Goal: Transaction & Acquisition: Purchase product/service

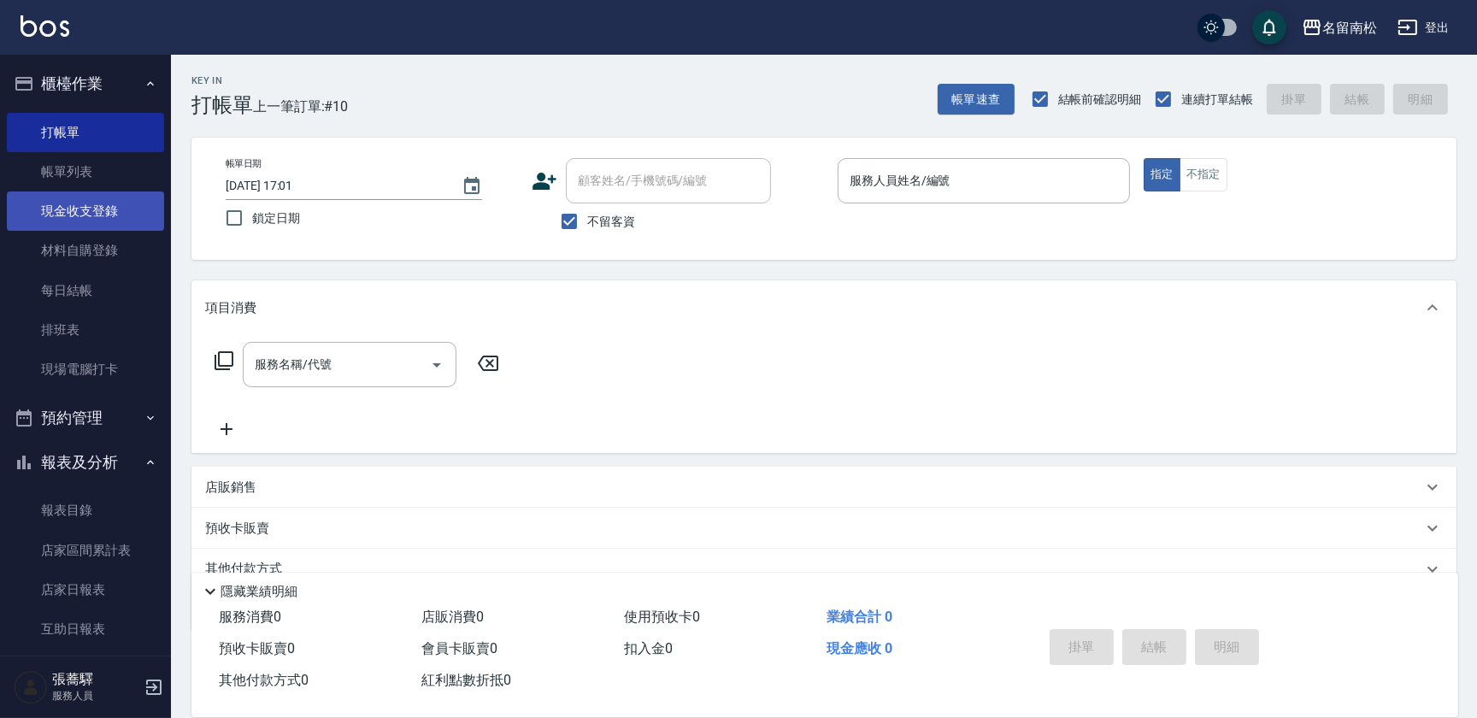
click at [137, 220] on link "現金收支登錄" at bounding box center [85, 210] width 157 height 39
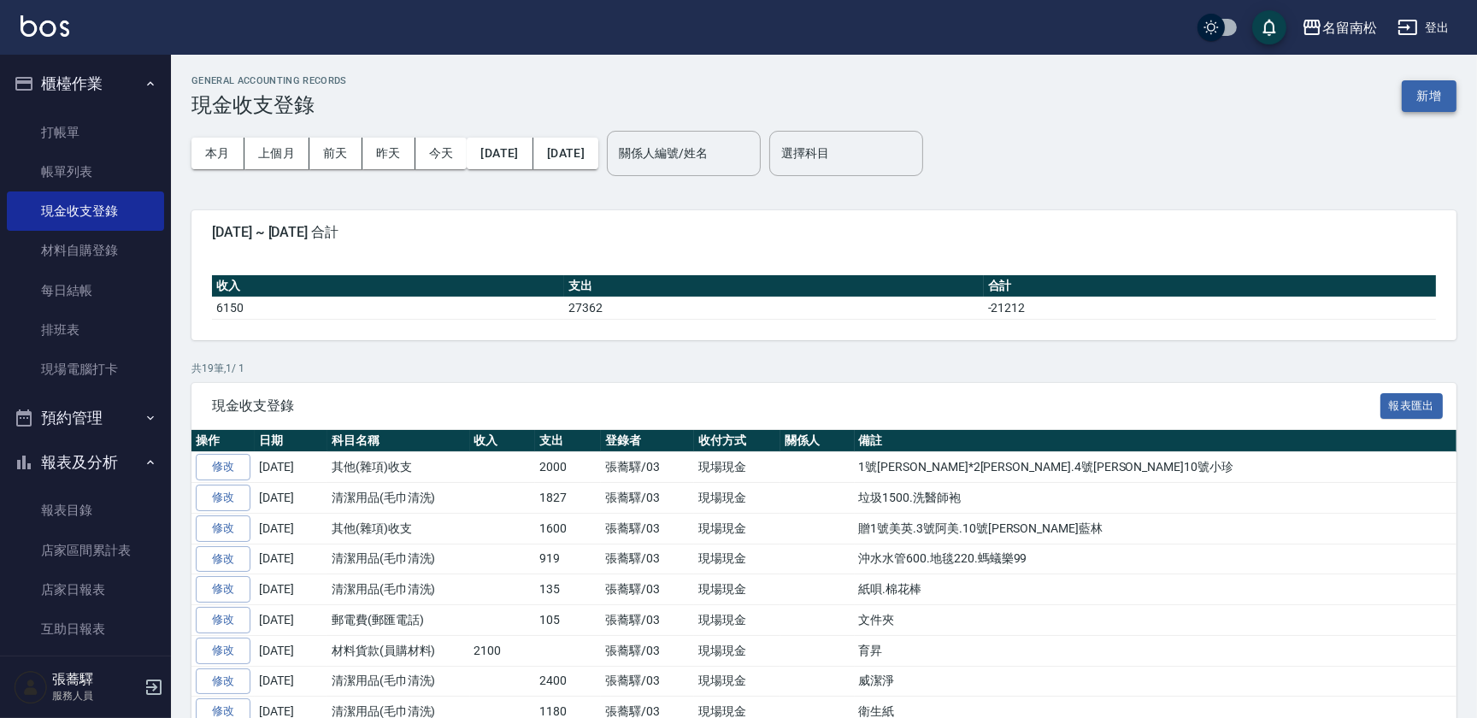
click at [1427, 89] on button "新增" at bounding box center [1429, 96] width 55 height 32
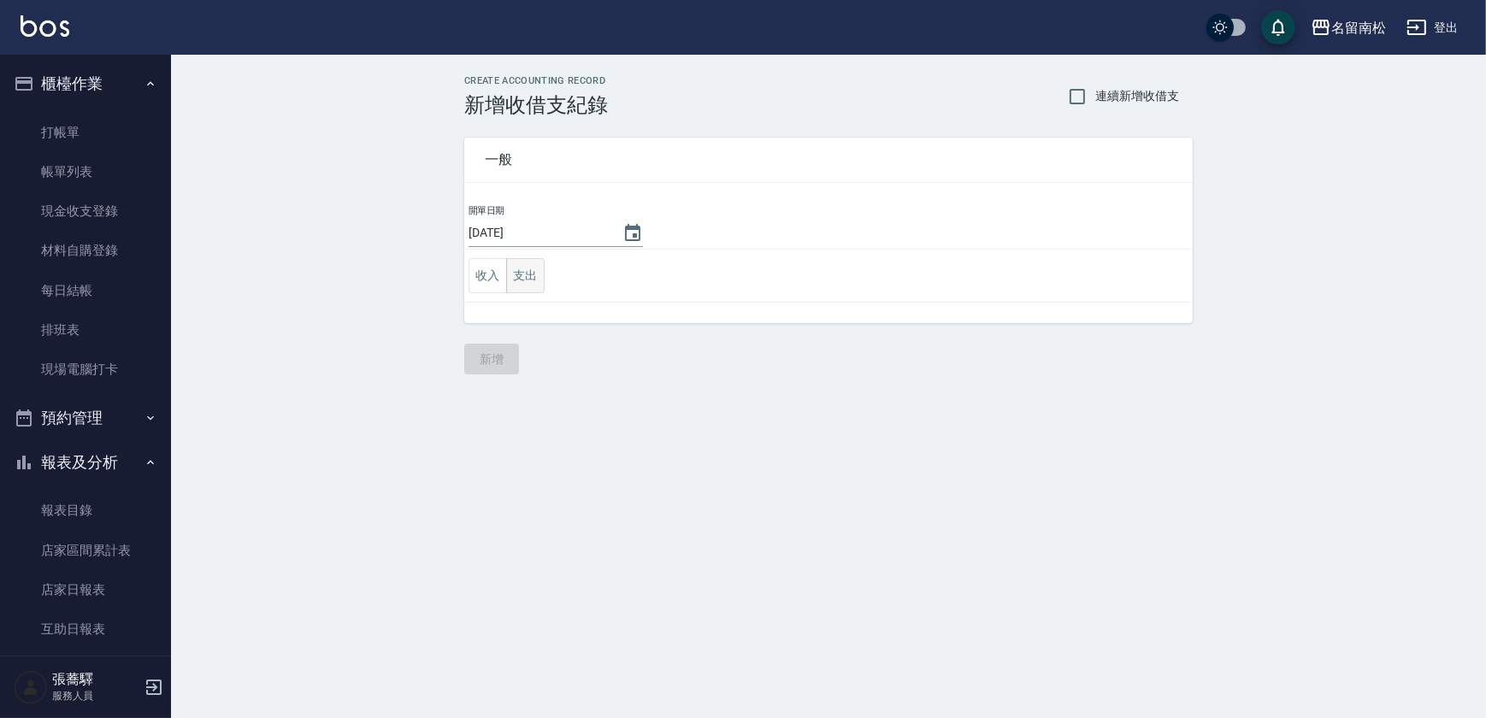
click at [521, 271] on button "支出" at bounding box center [525, 275] width 38 height 35
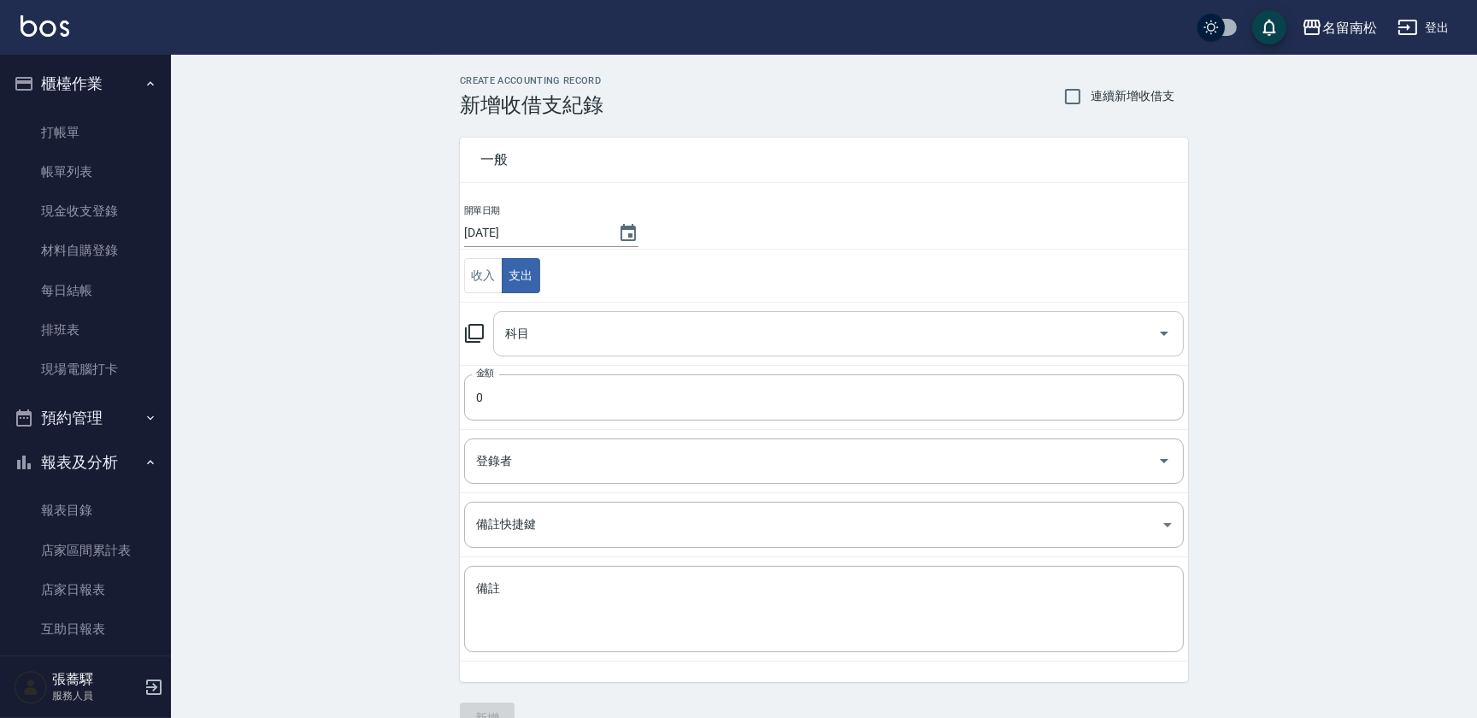
click at [560, 321] on input "科目" at bounding box center [826, 334] width 650 height 30
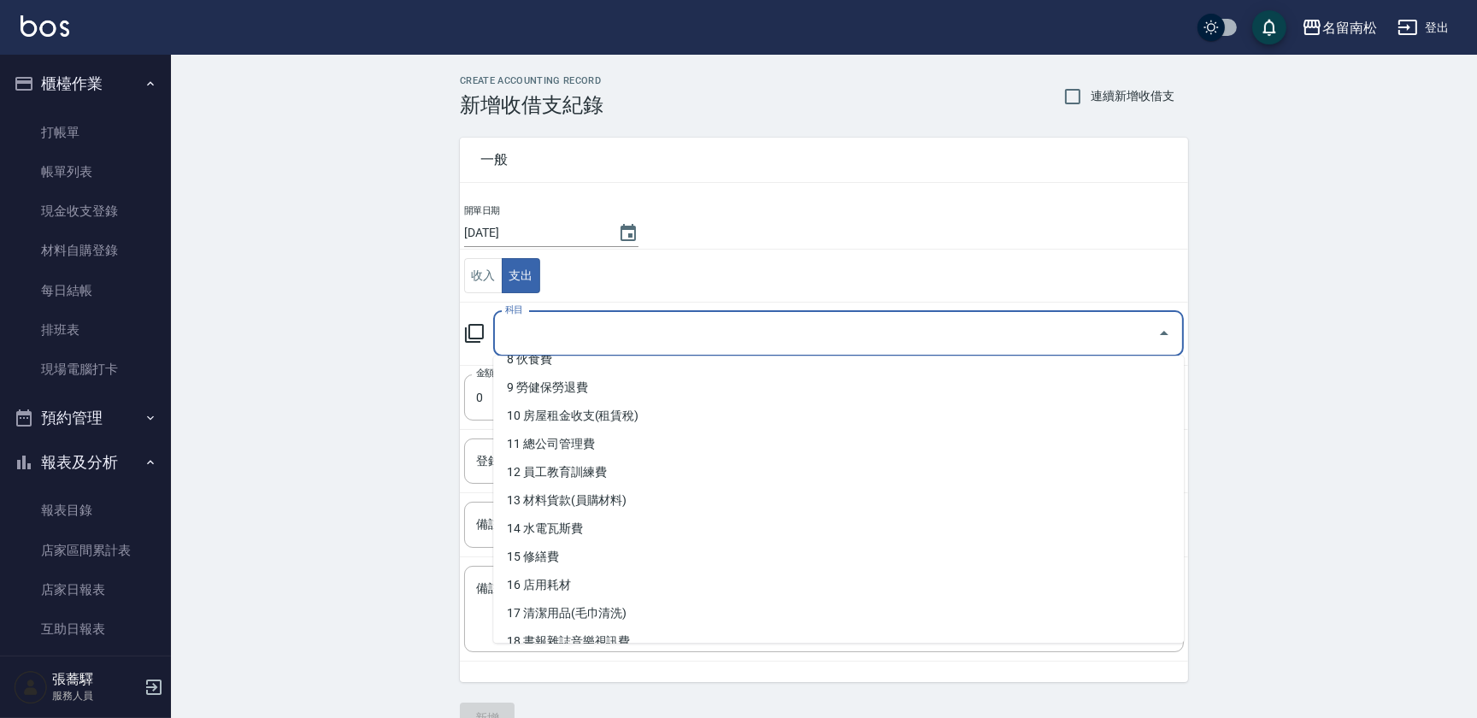
scroll to position [313, 0]
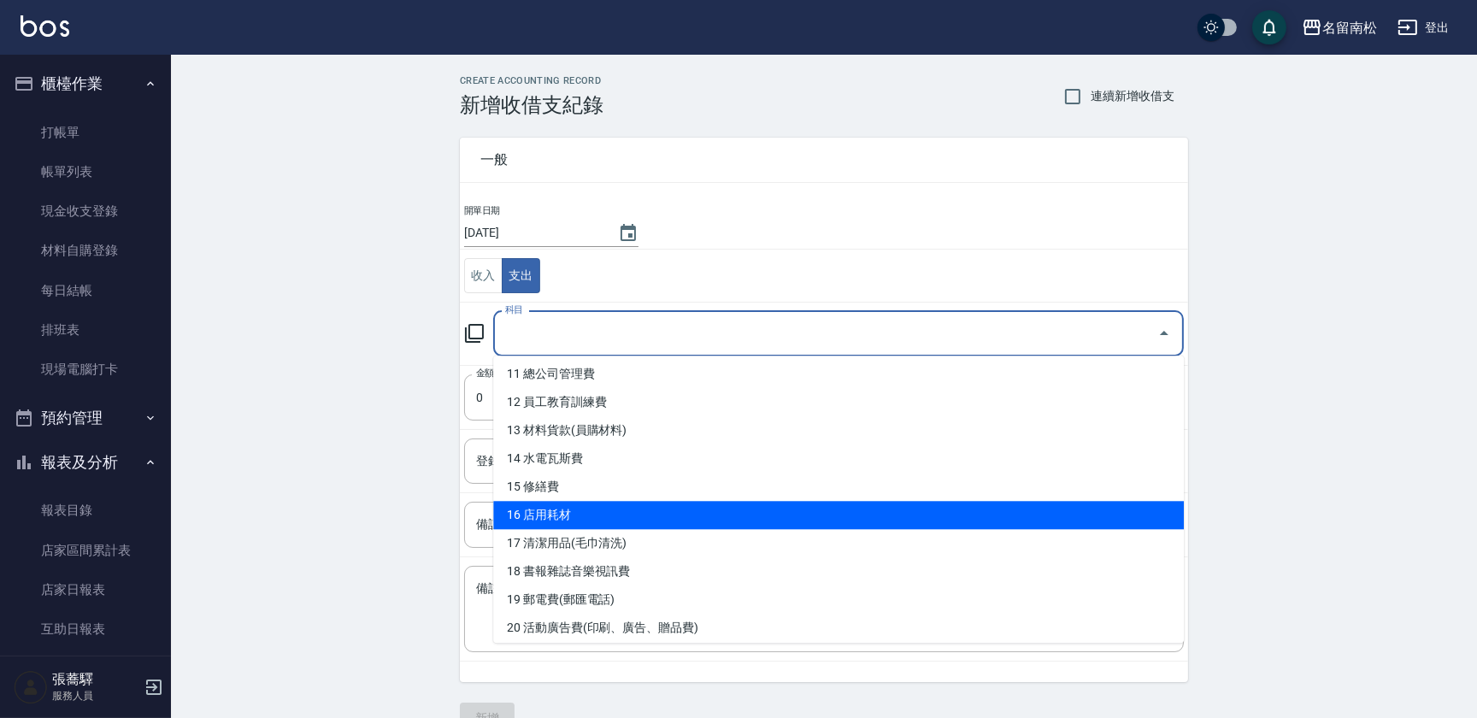
click at [920, 522] on li "16 店用耗材" at bounding box center [838, 515] width 691 height 28
type input "16 店用耗材"
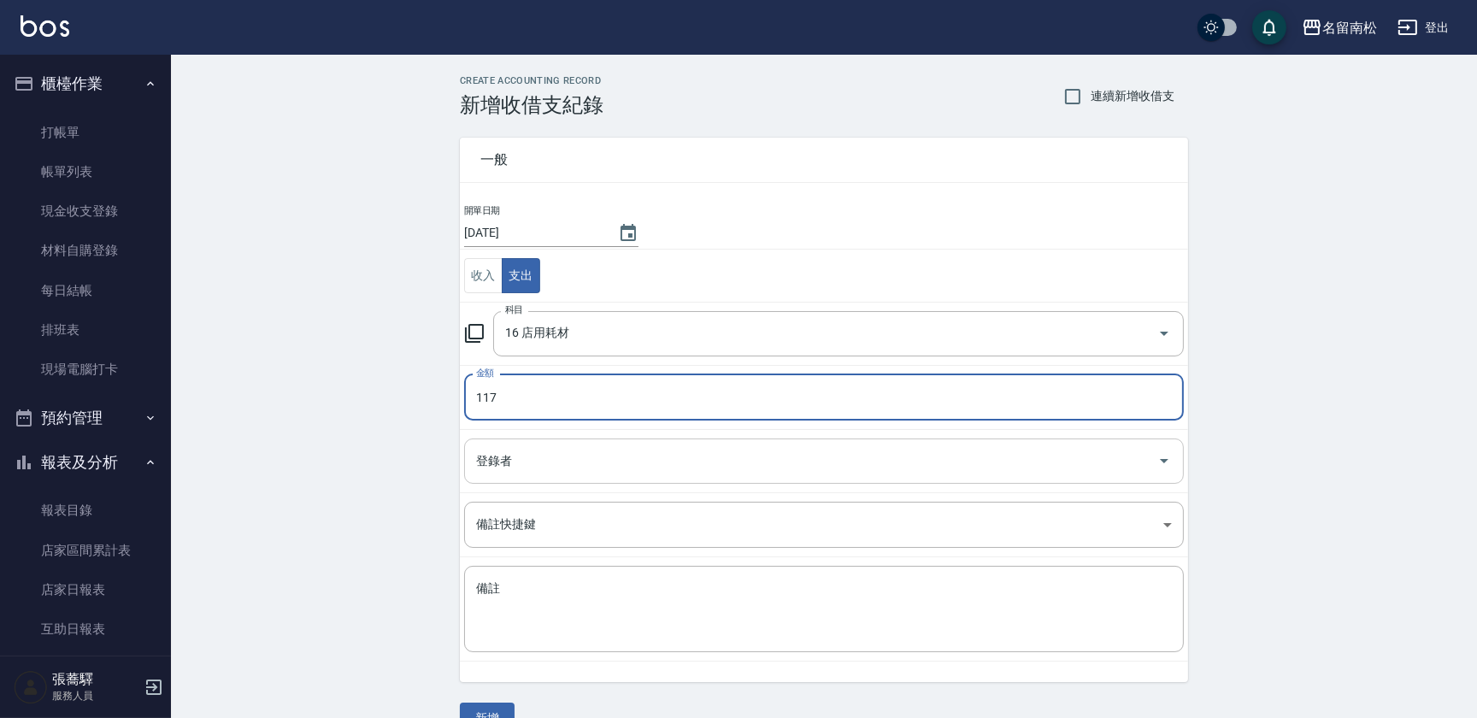
type input "117"
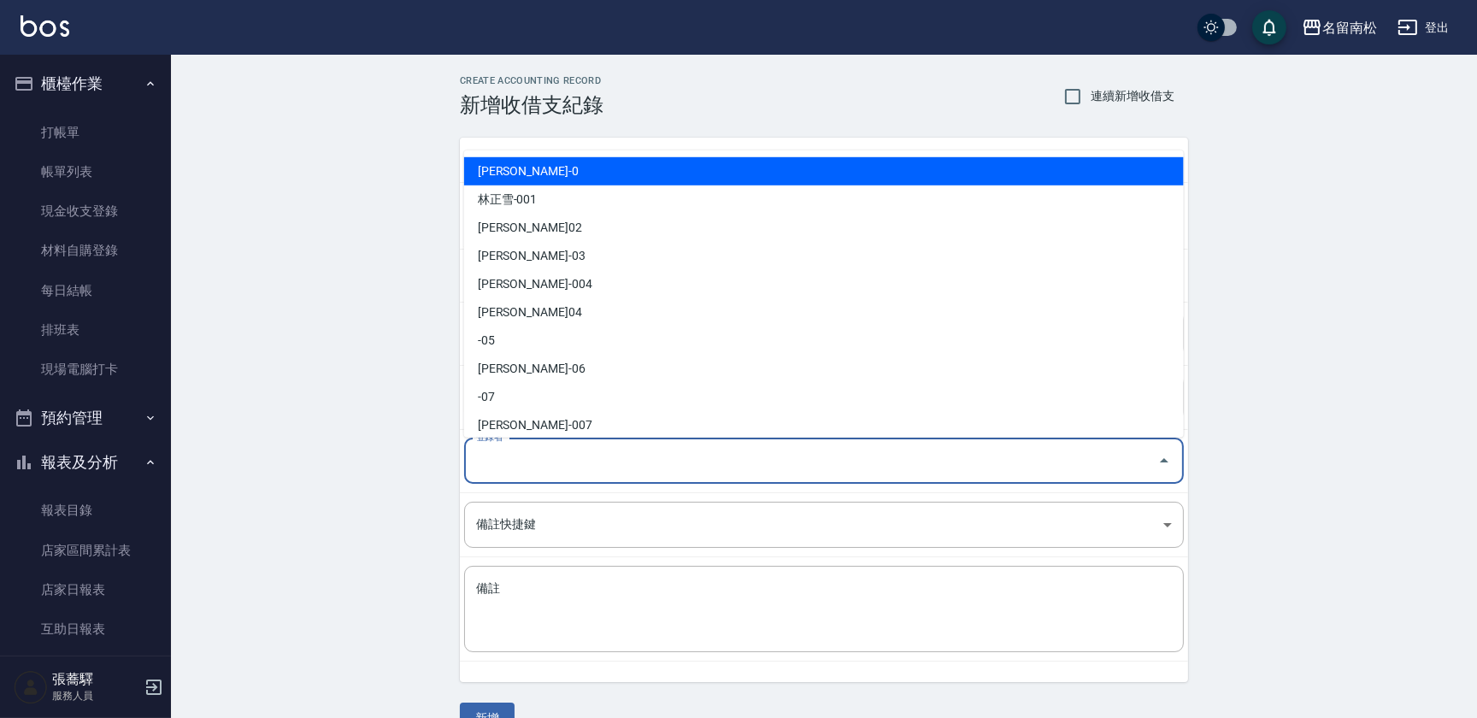
click at [664, 450] on input "登錄者" at bounding box center [811, 461] width 679 height 30
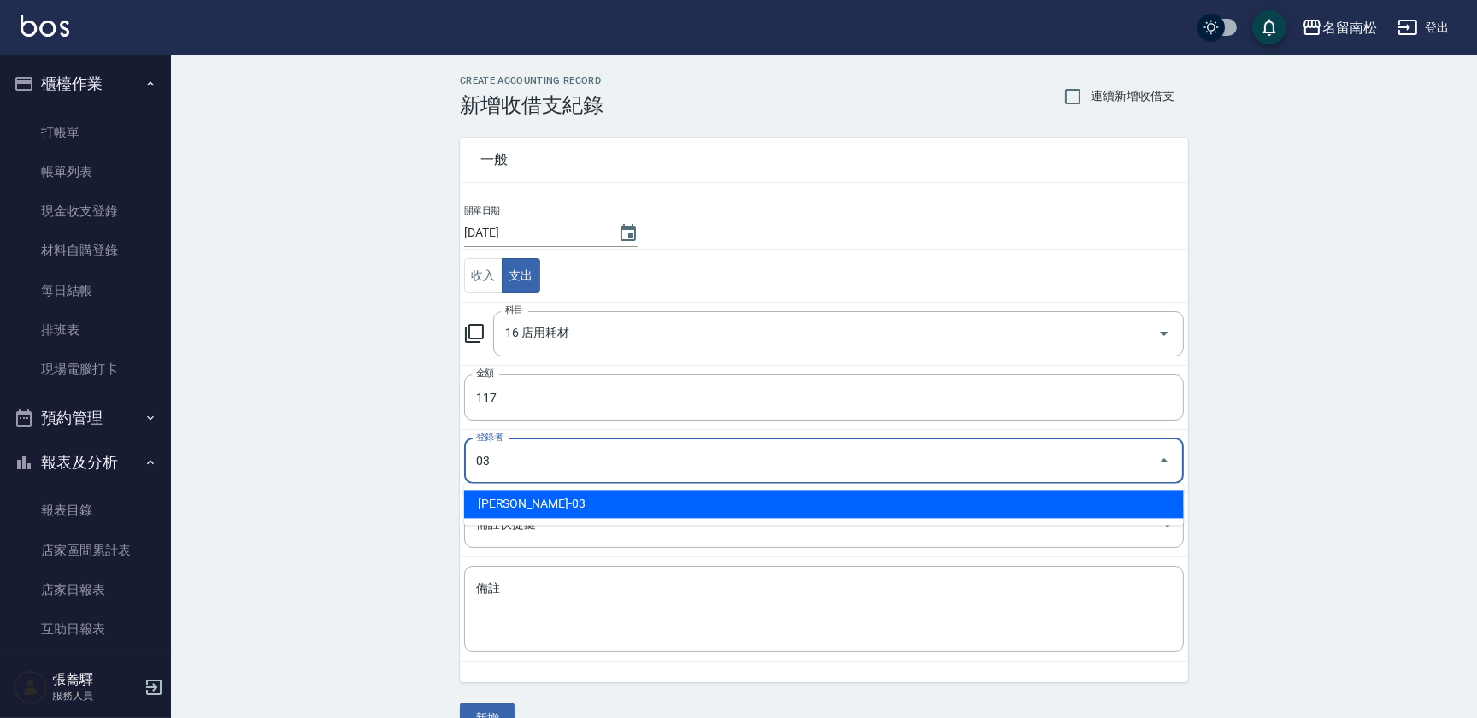
type input "[PERSON_NAME]-03"
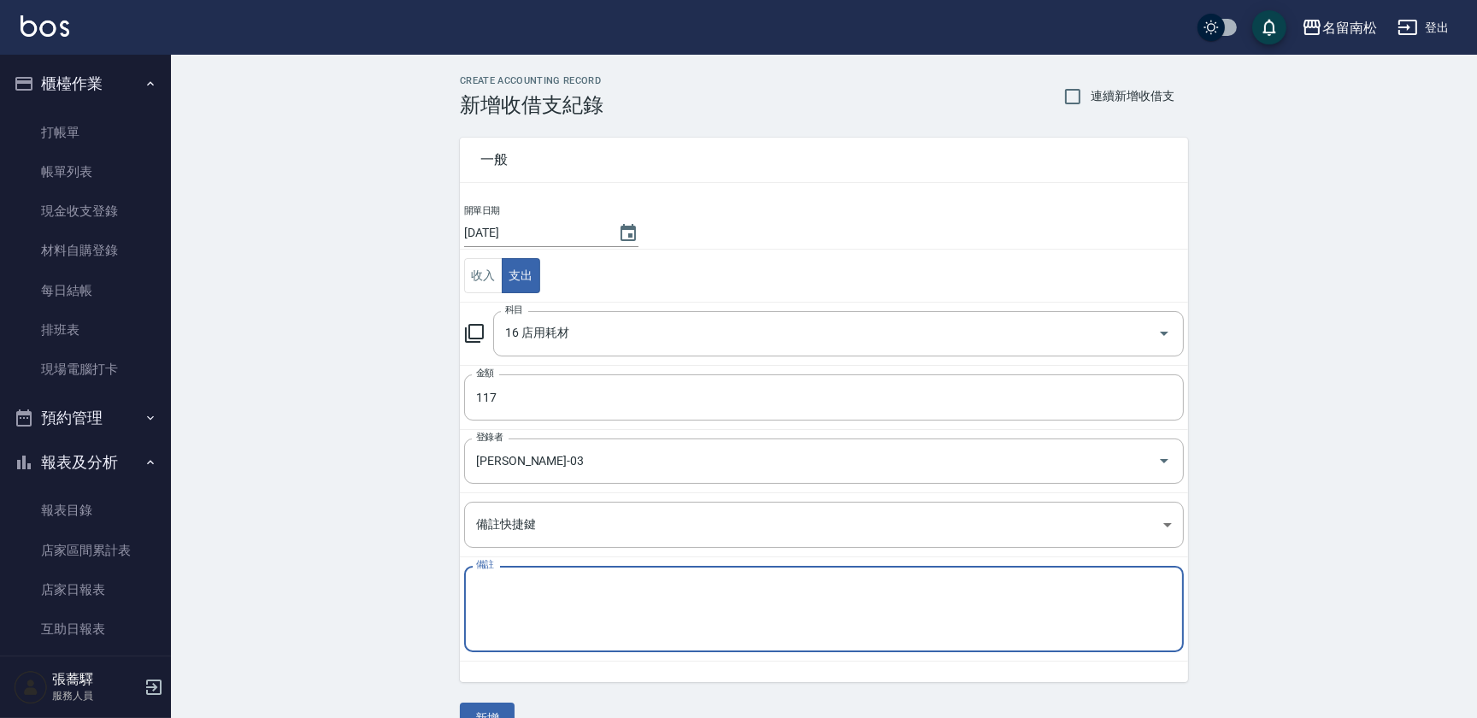
click at [558, 610] on textarea "備註" at bounding box center [824, 609] width 696 height 58
type textarea "電池"
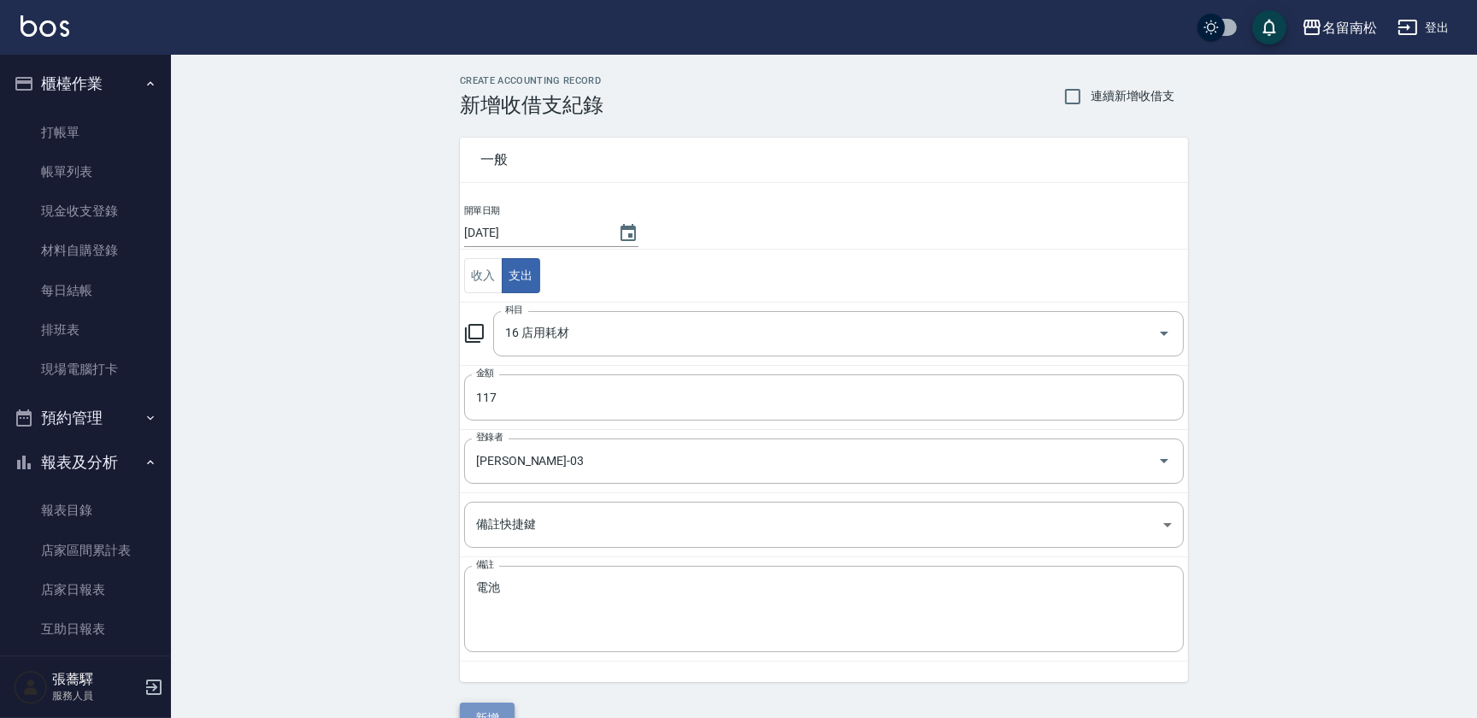
click at [487, 717] on button "新增" at bounding box center [487, 719] width 55 height 32
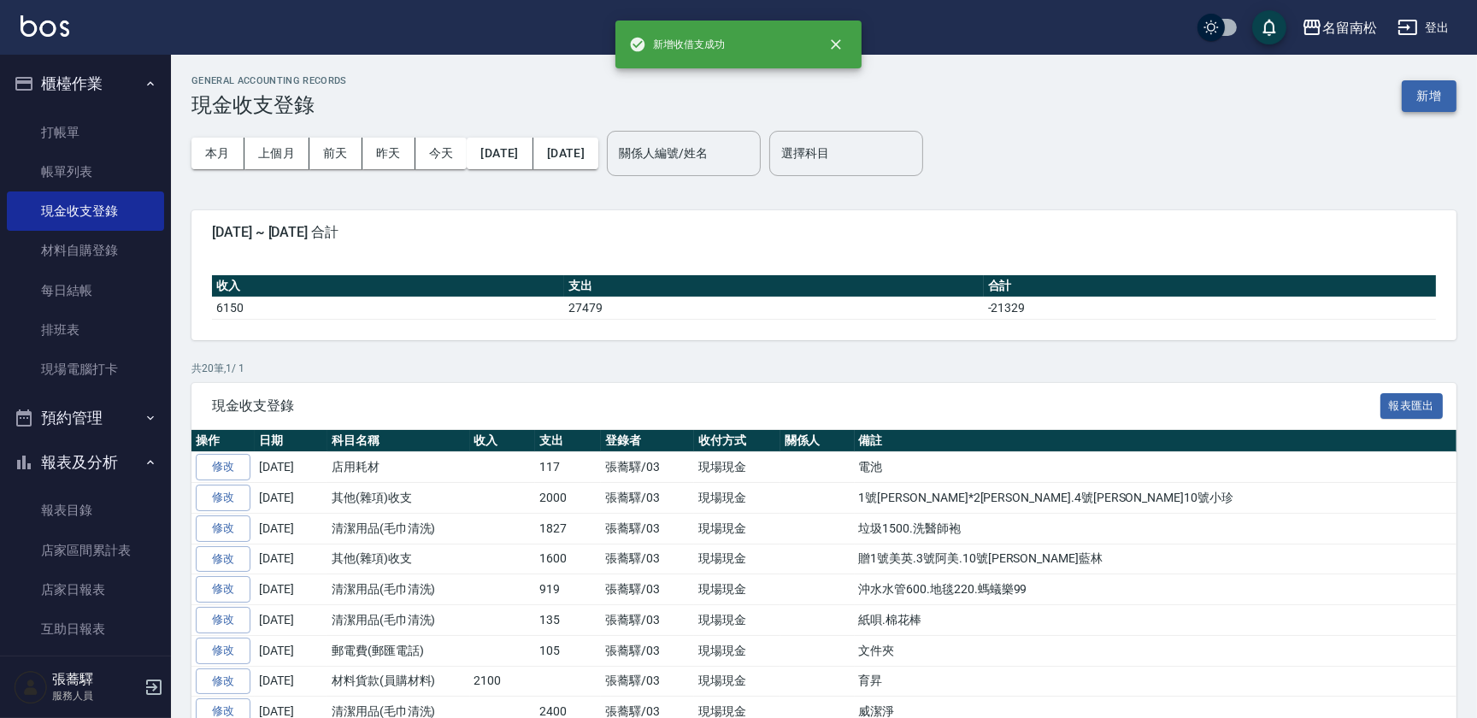
click at [1436, 88] on button "新增" at bounding box center [1429, 96] width 55 height 32
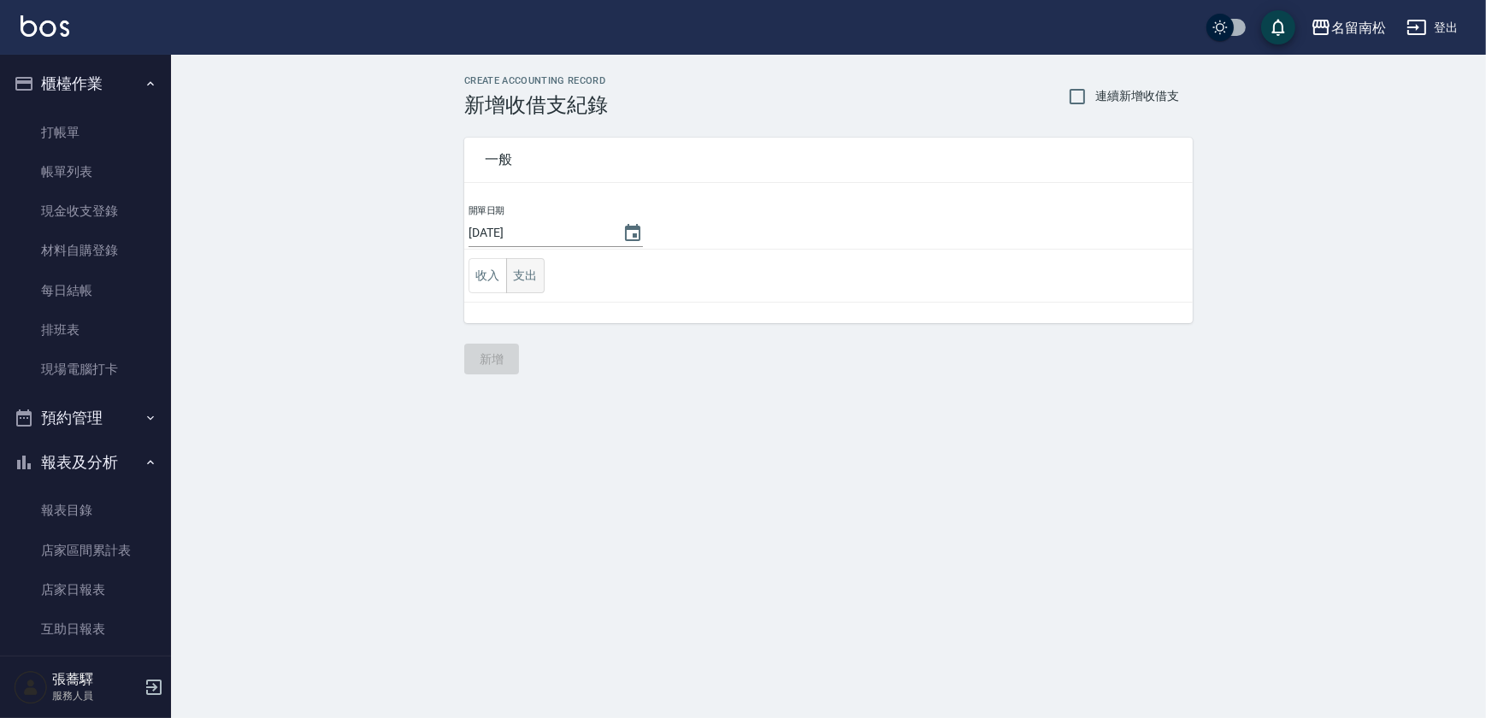
click at [519, 274] on button "支出" at bounding box center [525, 275] width 38 height 35
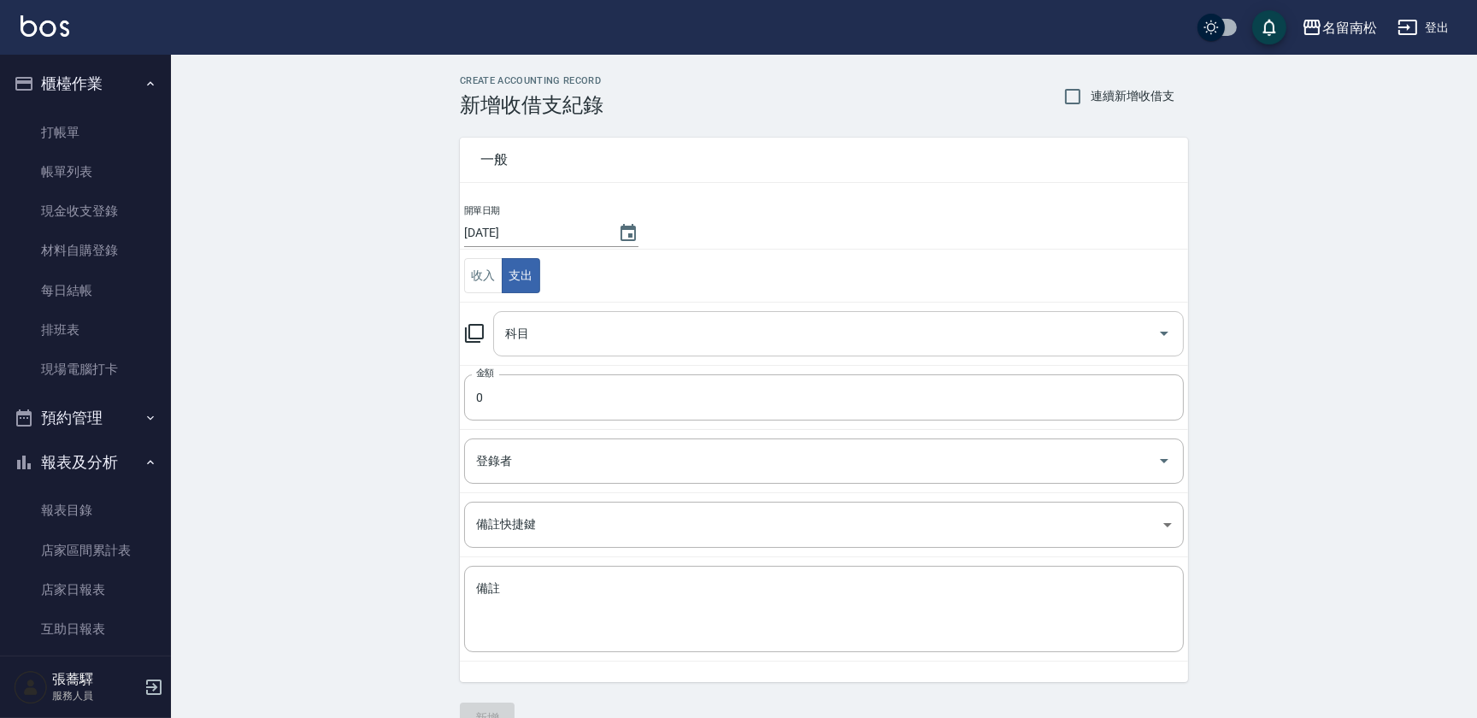
click at [550, 325] on input "科目" at bounding box center [826, 334] width 650 height 30
drag, startPoint x: 1184, startPoint y: 373, endPoint x: 1210, endPoint y: 462, distance: 93.6
click at [1210, 462] on div "CREATE ACCOUNTING RECORD 新增收借支紀錄 連續新增收借支 一般 開單日期 [DATE] 收入 支出 科目 科目 金額 0 金額 登錄者…" at bounding box center [824, 405] width 1306 height 700
click at [1167, 342] on icon "Open" at bounding box center [1164, 333] width 21 height 21
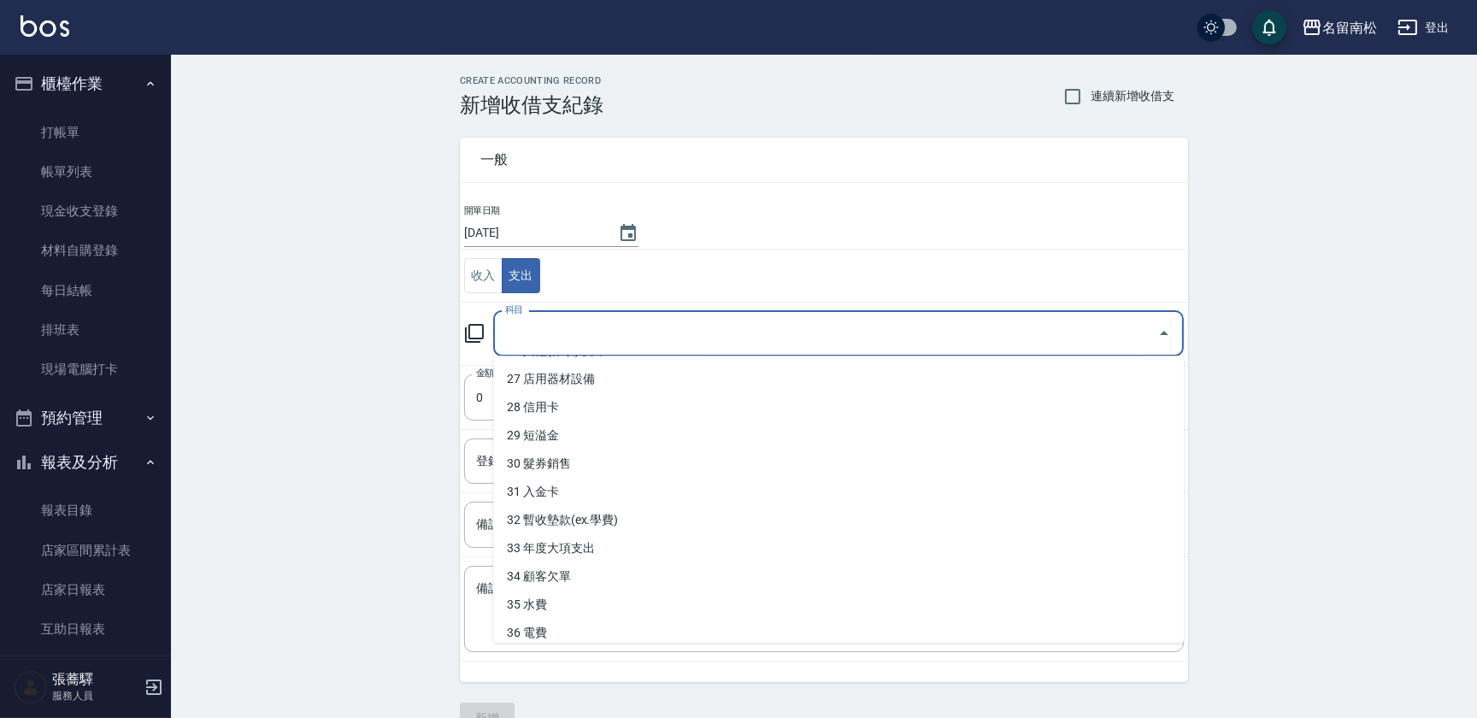
scroll to position [797, 0]
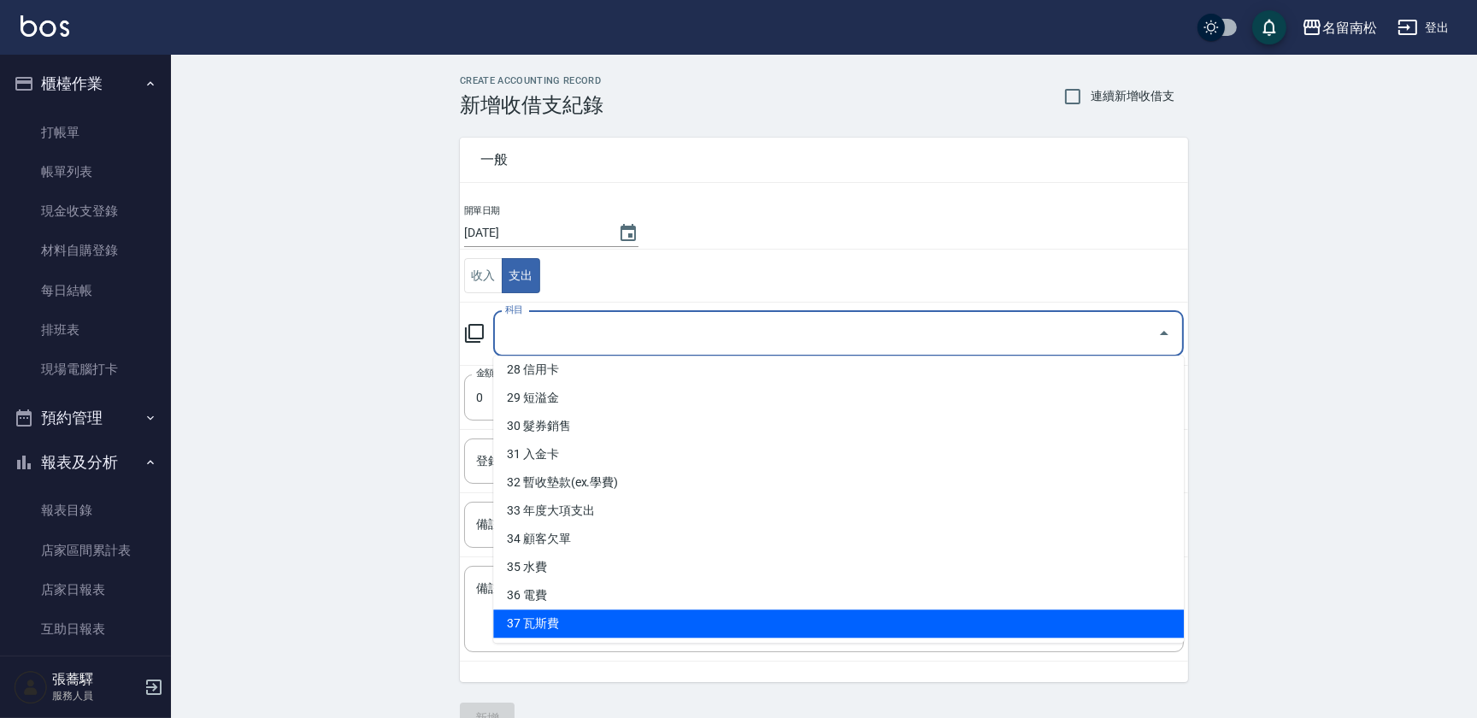
click at [786, 613] on li "37 瓦斯費" at bounding box center [838, 623] width 691 height 28
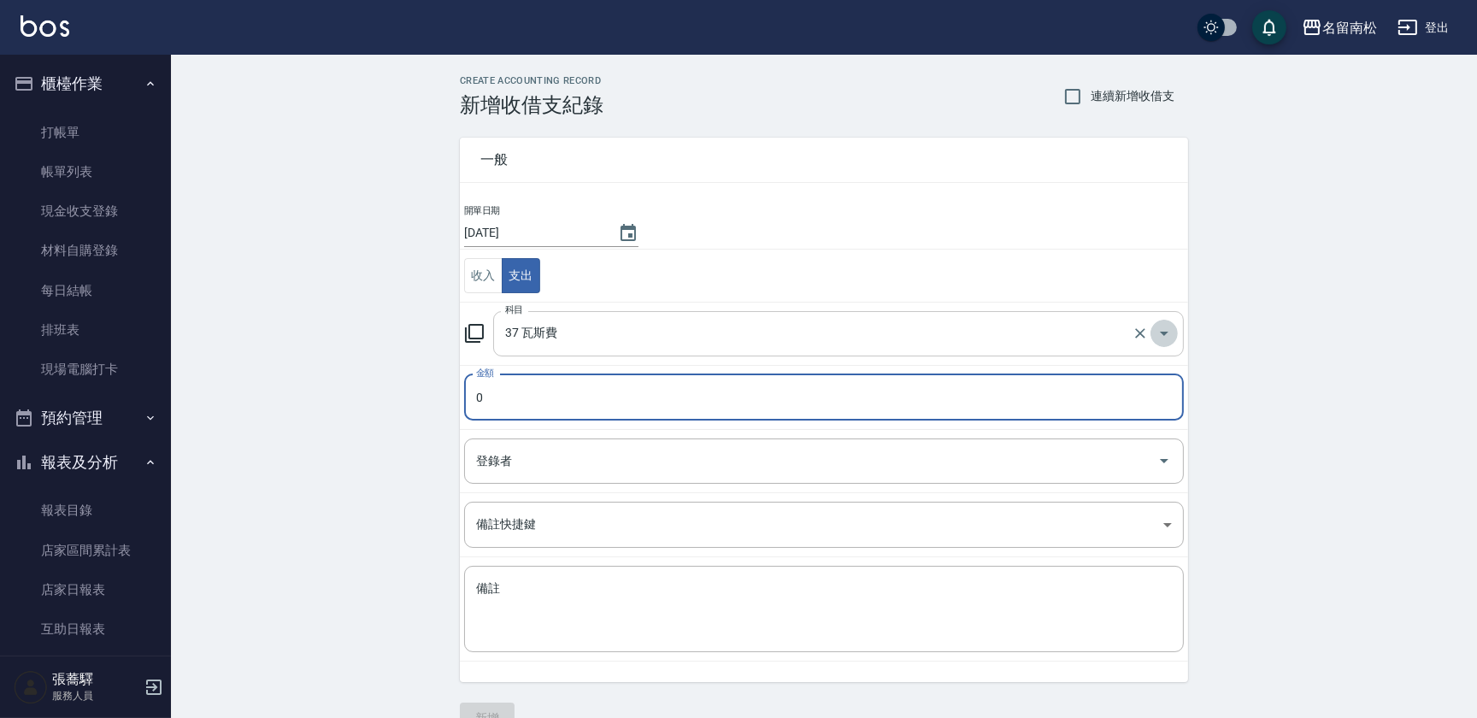
click at [1171, 331] on icon "Open" at bounding box center [1164, 333] width 21 height 21
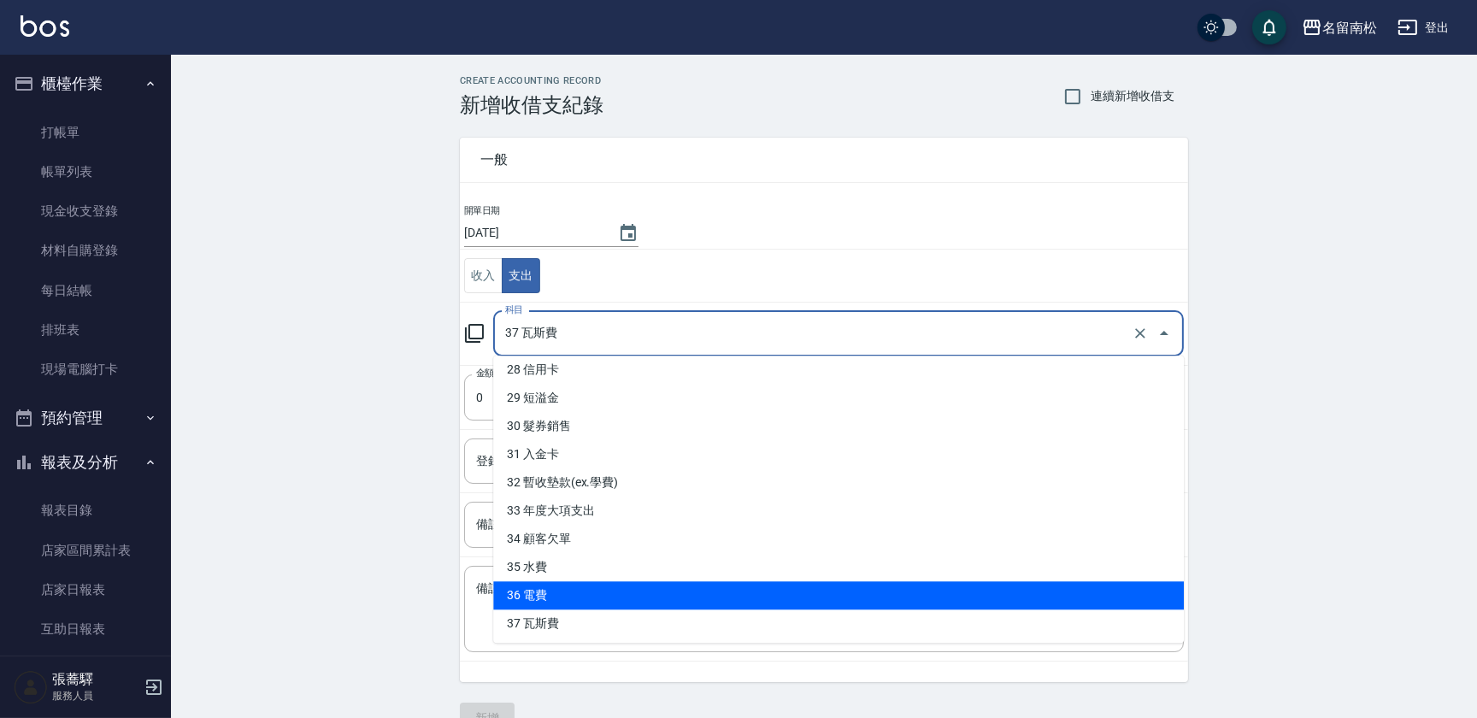
click at [755, 591] on li "36 電費" at bounding box center [838, 595] width 691 height 28
type input "36 電費"
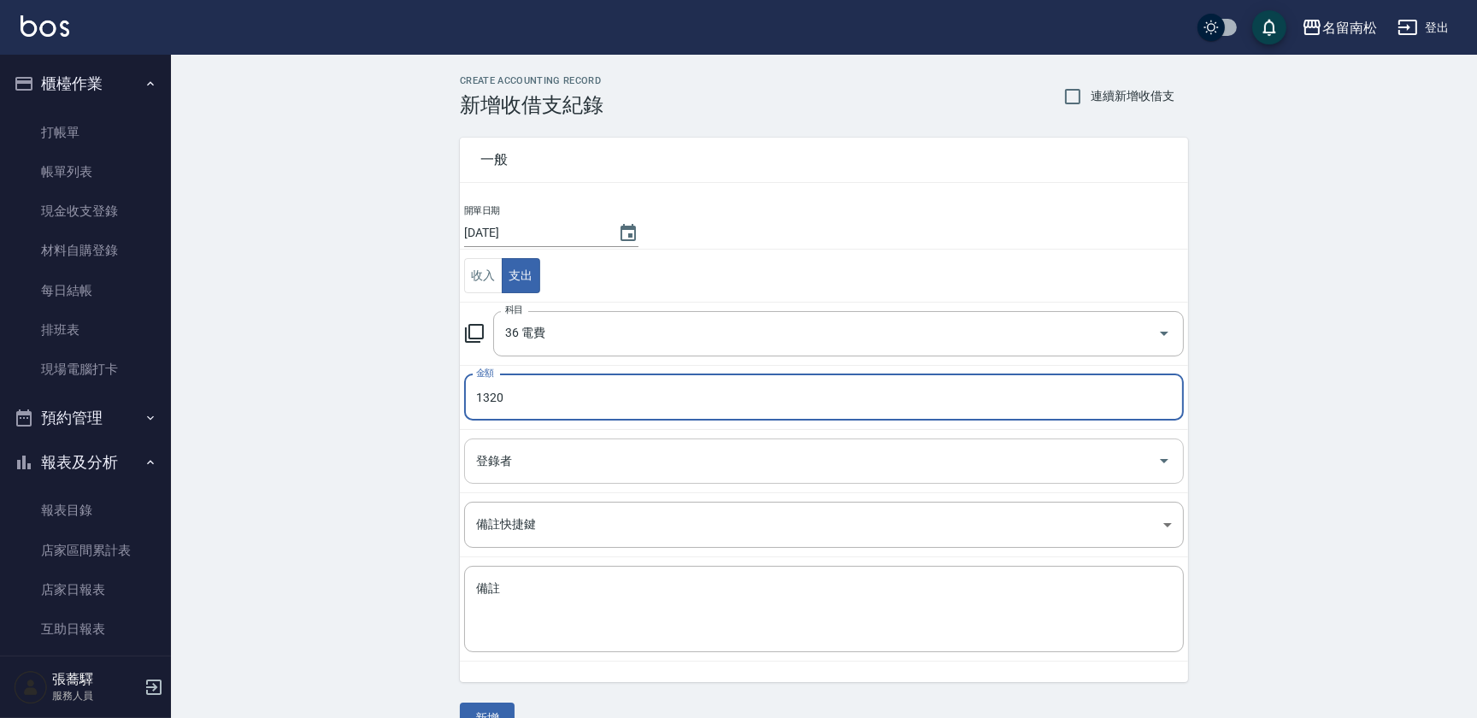
type input "1320"
click at [668, 463] on input "登錄者" at bounding box center [811, 461] width 679 height 30
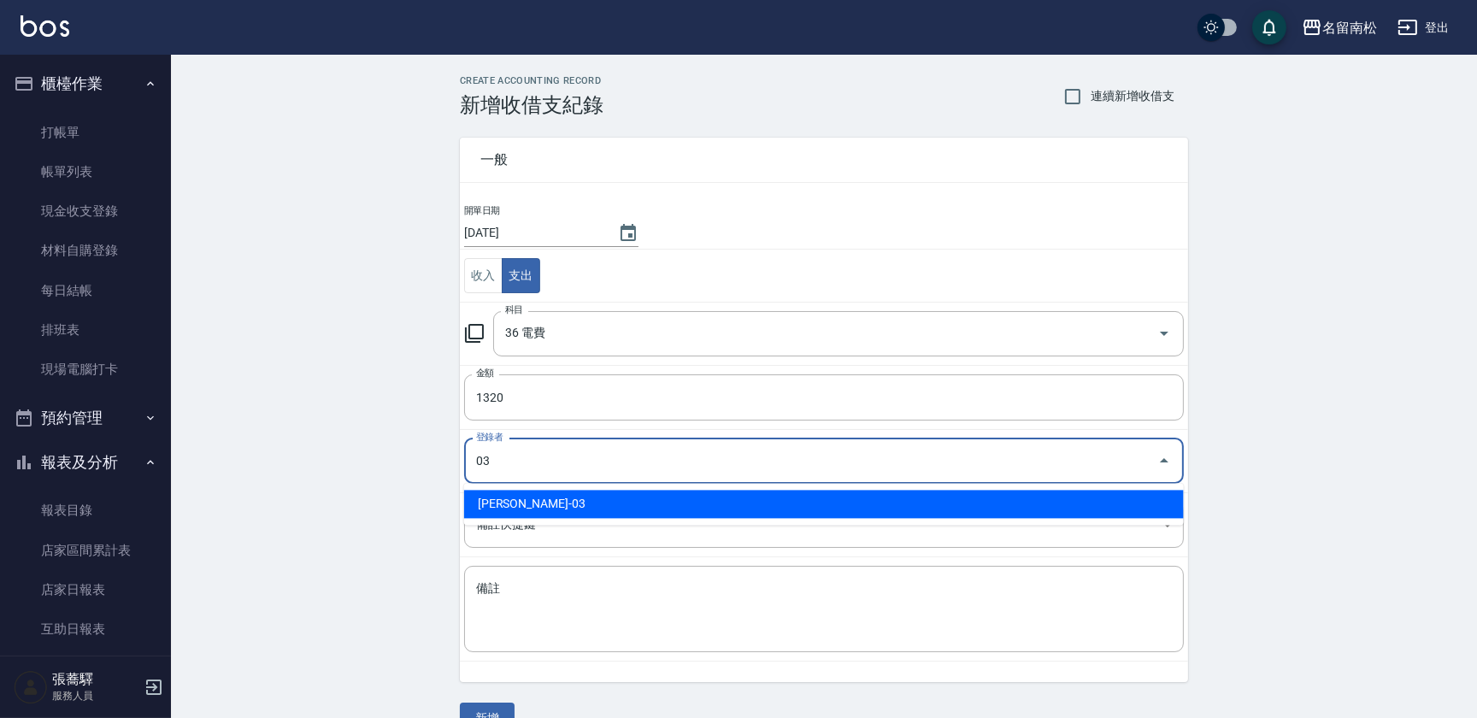
type input "[PERSON_NAME]-03"
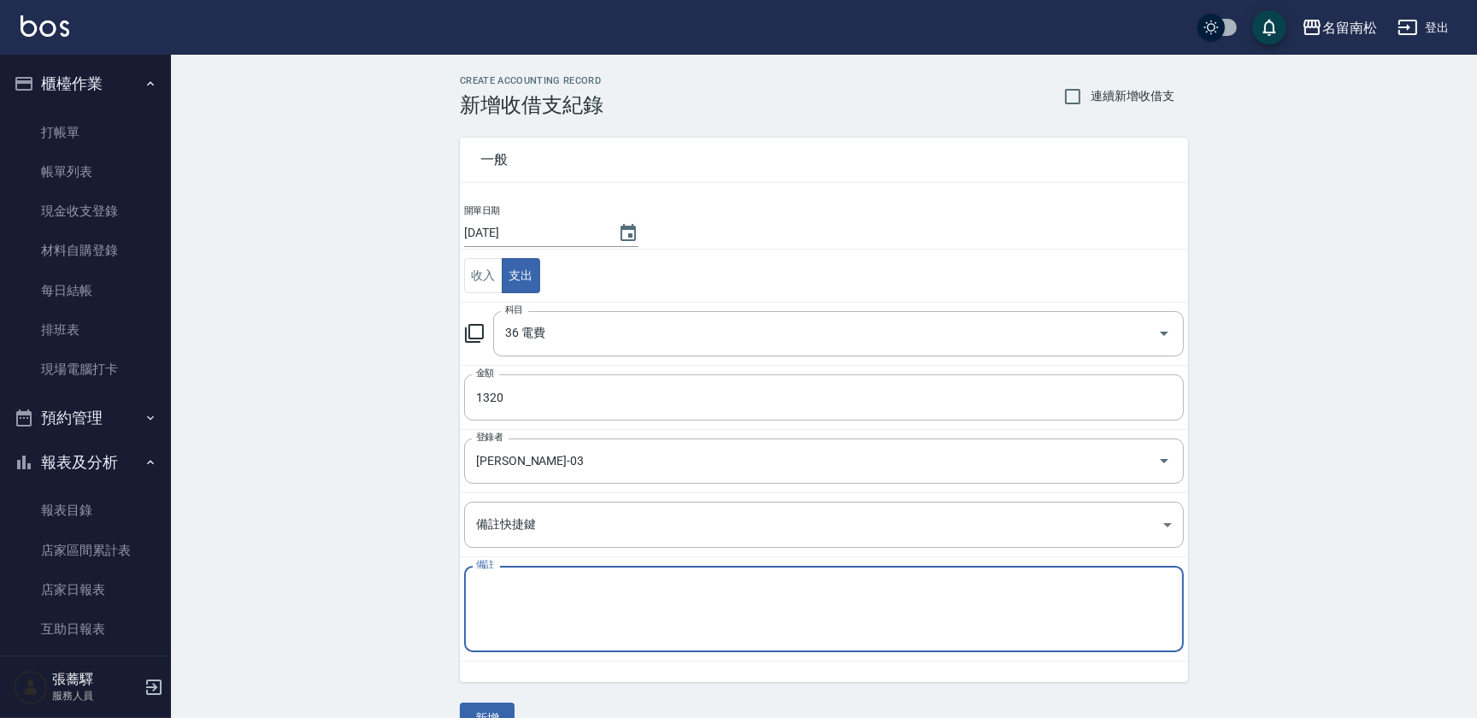
click at [615, 617] on textarea "備註" at bounding box center [824, 609] width 696 height 58
type textarea "宿舍"
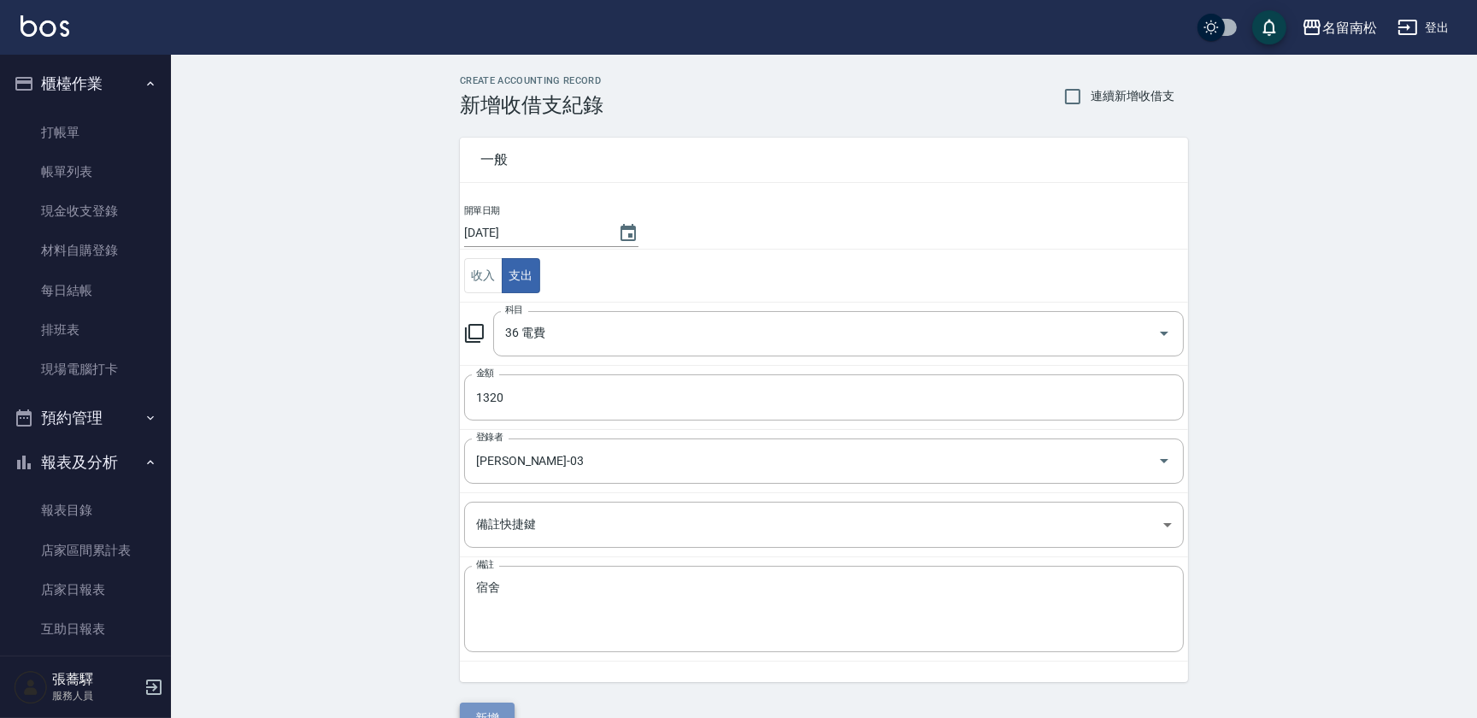
click at [489, 709] on button "新增" at bounding box center [487, 719] width 55 height 32
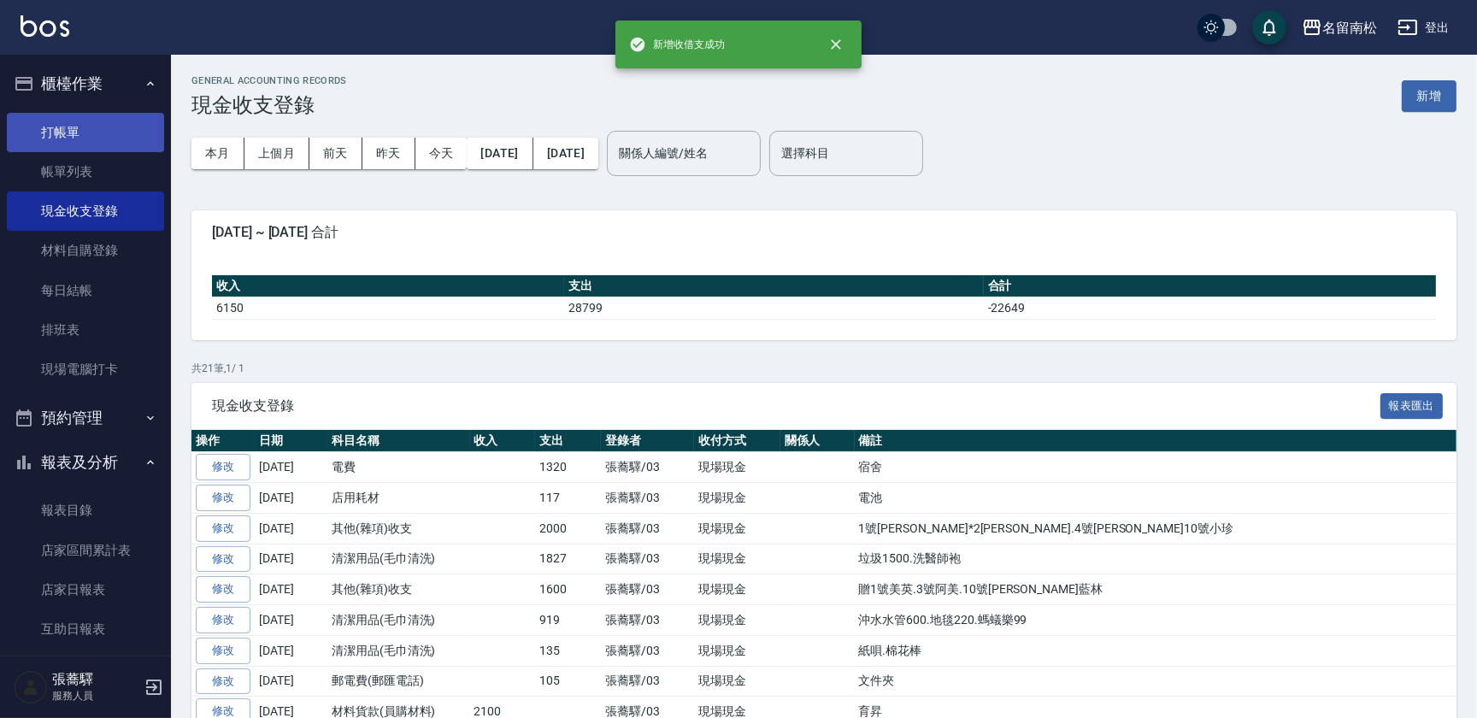
click at [111, 130] on link "打帳單" at bounding box center [85, 132] width 157 height 39
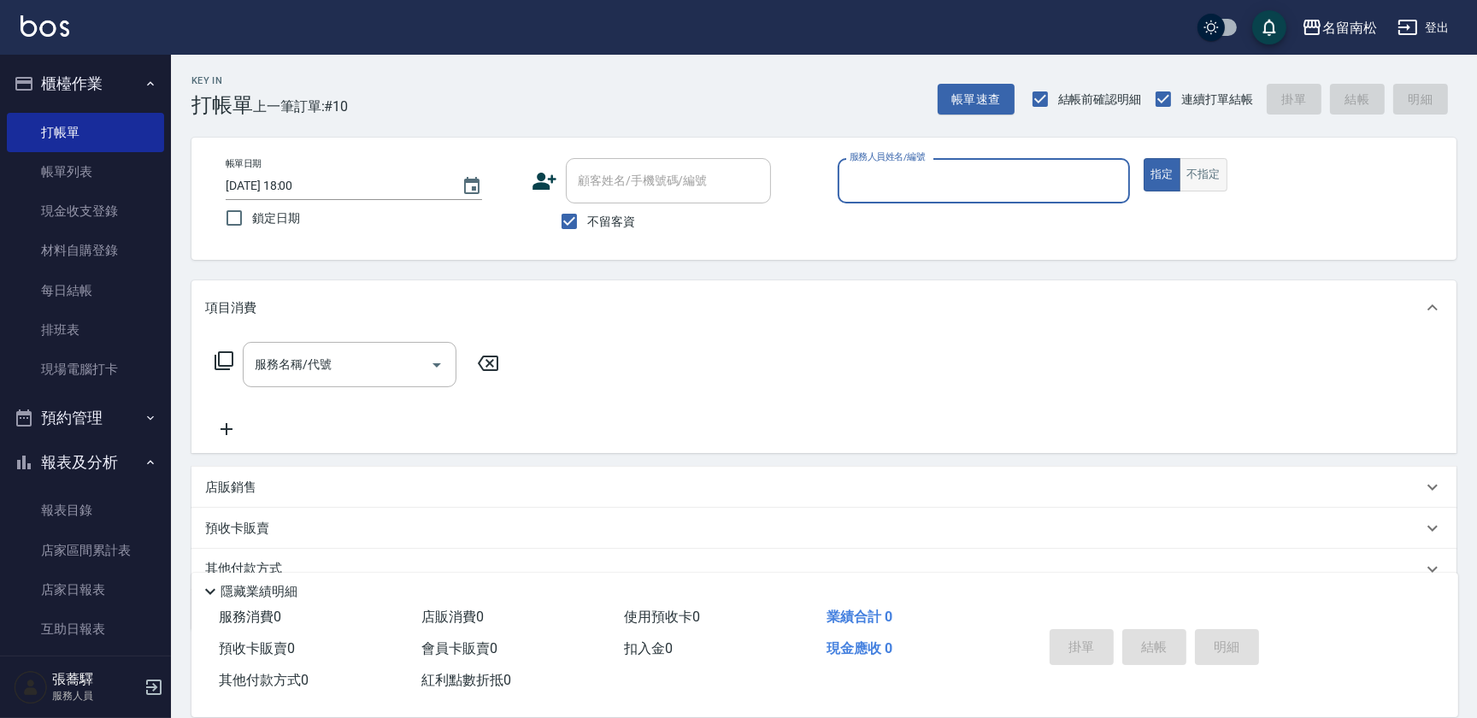
drag, startPoint x: 1215, startPoint y: 177, endPoint x: 1197, endPoint y: 171, distance: 18.9
click at [1214, 177] on button "不指定" at bounding box center [1204, 174] width 48 height 33
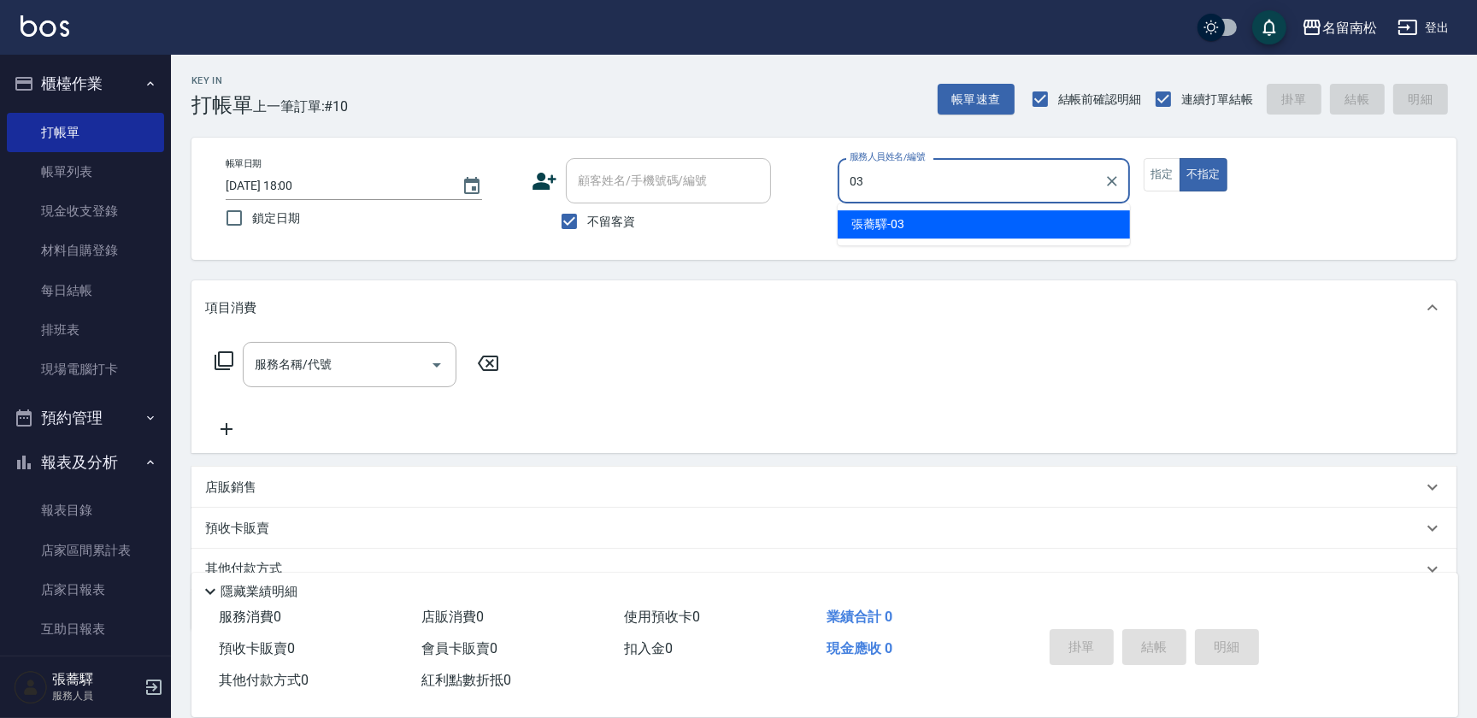
type input "[PERSON_NAME]-03"
type button "false"
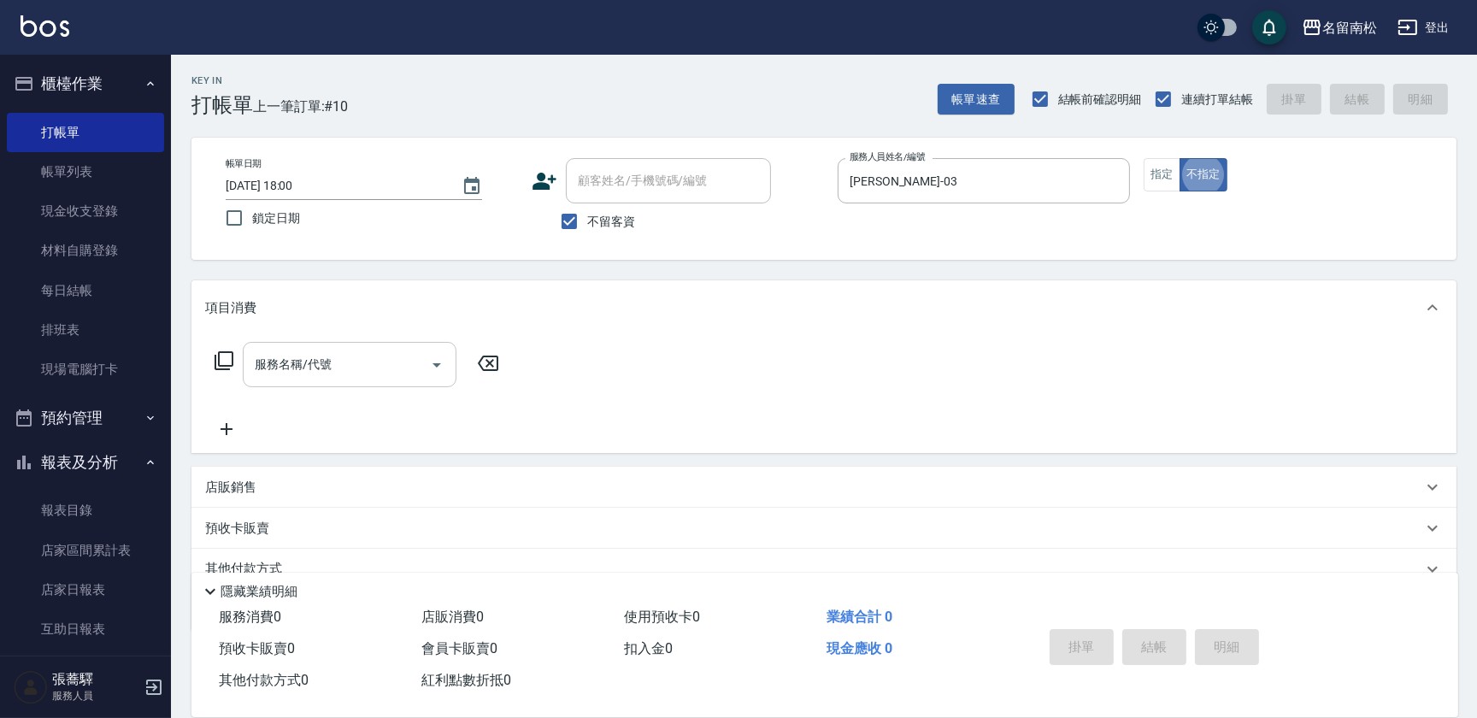
click at [374, 343] on div "服務名稱/代號" at bounding box center [350, 364] width 214 height 45
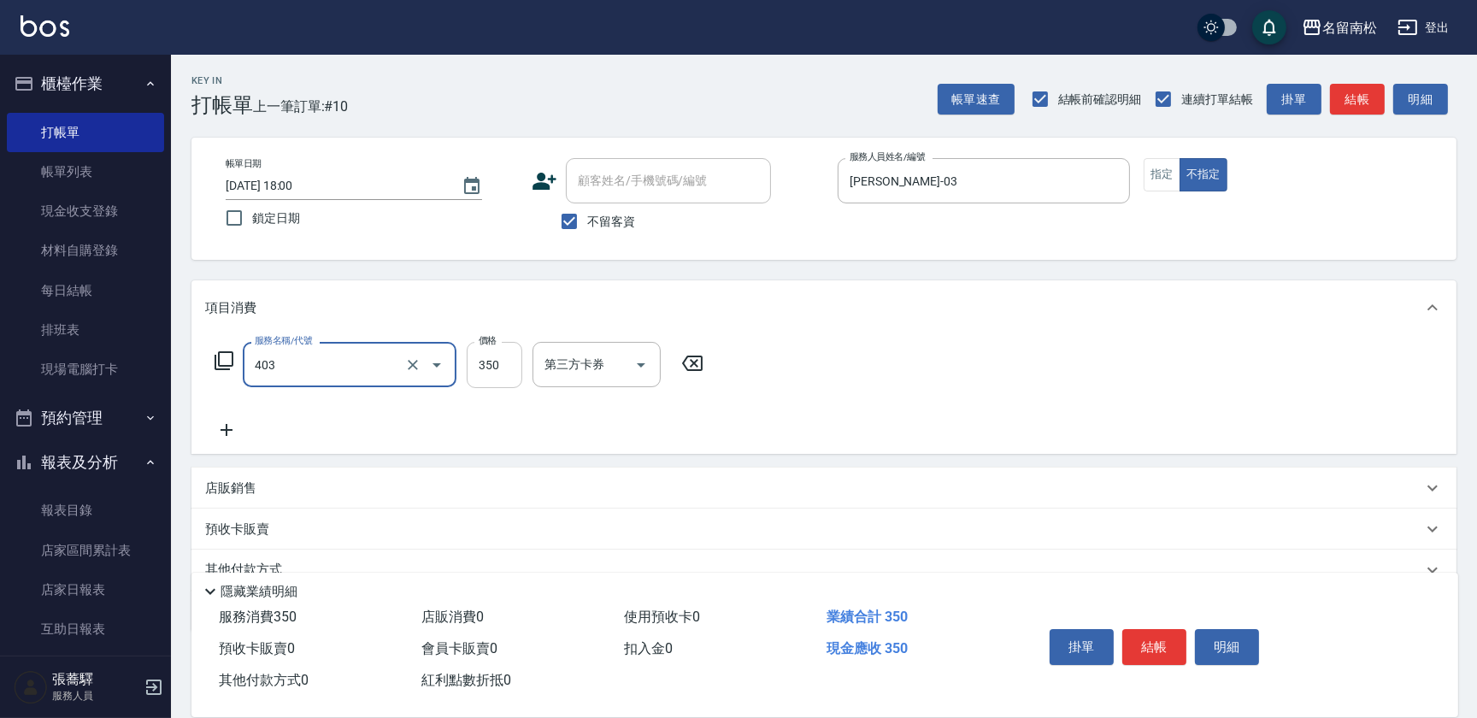
type input "剪髮(350)(403)"
click at [509, 372] on input "350" at bounding box center [495, 365] width 56 height 46
type input "380"
click at [1144, 631] on button "結帳" at bounding box center [1154, 647] width 64 height 36
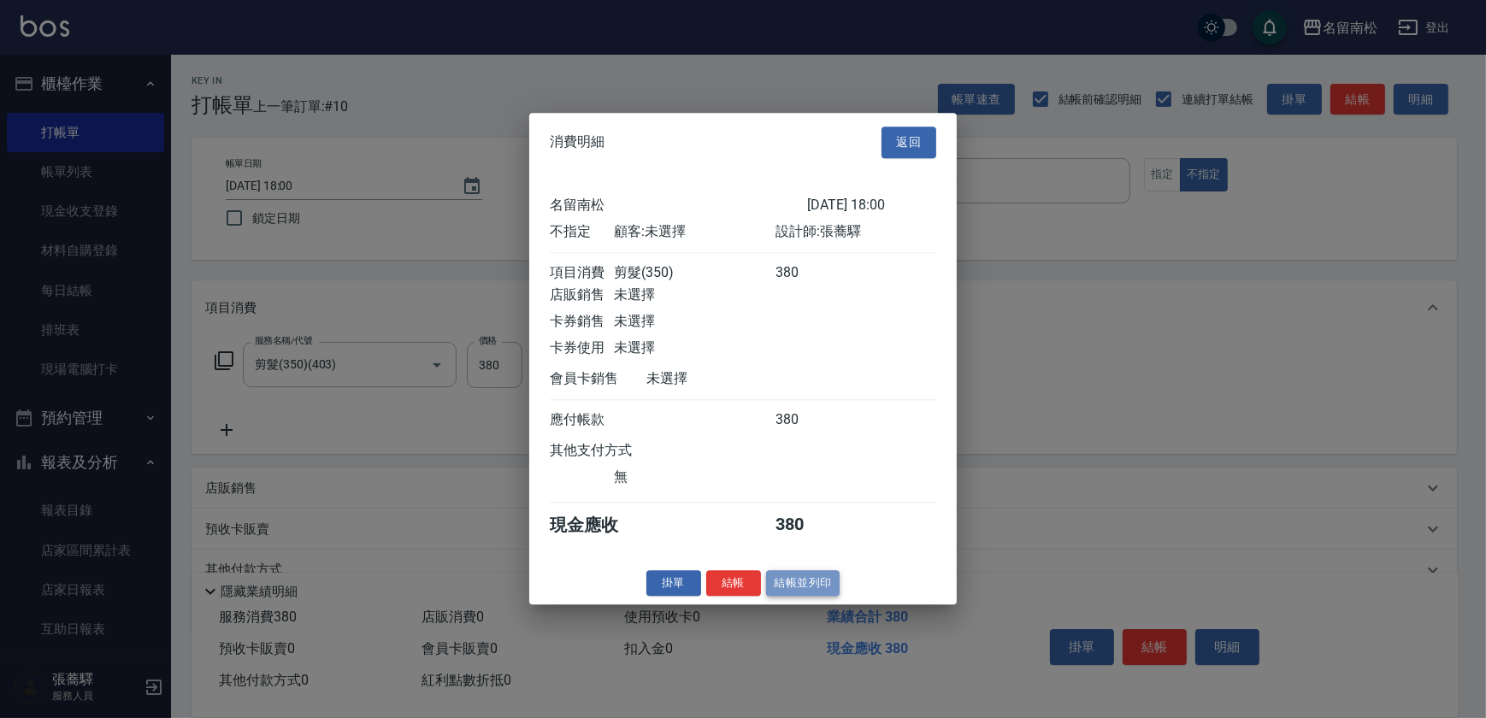
click at [821, 593] on button "結帳並列印" at bounding box center [803, 583] width 74 height 26
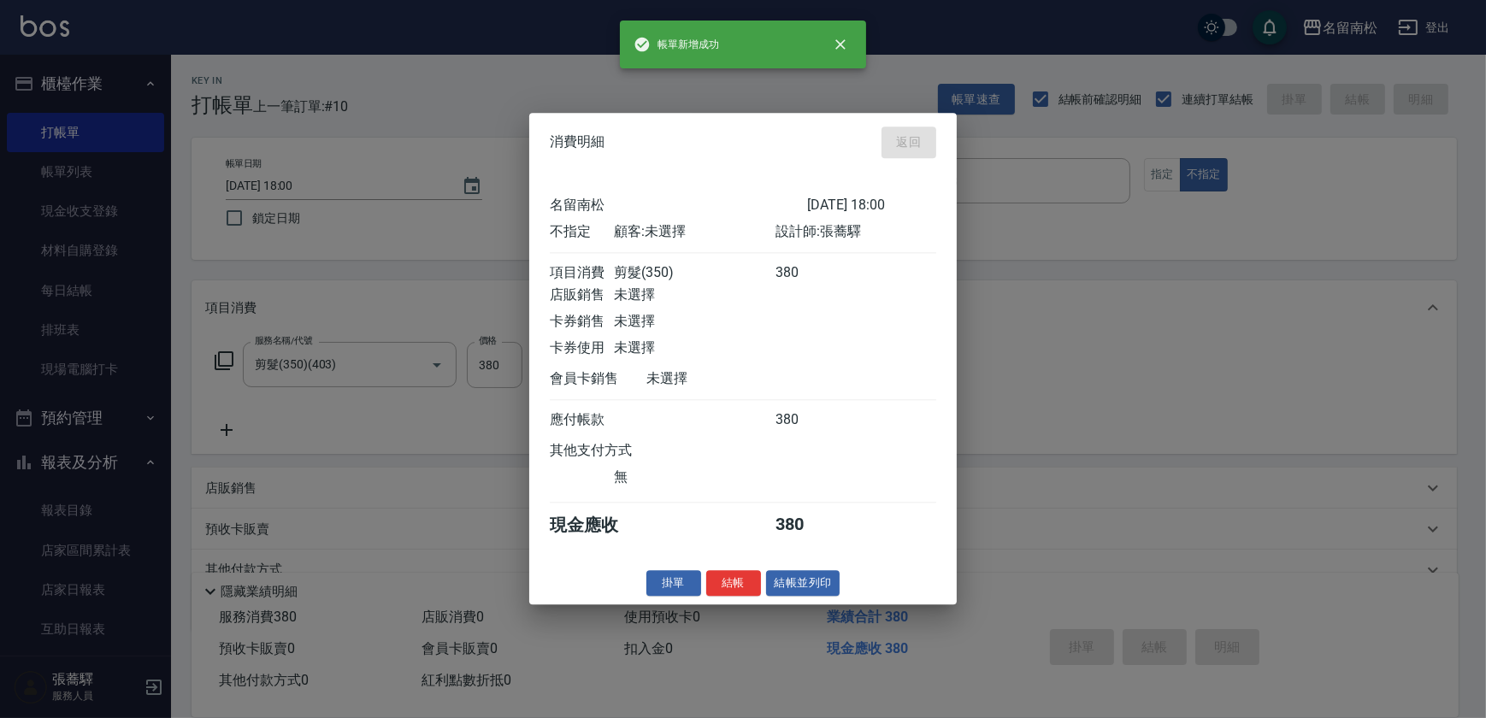
type input "[DATE] 18:01"
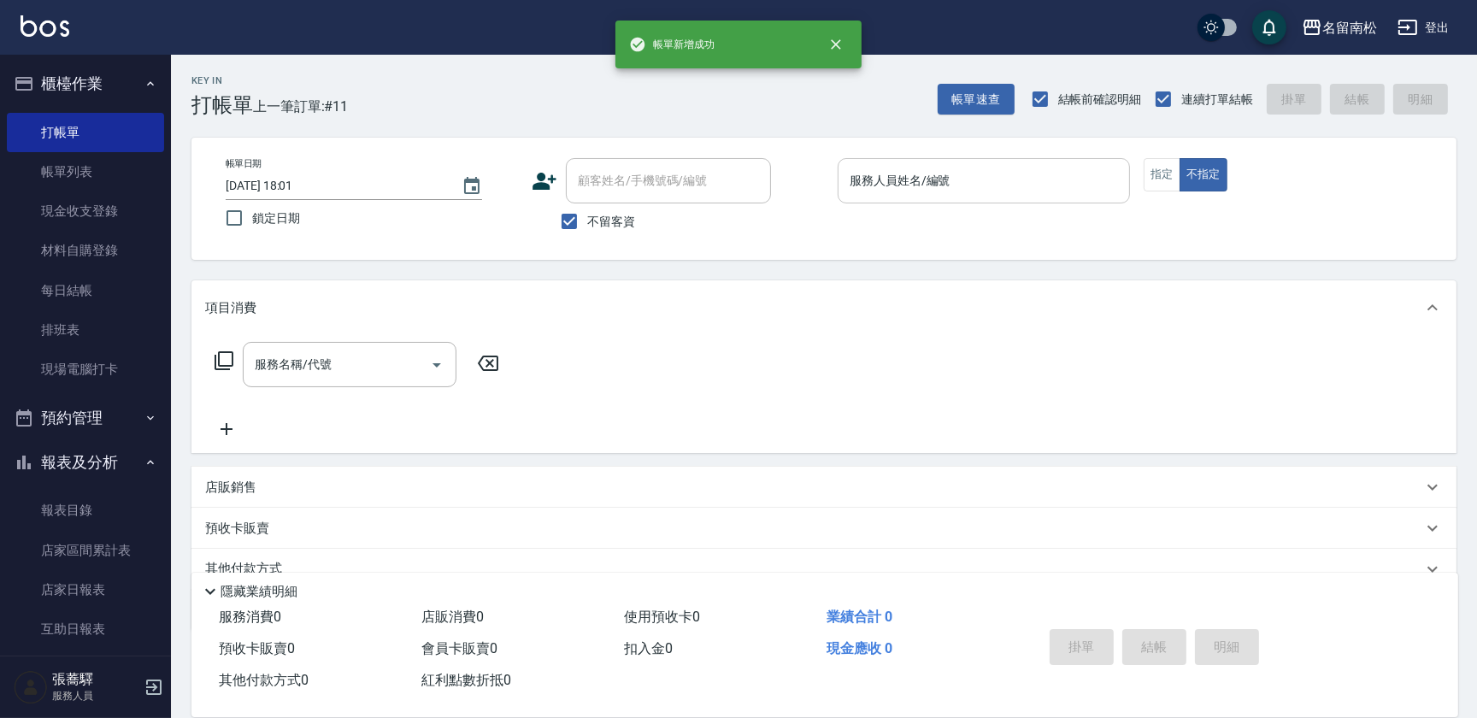
click at [986, 184] on input "服務人員姓名/編號" at bounding box center [983, 181] width 277 height 30
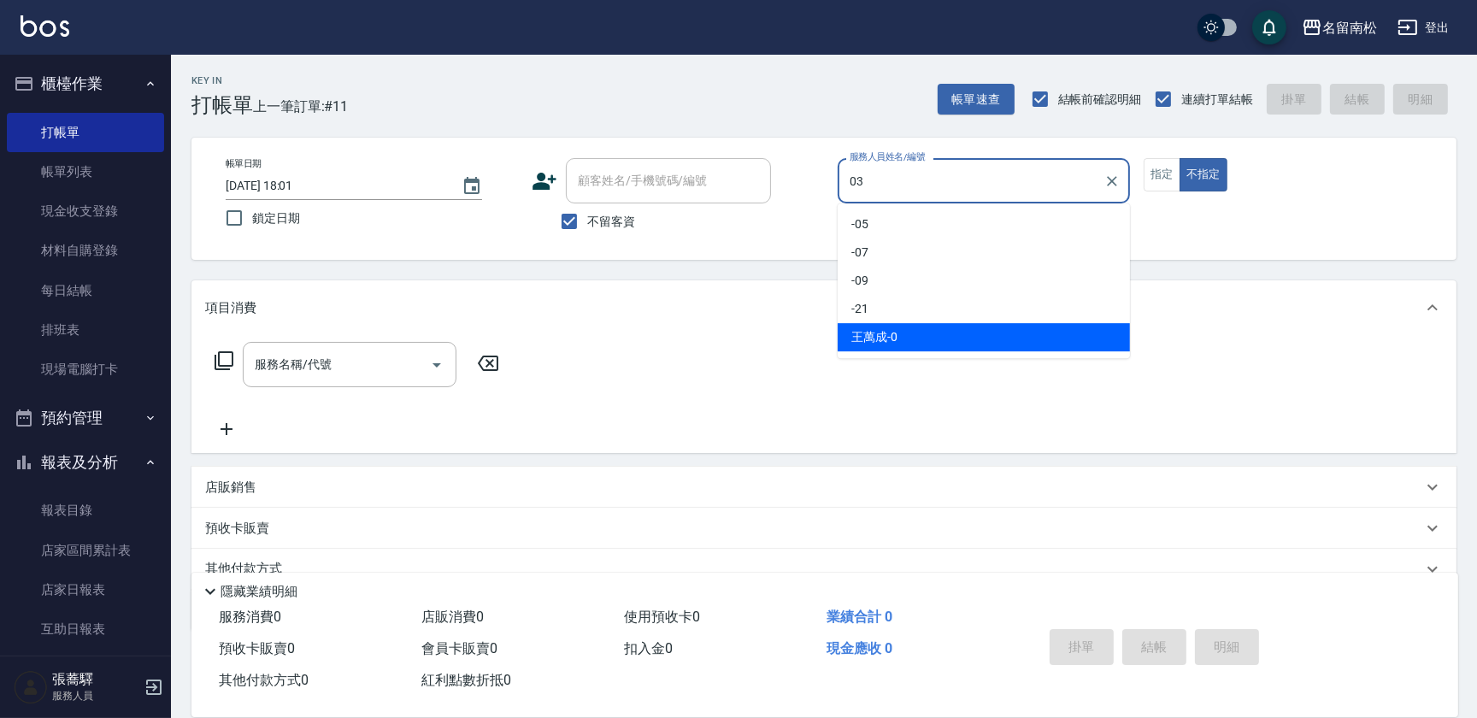
type input "[PERSON_NAME]-03"
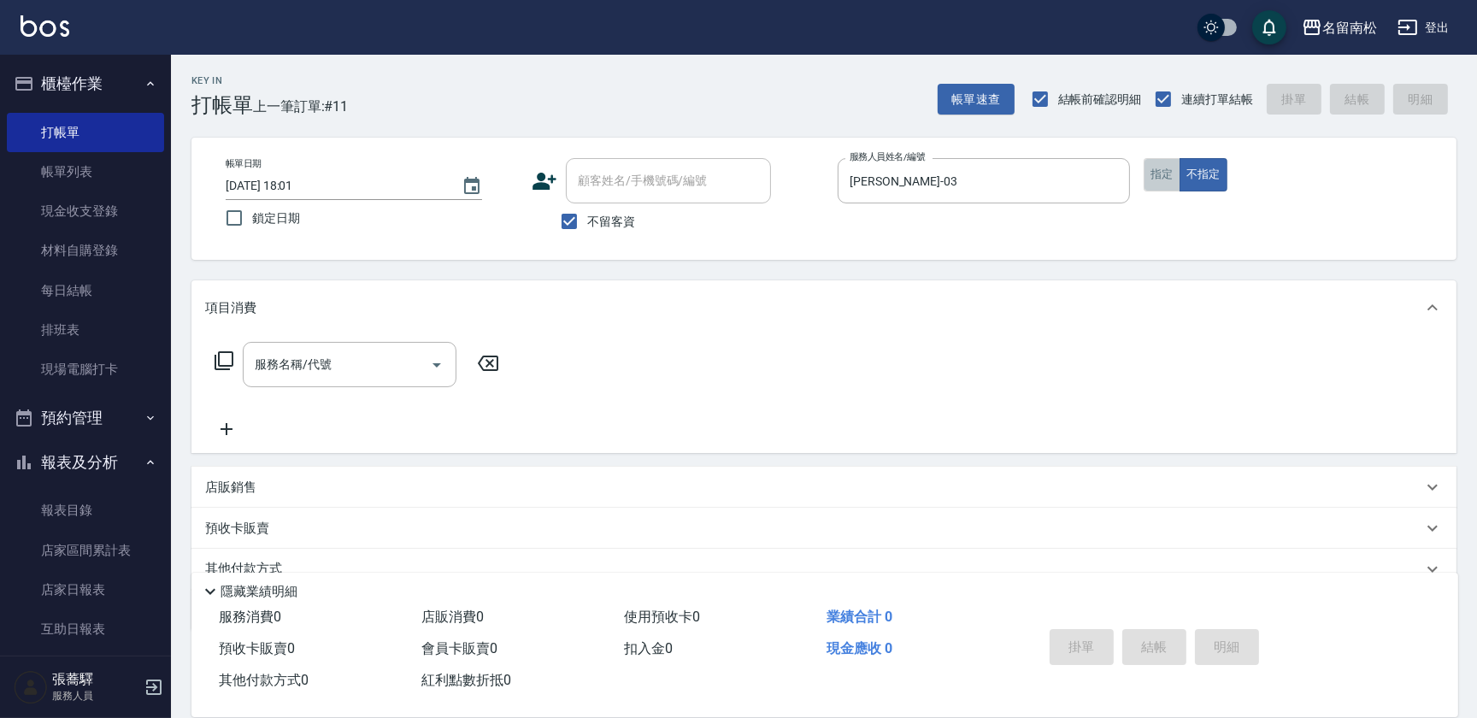
click at [1175, 171] on button "指定" at bounding box center [1162, 174] width 37 height 33
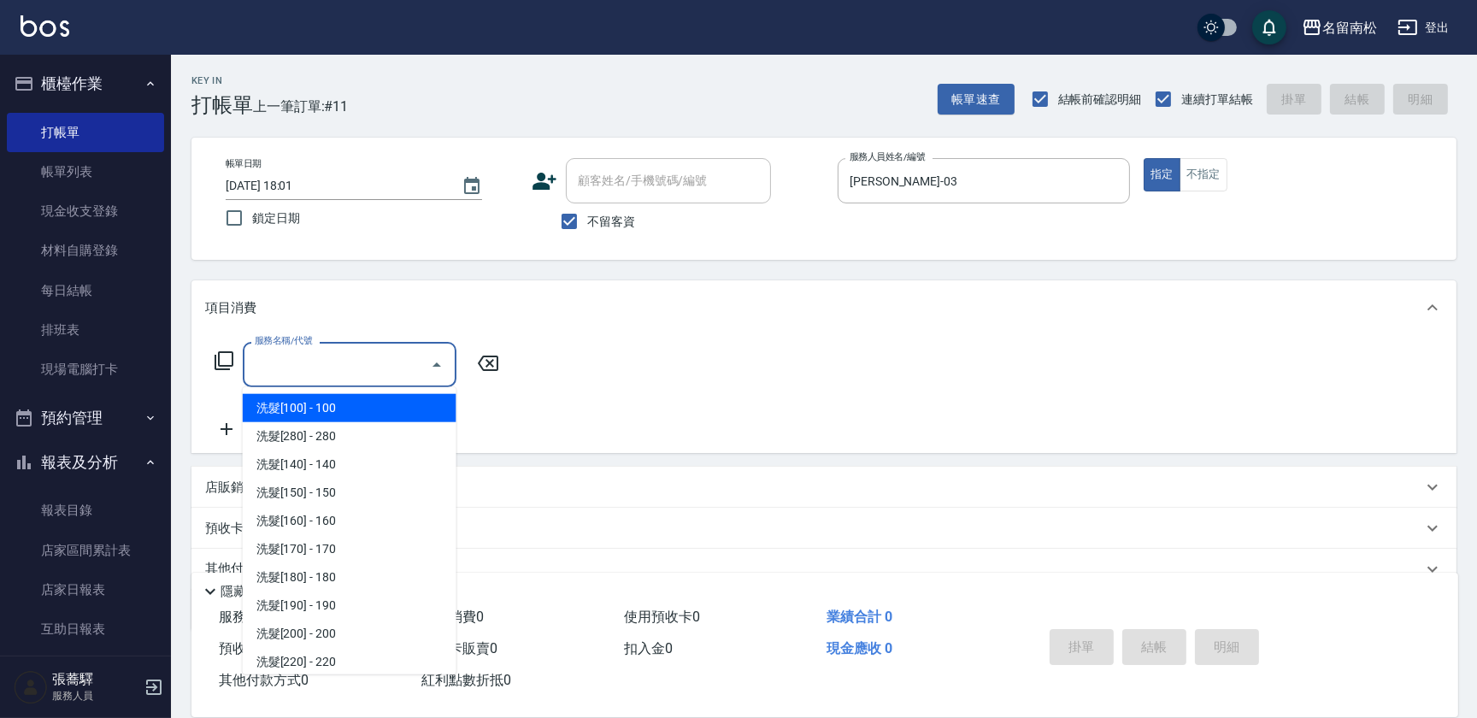
click at [387, 368] on input "服務名稱/代號" at bounding box center [336, 365] width 173 height 30
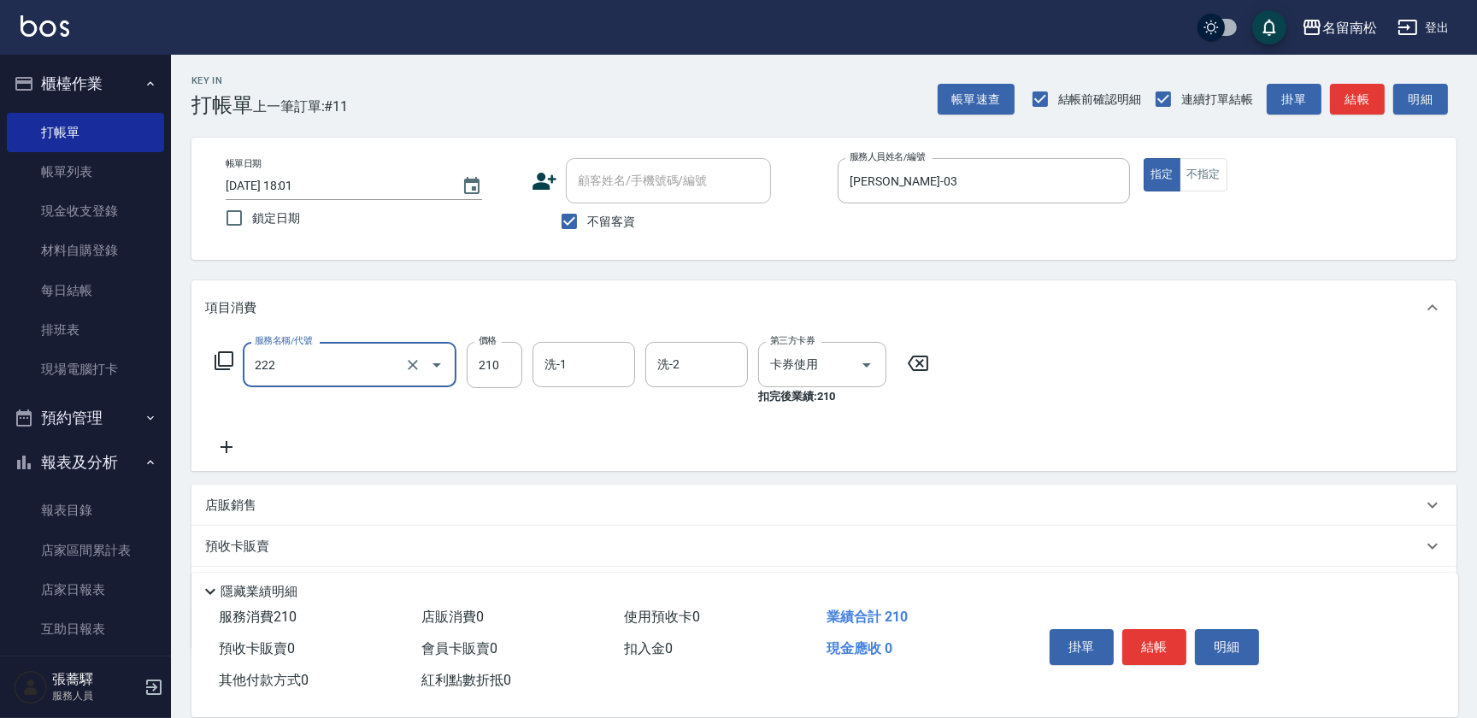
type input "洗髮卡券[210](222)"
type input "[PERSON_NAME]-55"
click at [1146, 629] on button "結帳" at bounding box center [1154, 647] width 64 height 36
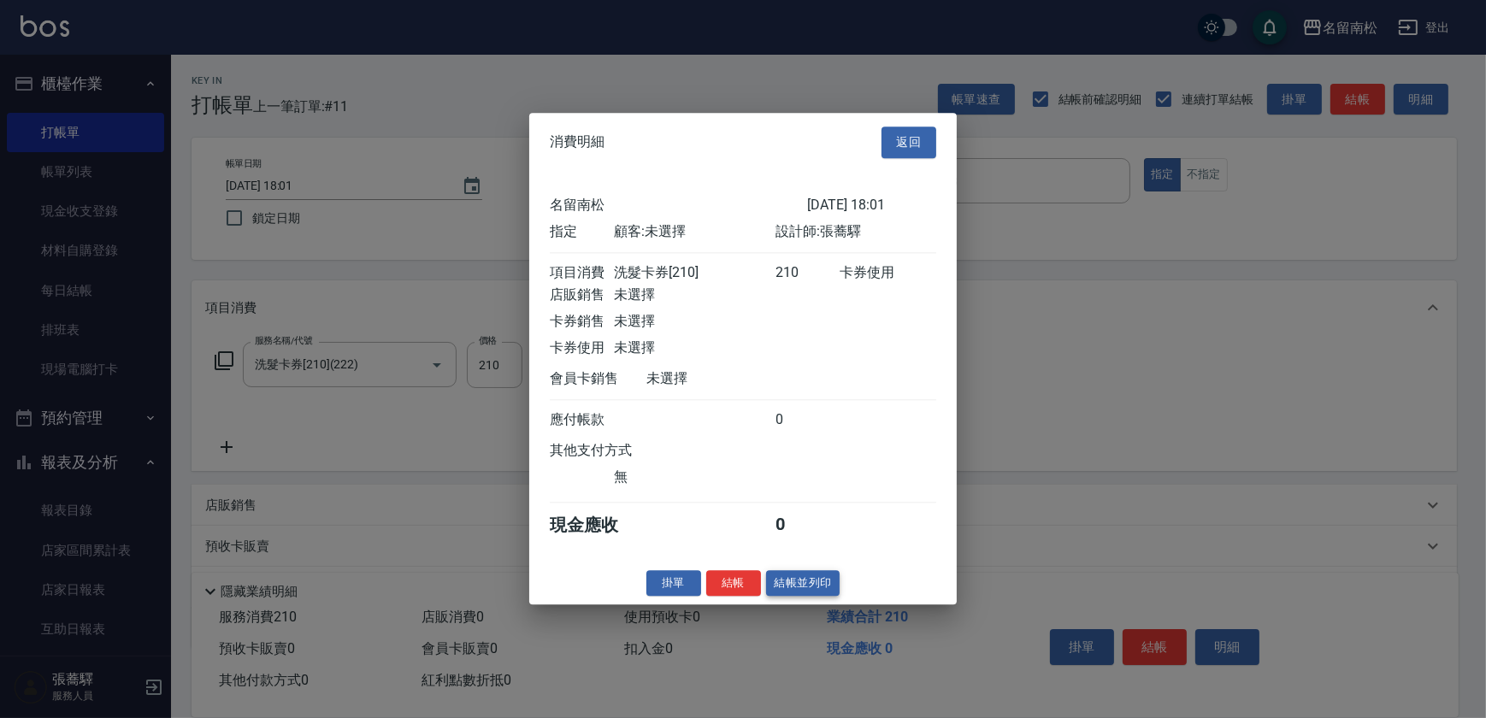
click at [821, 589] on button "結帳並列印" at bounding box center [803, 583] width 74 height 26
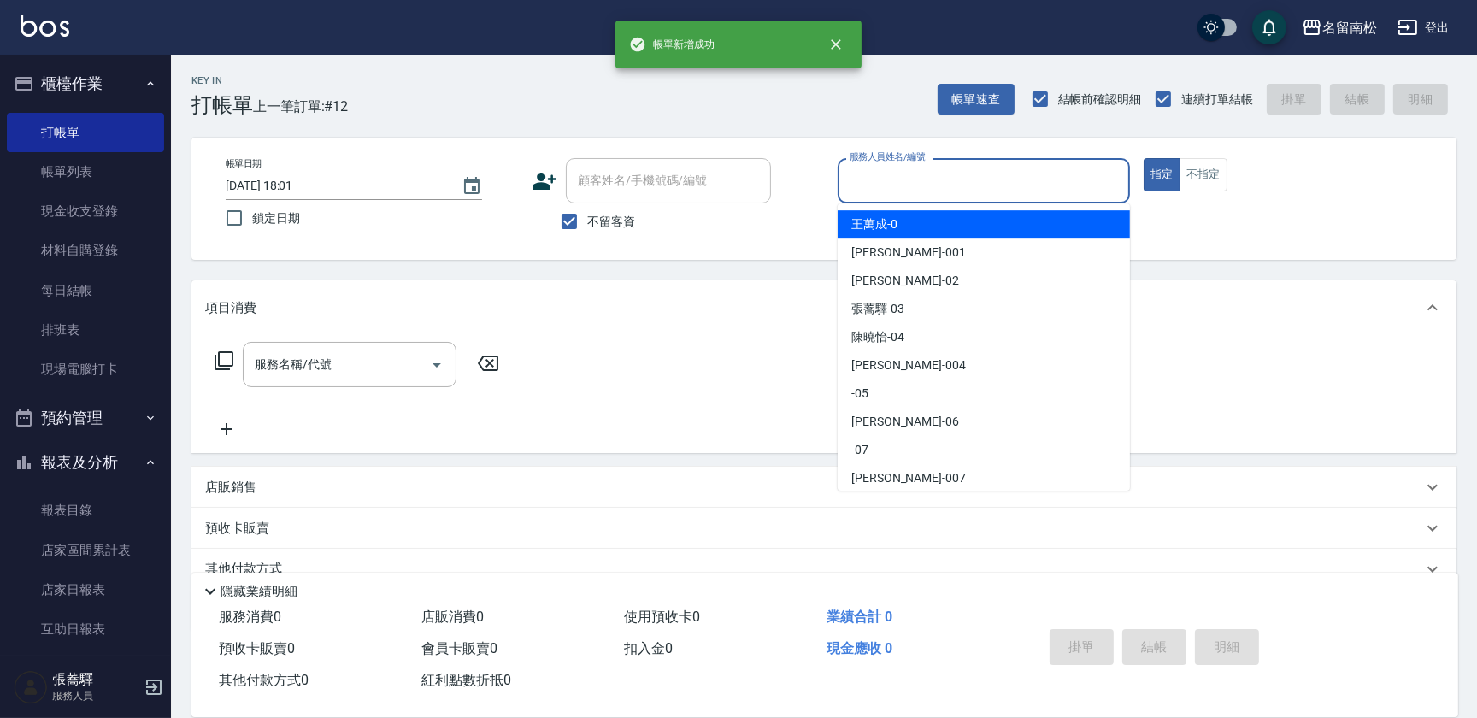
click at [1107, 174] on input "服務人員姓名/編號" at bounding box center [983, 181] width 277 height 30
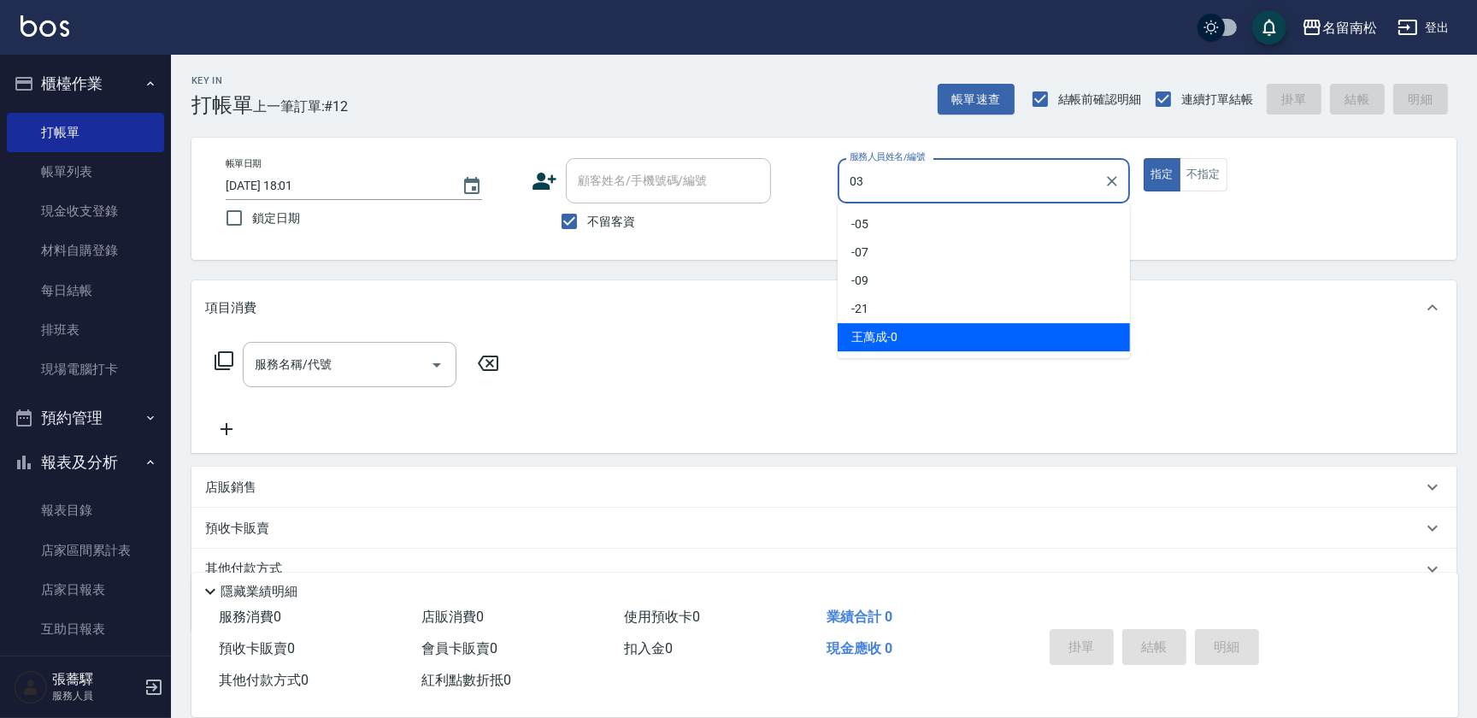
type input "[PERSON_NAME]-03"
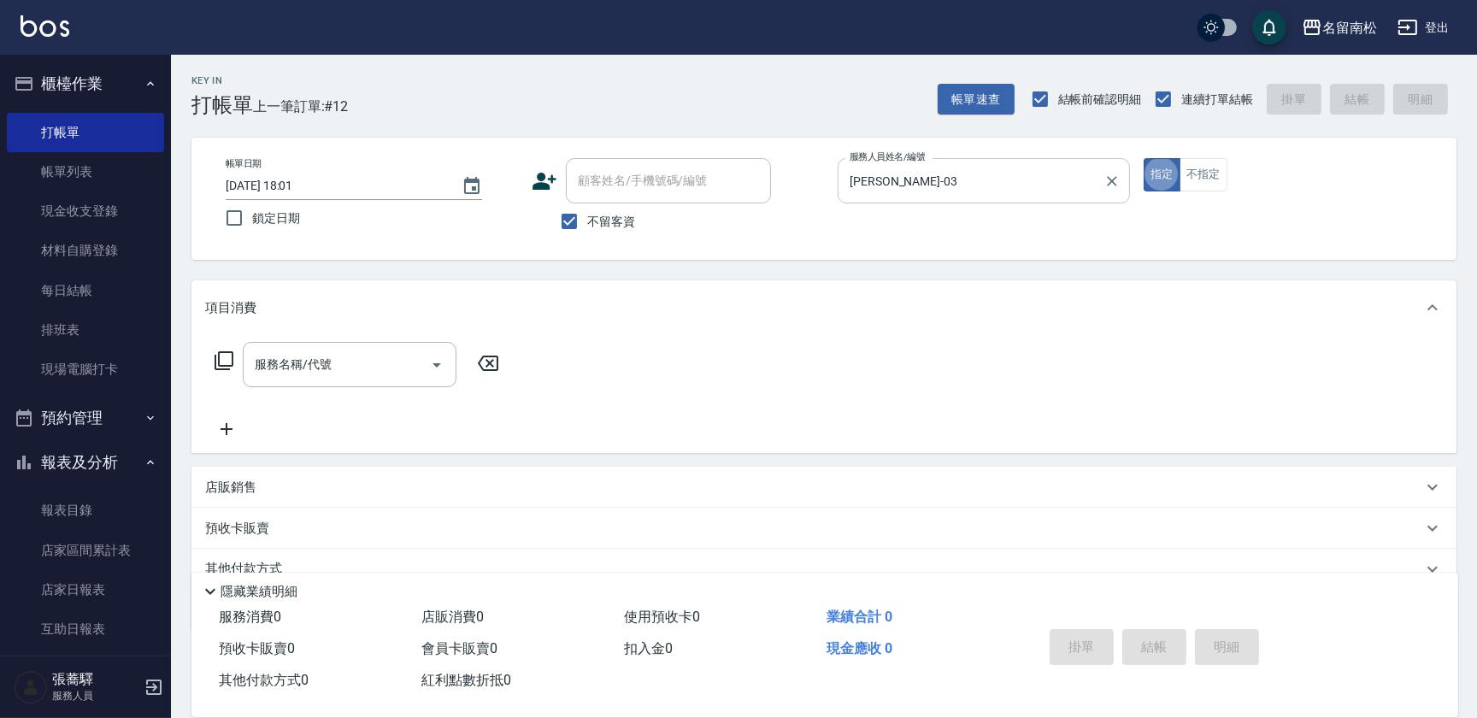
type button "true"
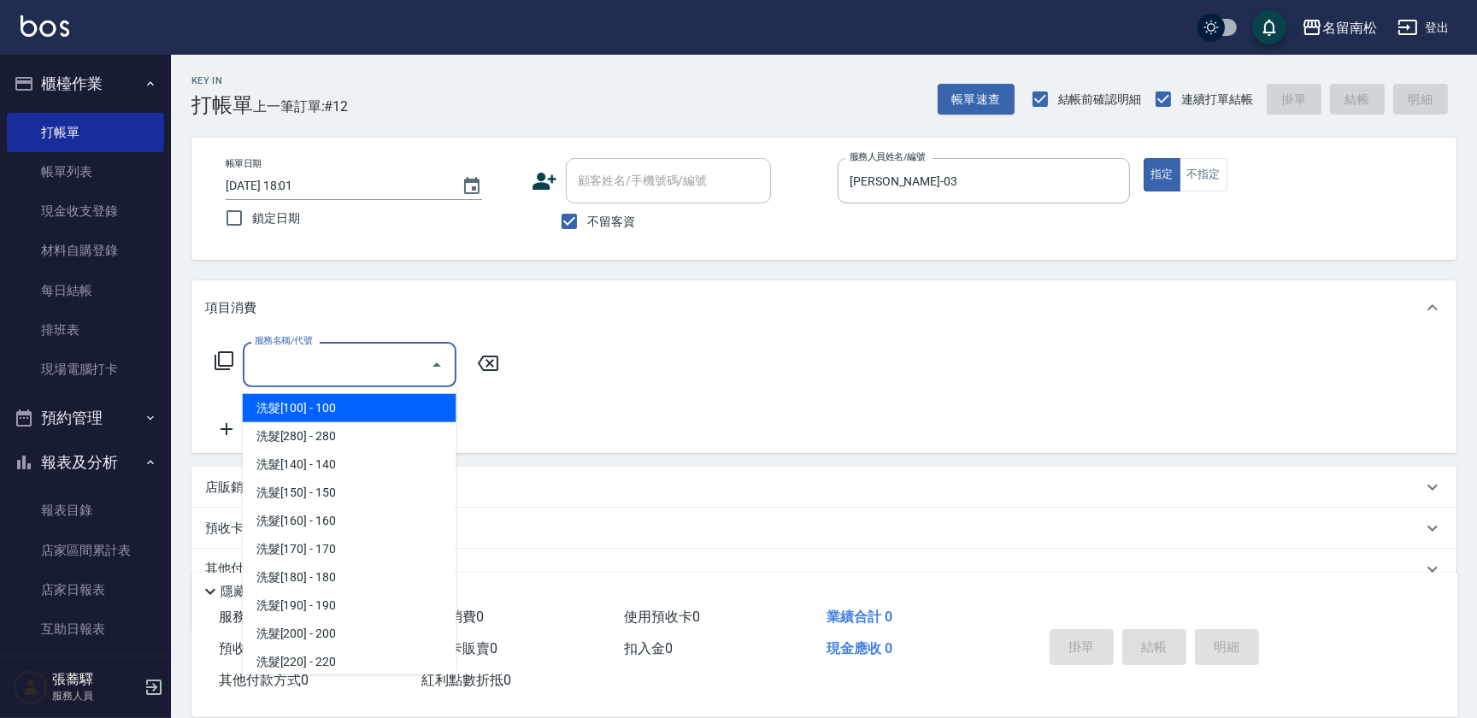
click at [336, 368] on input "服務名稱/代號" at bounding box center [336, 365] width 173 height 30
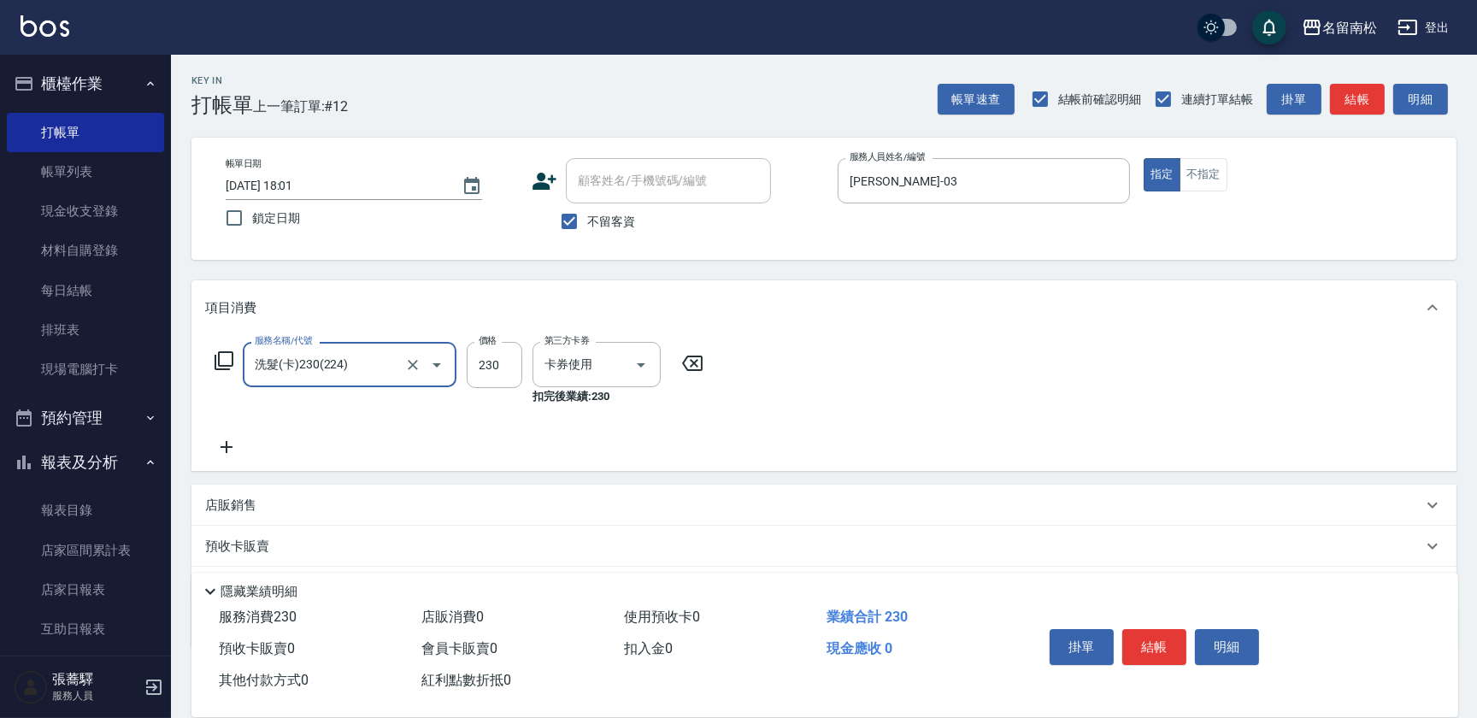
type input "洗髮(卡)230(224)"
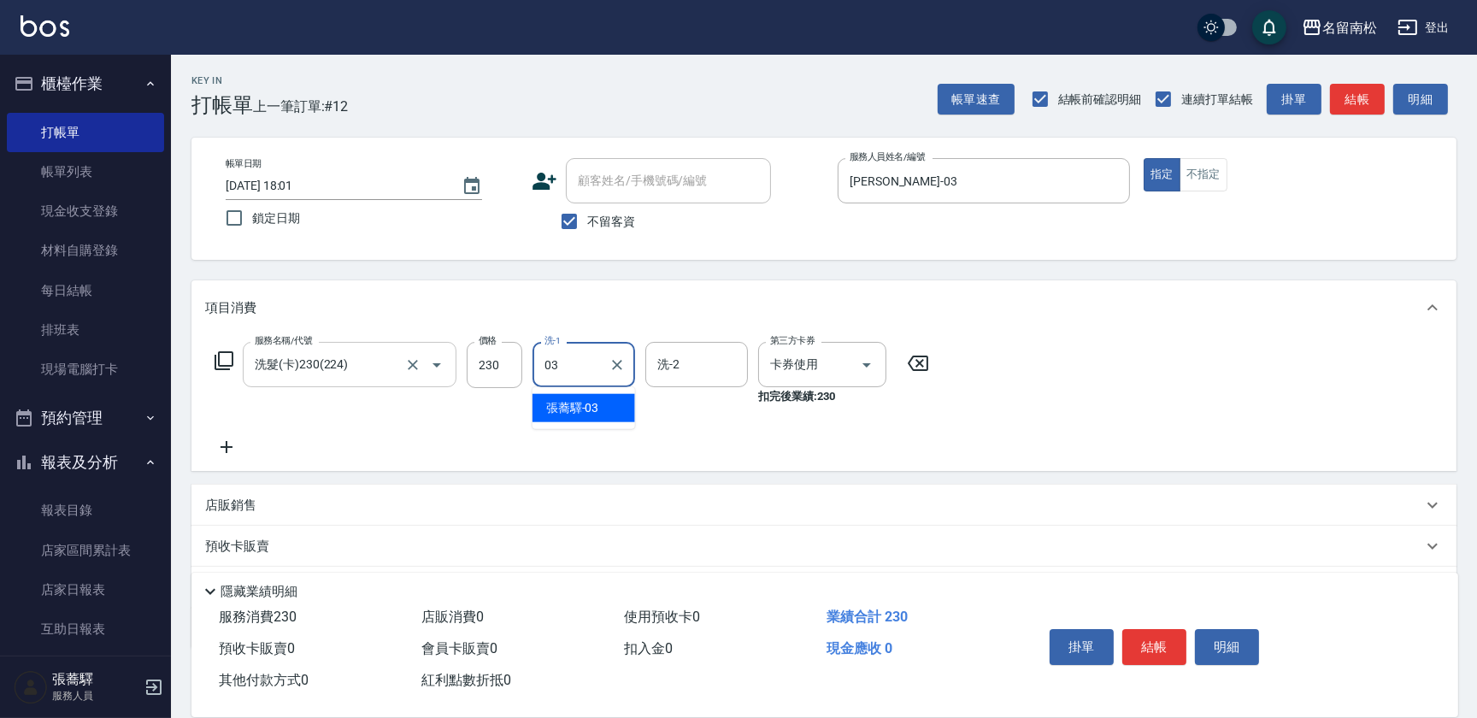
type input "[PERSON_NAME]-03"
click at [231, 448] on icon at bounding box center [226, 447] width 43 height 21
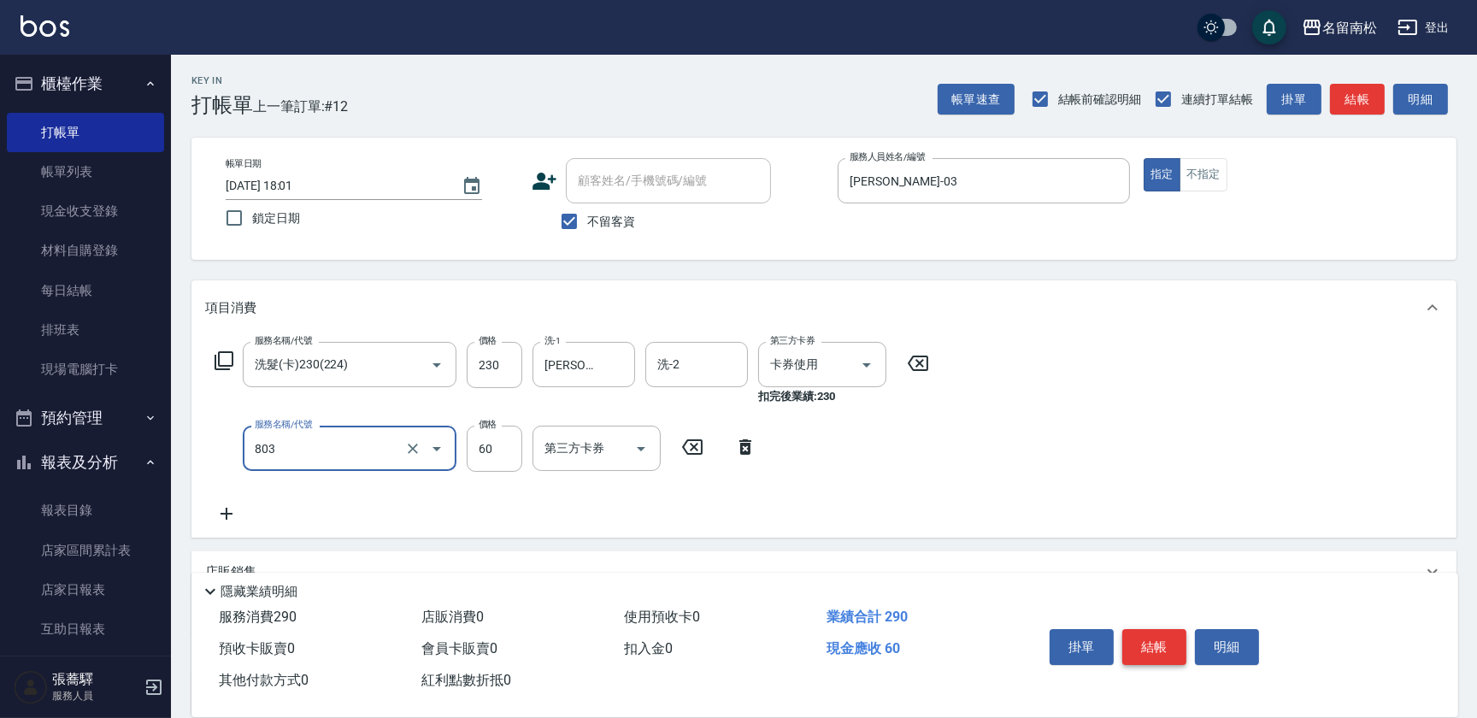
type input "吹捲(803)"
click at [1171, 648] on button "結帳" at bounding box center [1154, 647] width 64 height 36
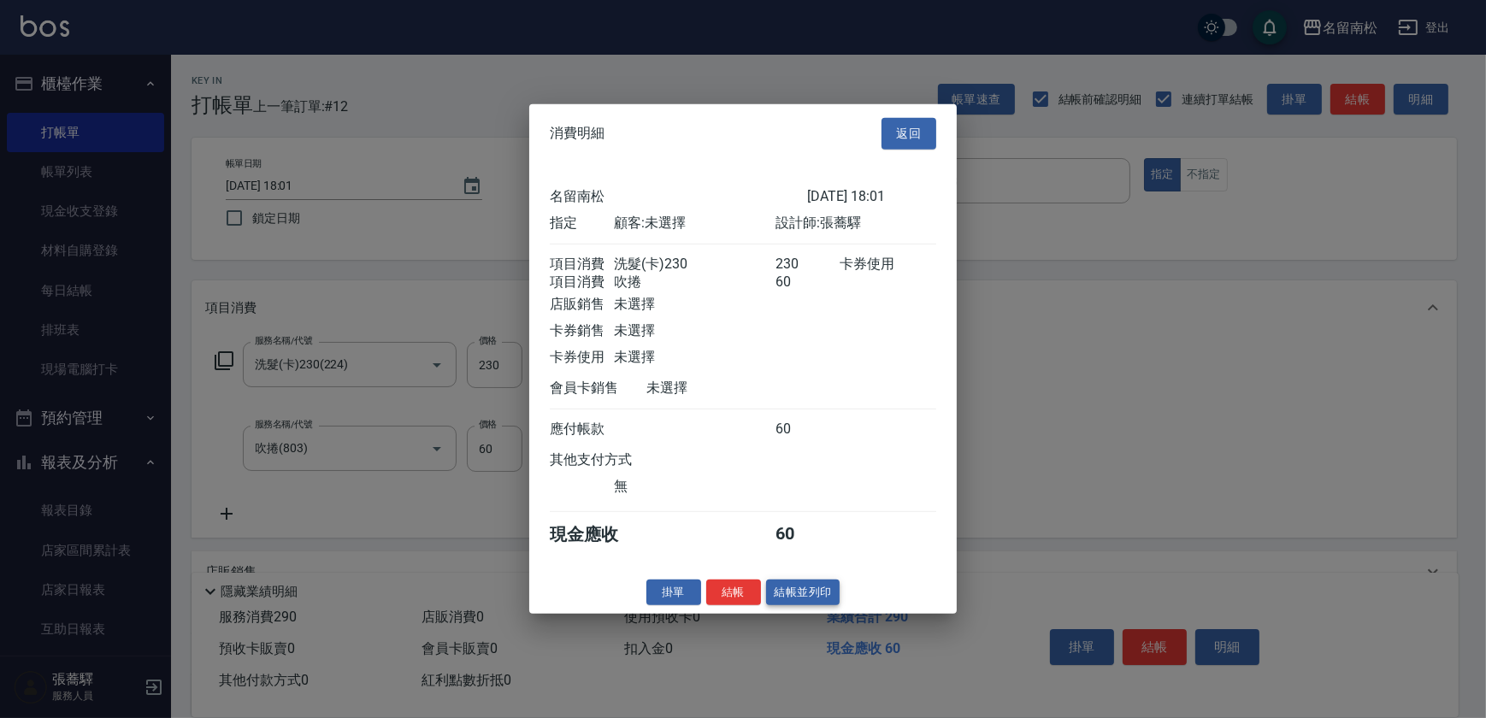
click at [816, 605] on button "結帳並列印" at bounding box center [803, 592] width 74 height 26
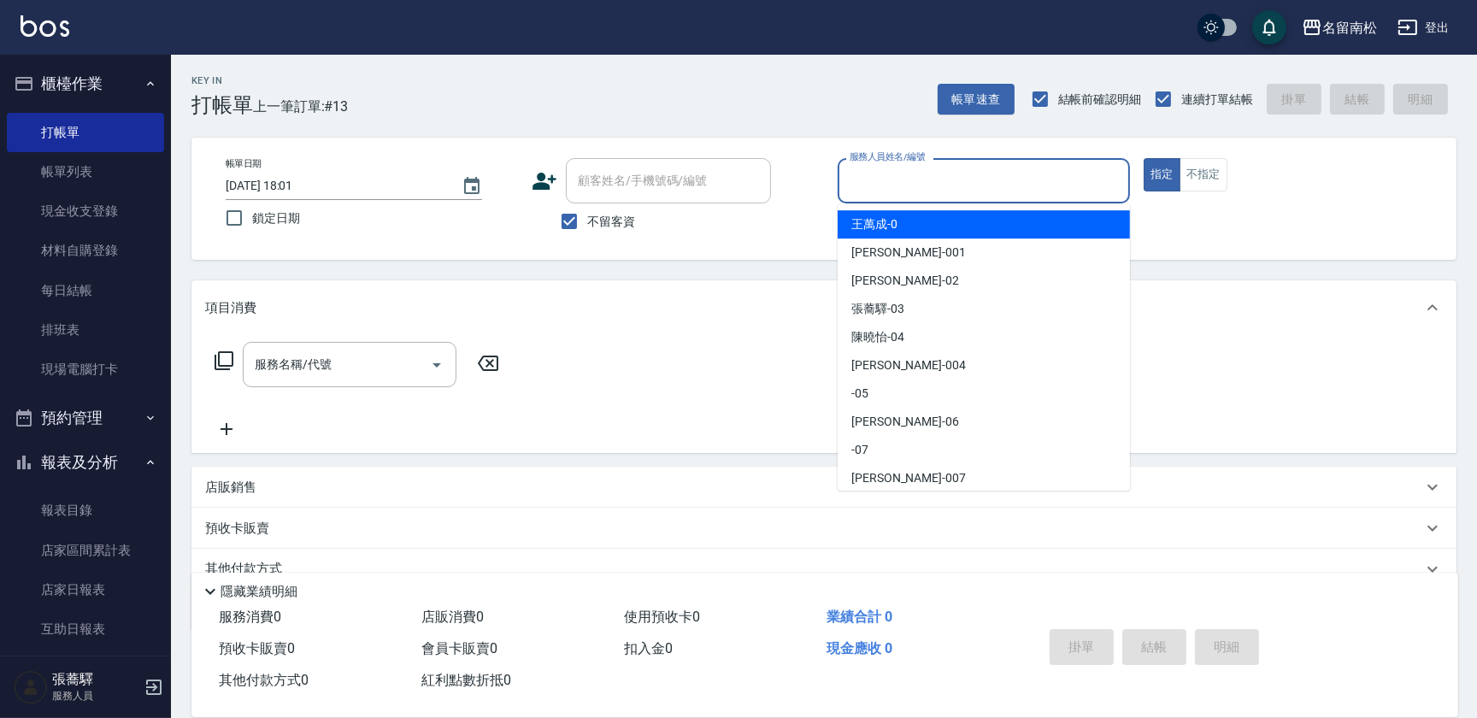
click at [1047, 189] on input "服務人員姓名/編號" at bounding box center [983, 181] width 277 height 30
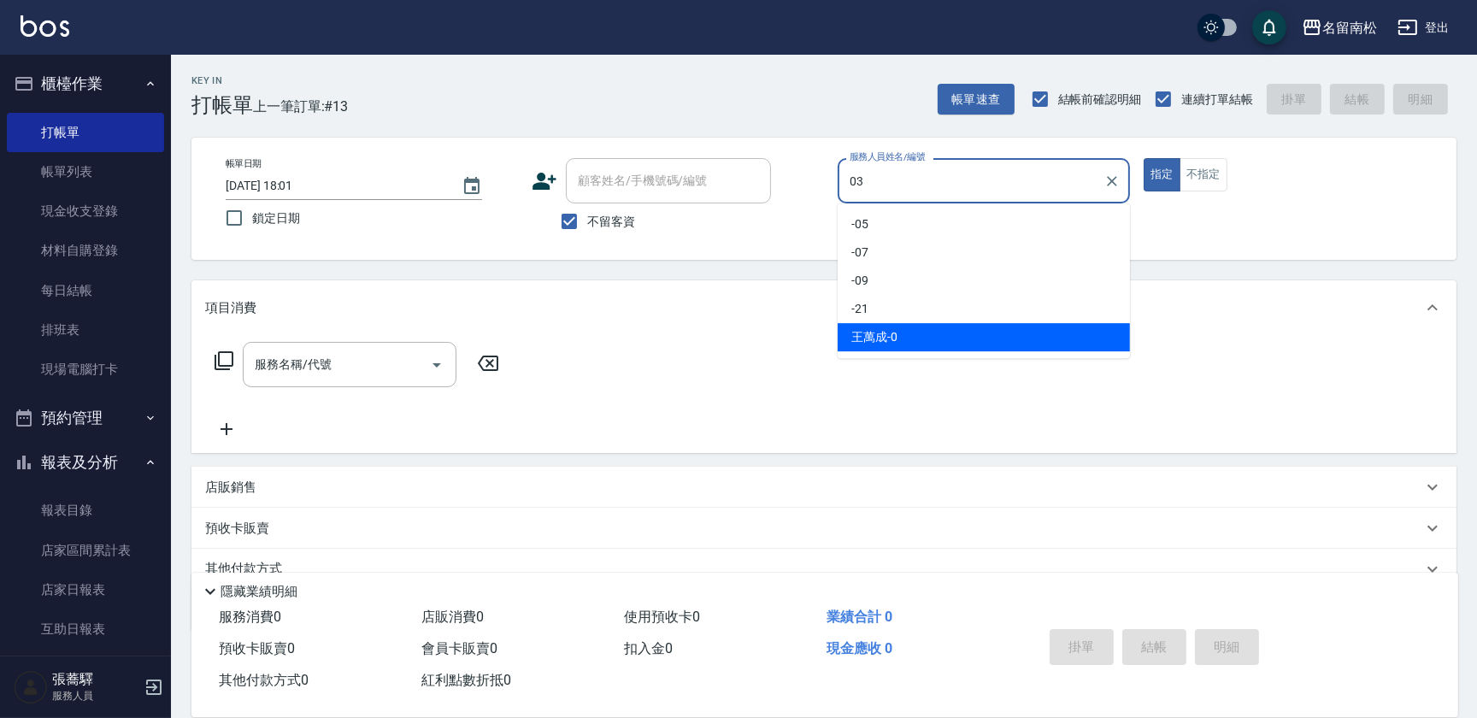
type input "[PERSON_NAME]-03"
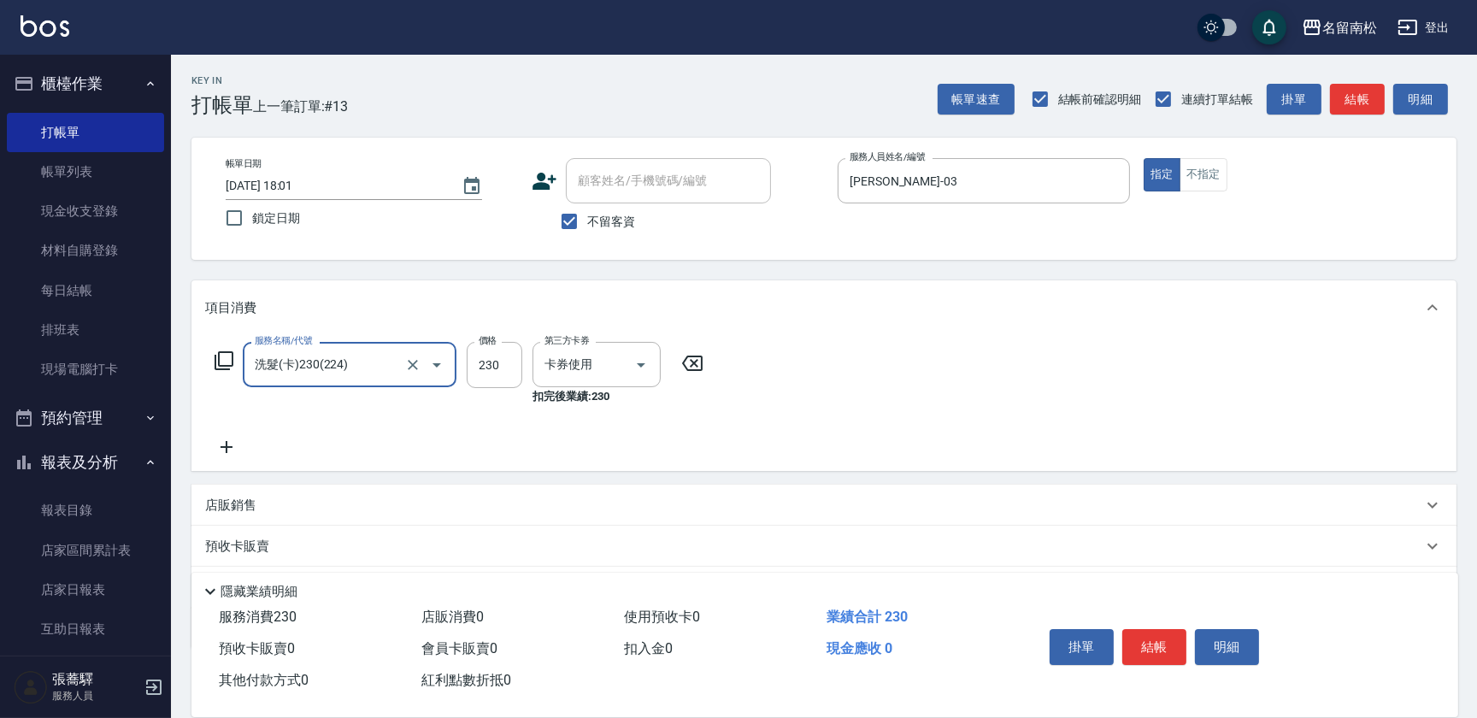
type input "洗髮(卡)230(224)"
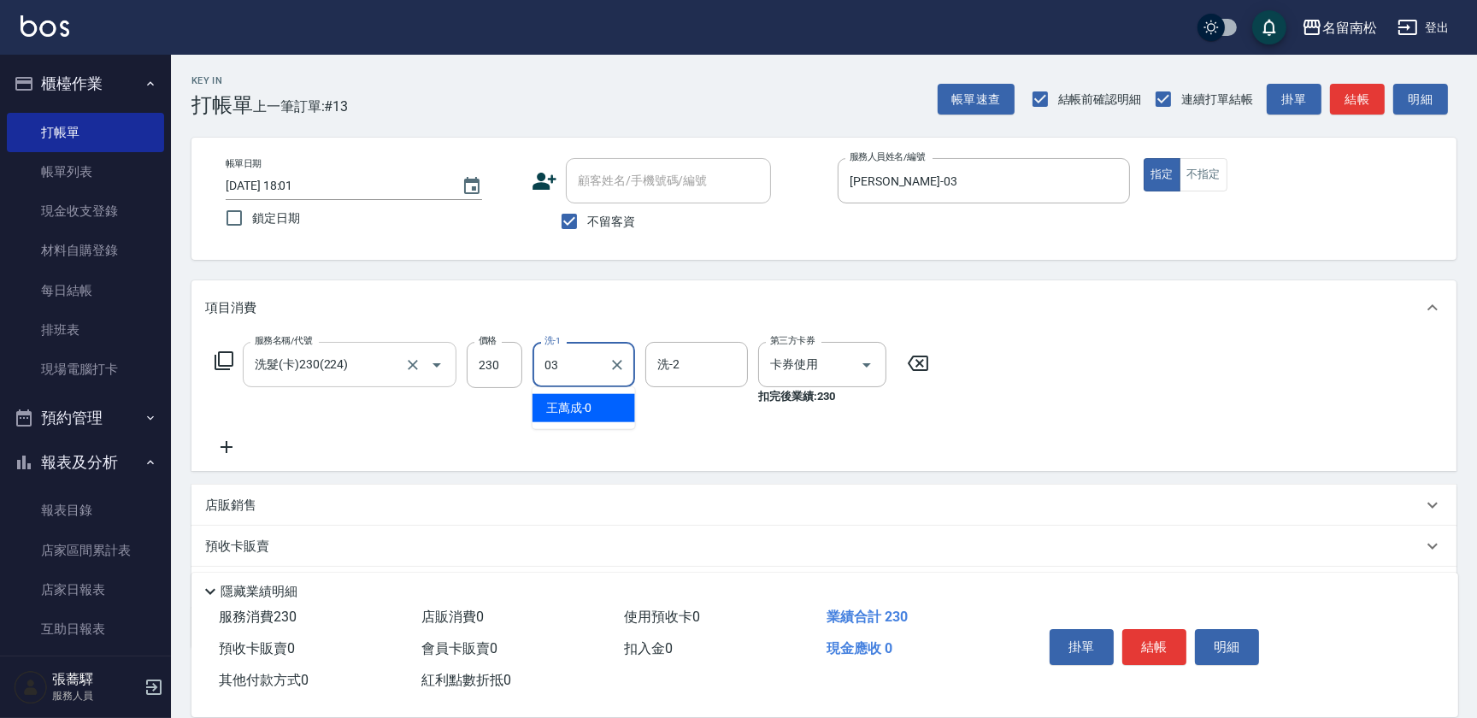
type input "[PERSON_NAME]-03"
click at [1184, 649] on button "結帳" at bounding box center [1154, 647] width 64 height 36
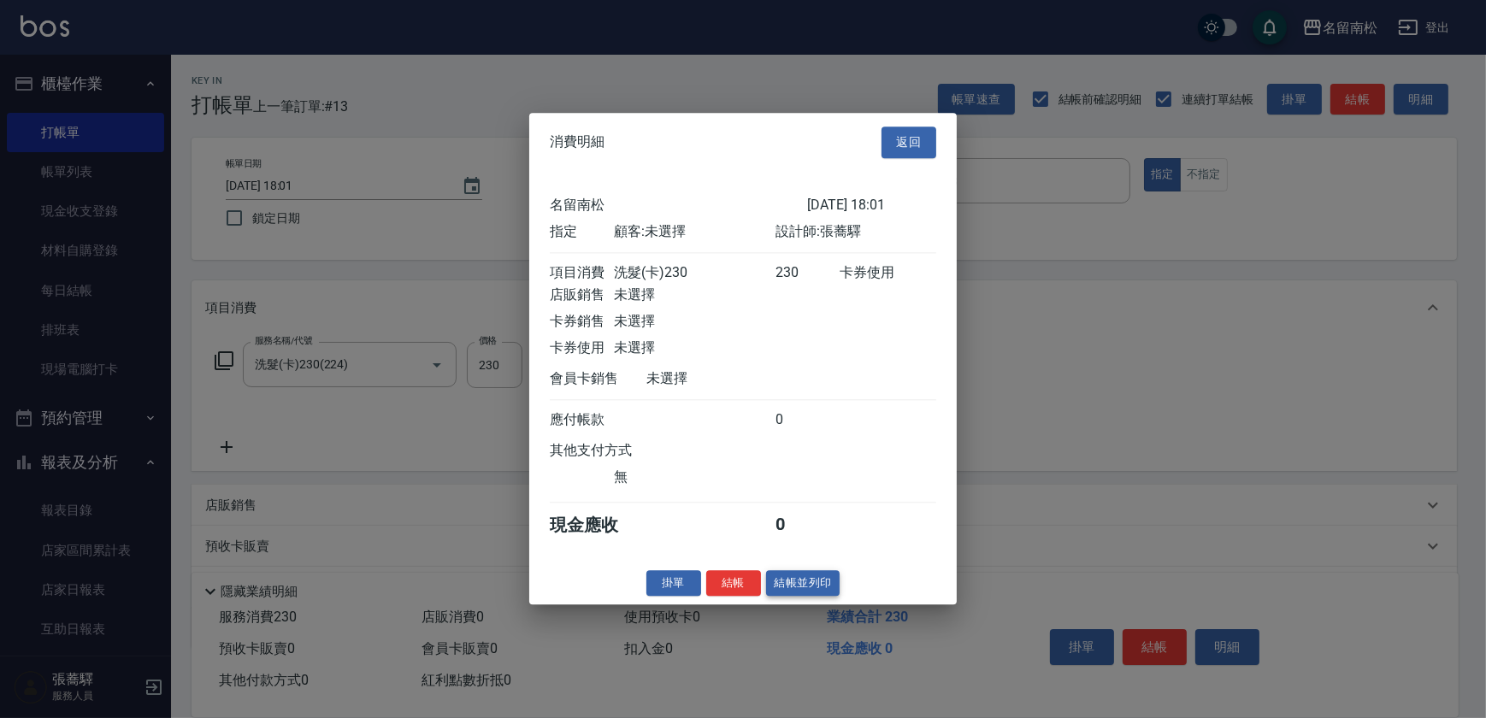
click at [813, 590] on button "結帳並列印" at bounding box center [803, 583] width 74 height 26
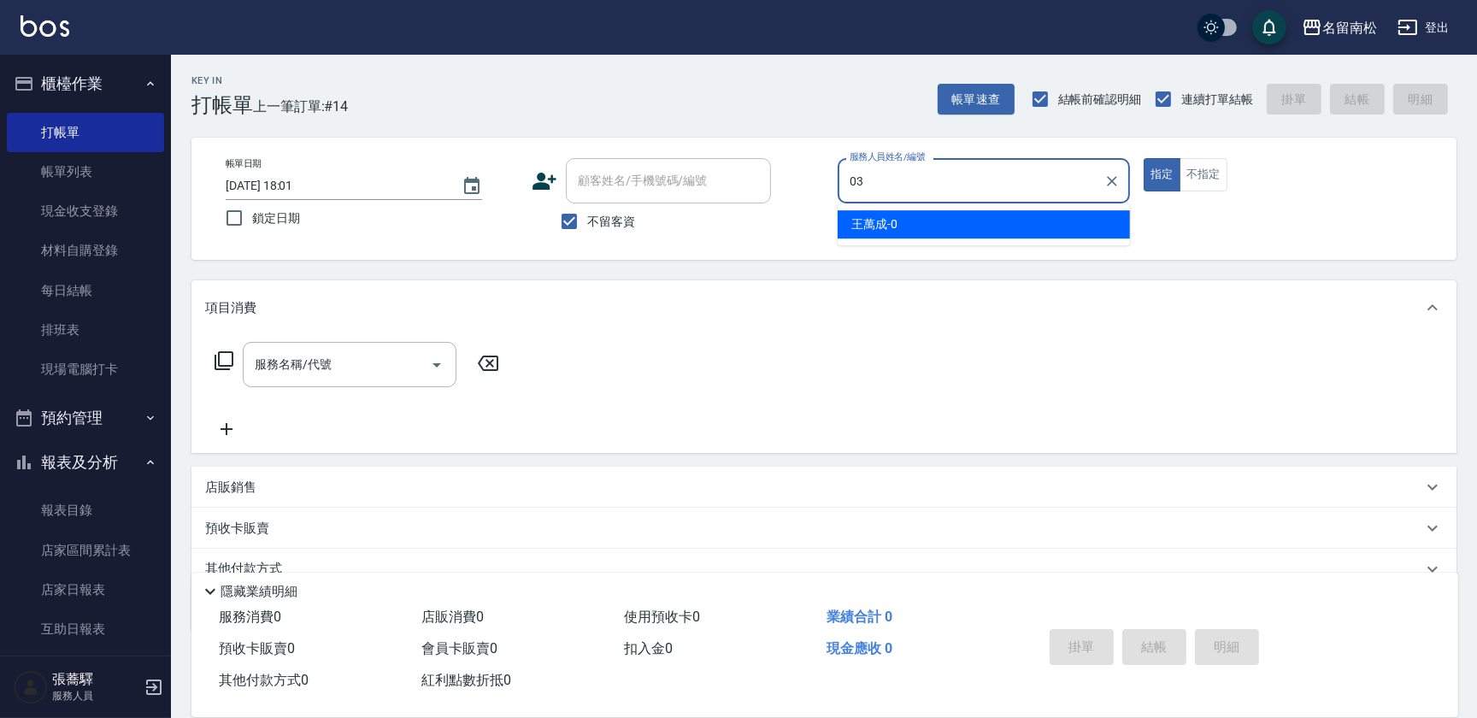
type input "[PERSON_NAME]-03"
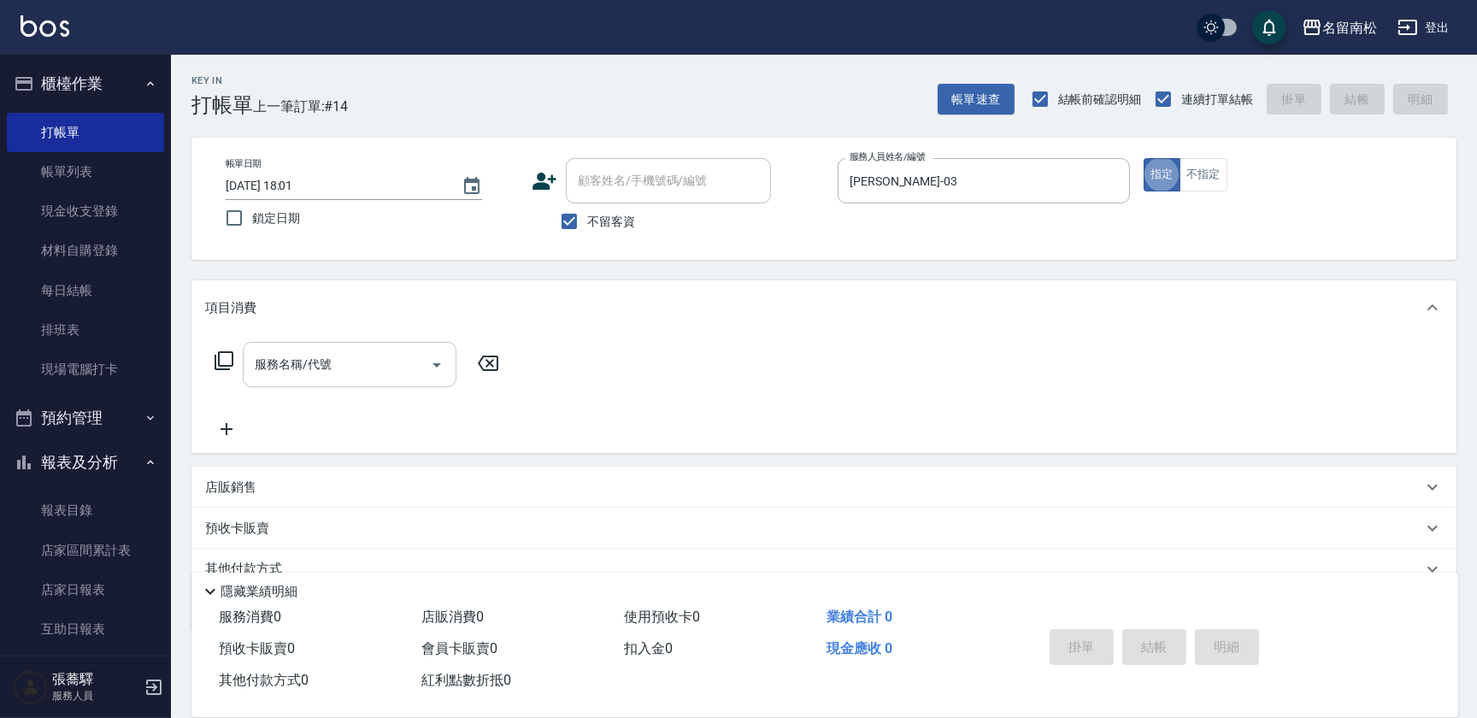
click at [358, 346] on div "服務名稱/代號" at bounding box center [350, 364] width 214 height 45
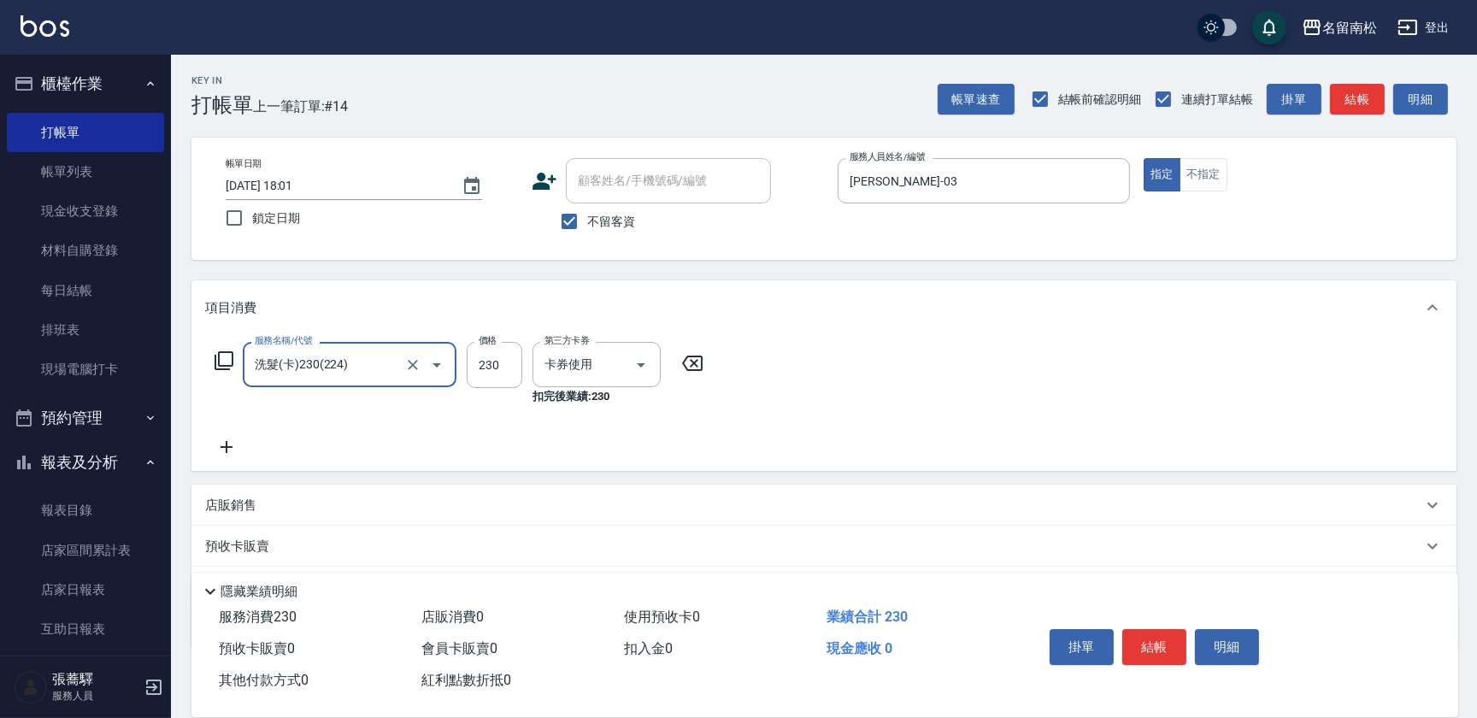
type input "洗髮(卡)230(224)"
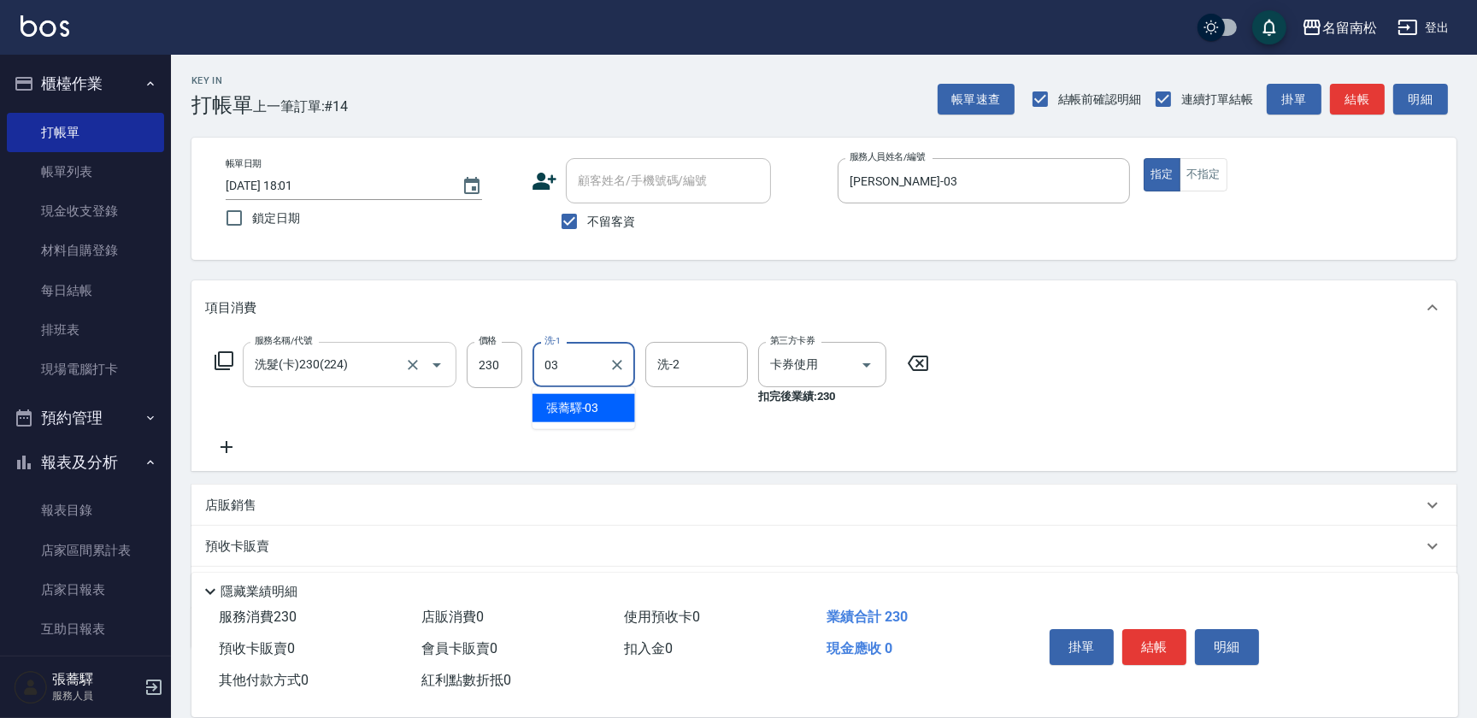
type input "[PERSON_NAME]-03"
click at [1144, 644] on button "結帳" at bounding box center [1154, 647] width 64 height 36
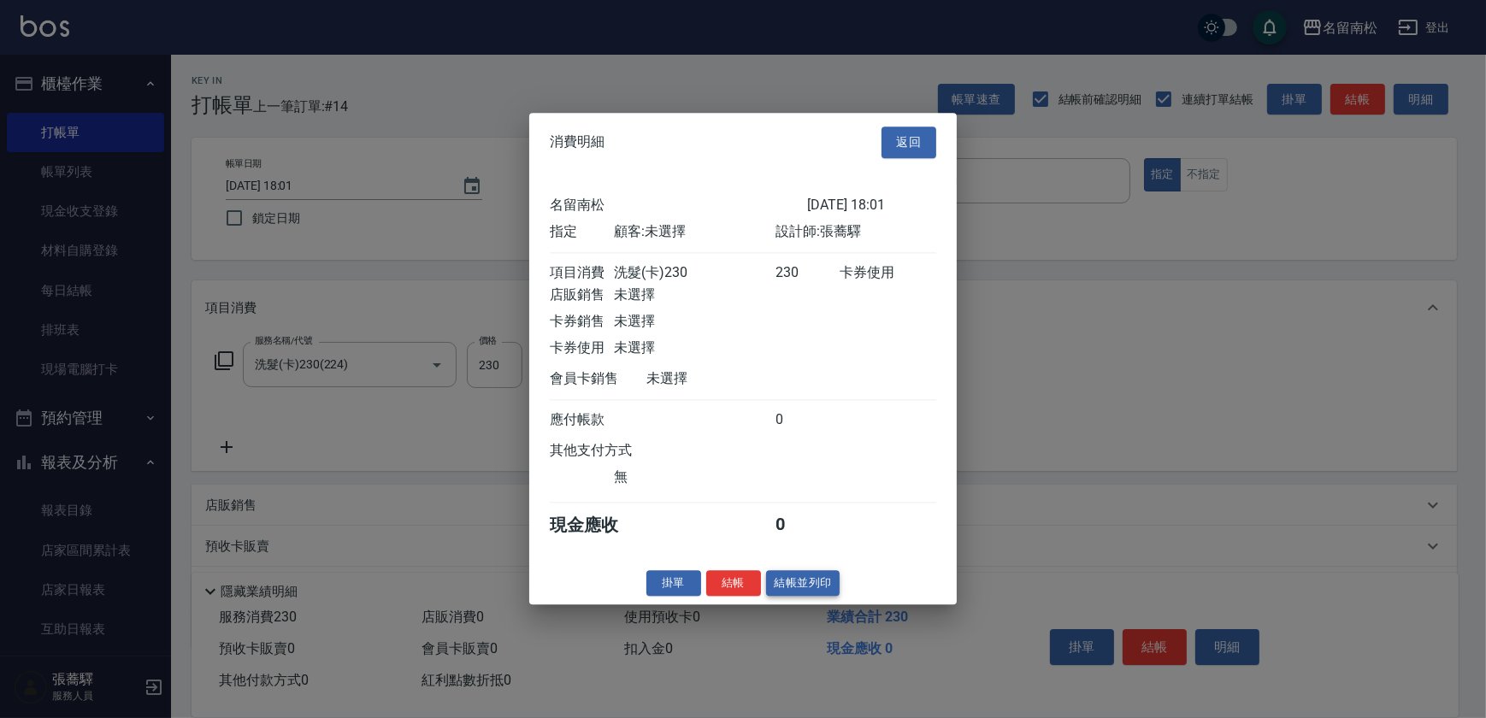
click at [783, 581] on button "結帳並列印" at bounding box center [803, 583] width 74 height 26
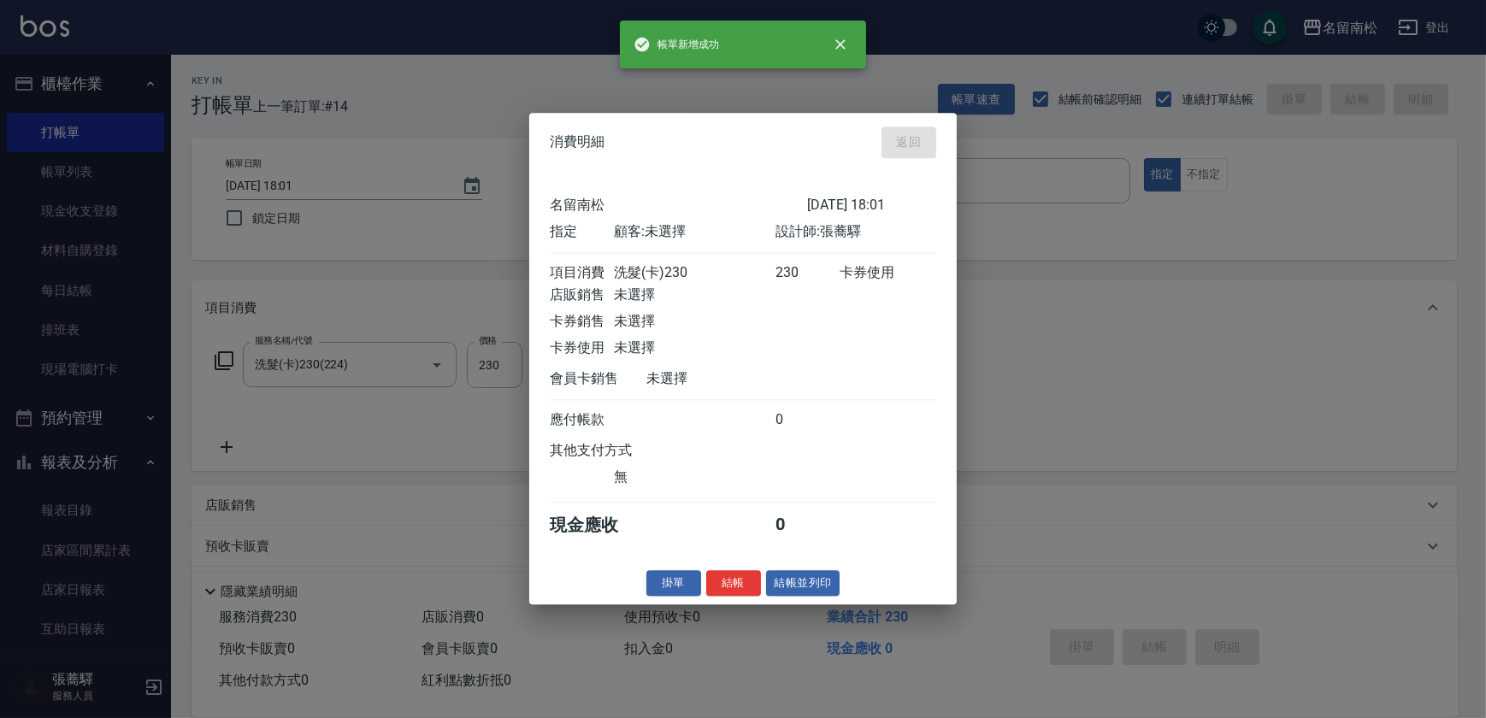
type input "[DATE] 18:21"
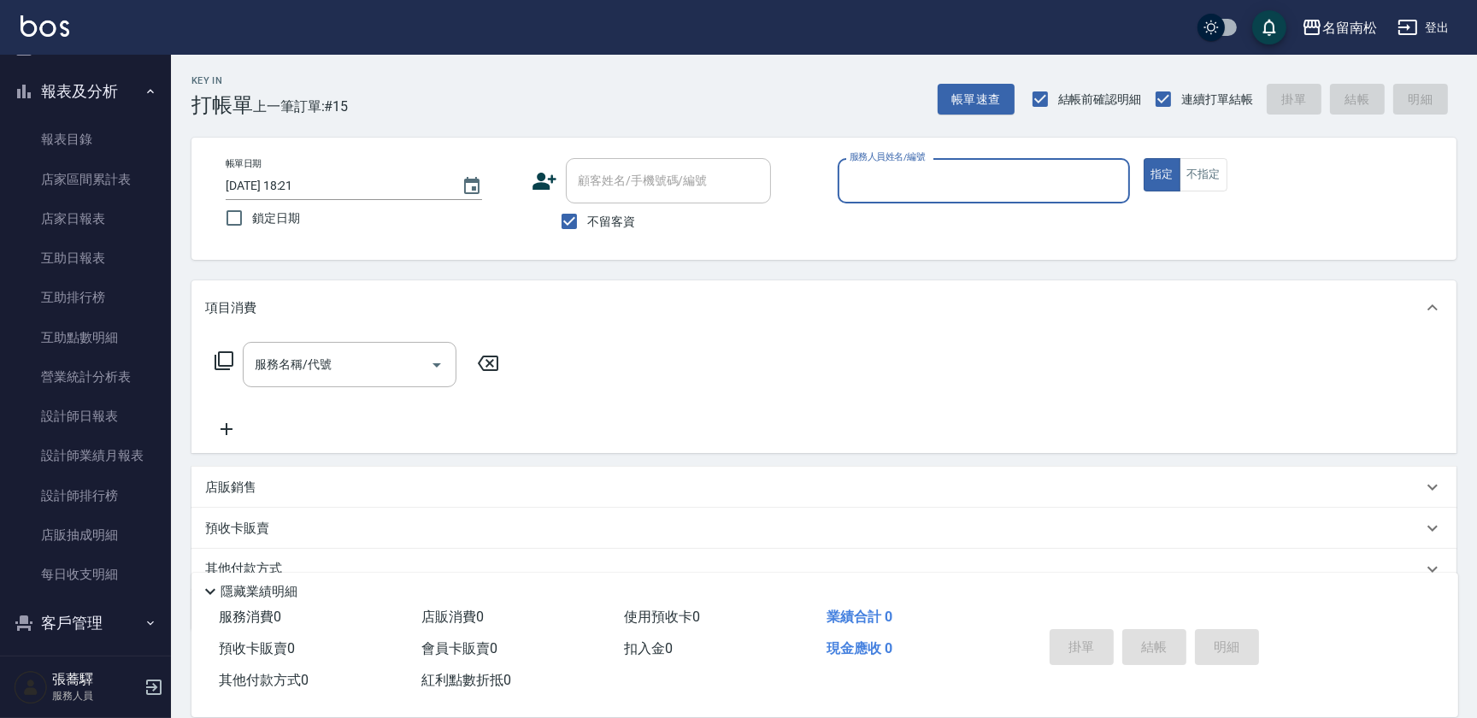
scroll to position [415, 0]
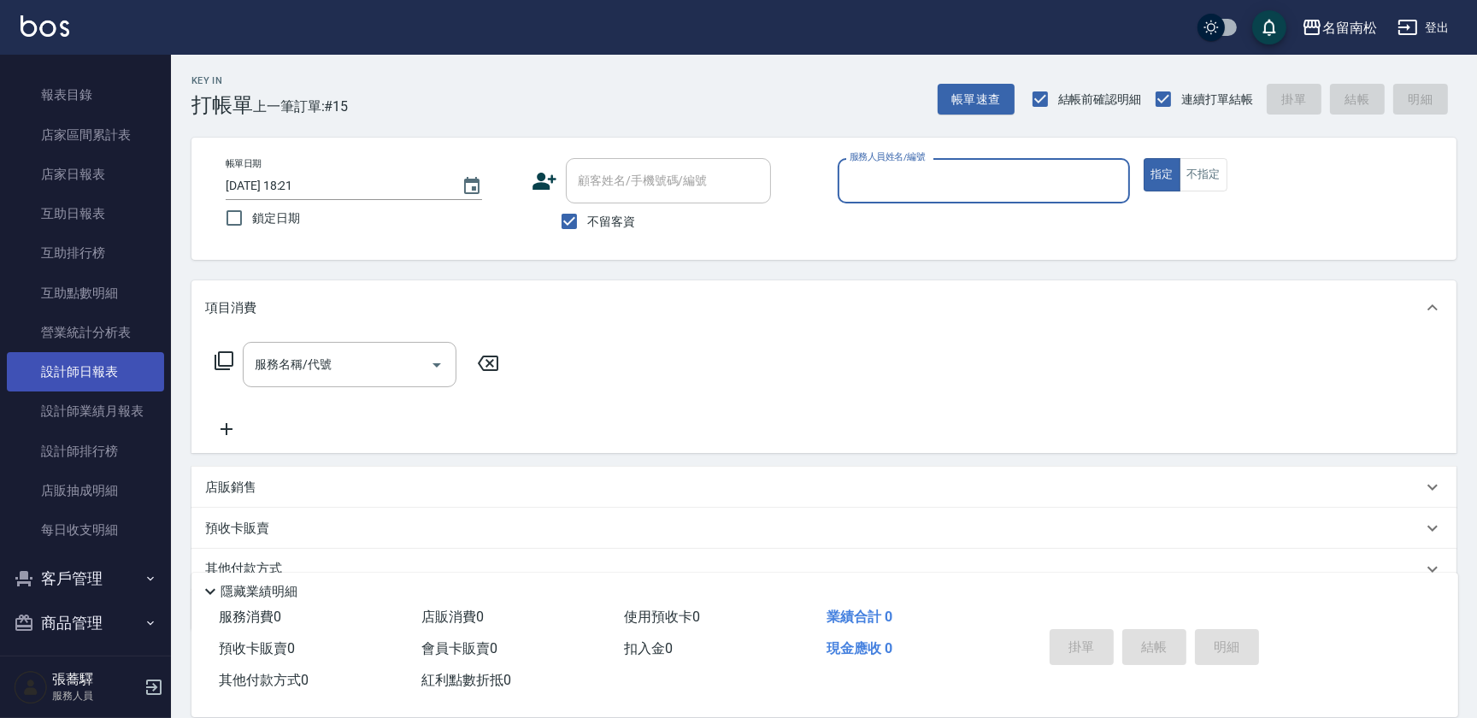
click at [122, 375] on link "設計師日報表" at bounding box center [85, 371] width 157 height 39
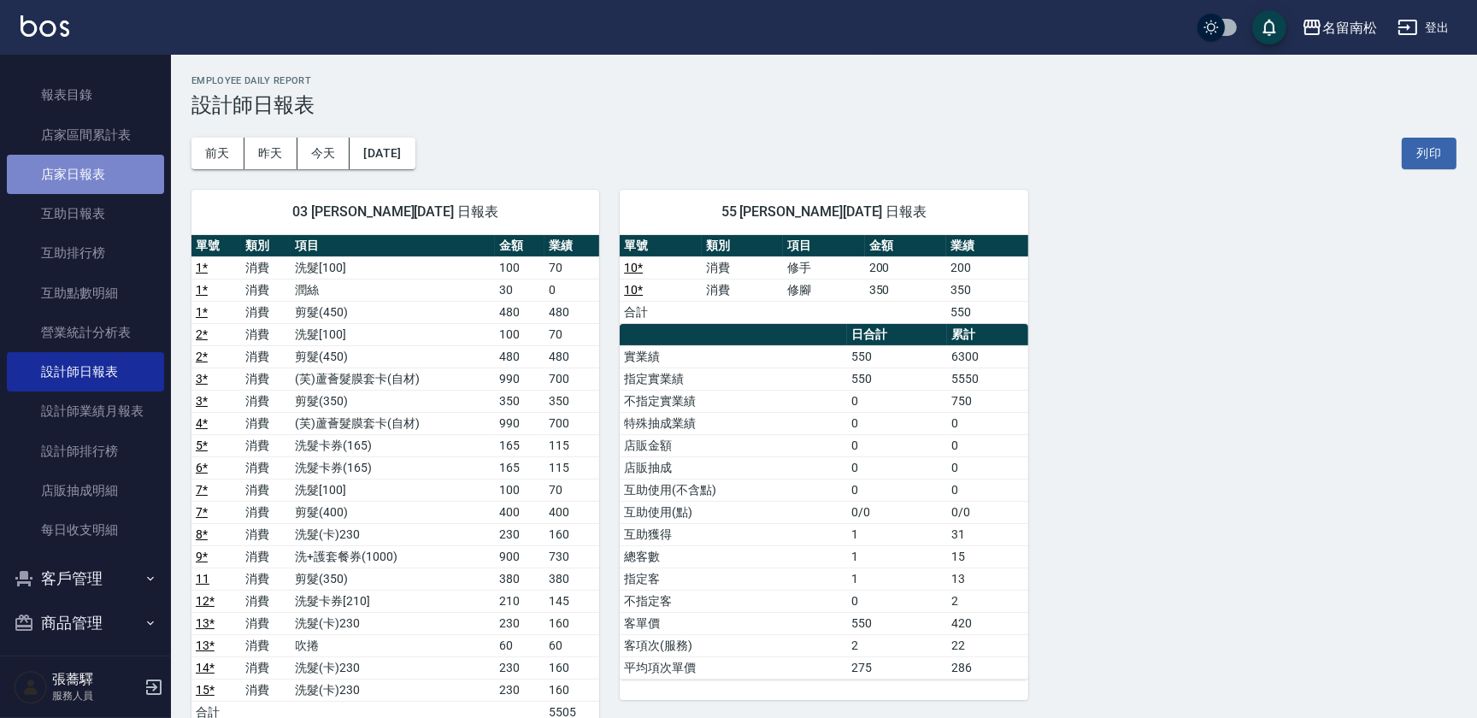
click at [95, 171] on link "店家日報表" at bounding box center [85, 174] width 157 height 39
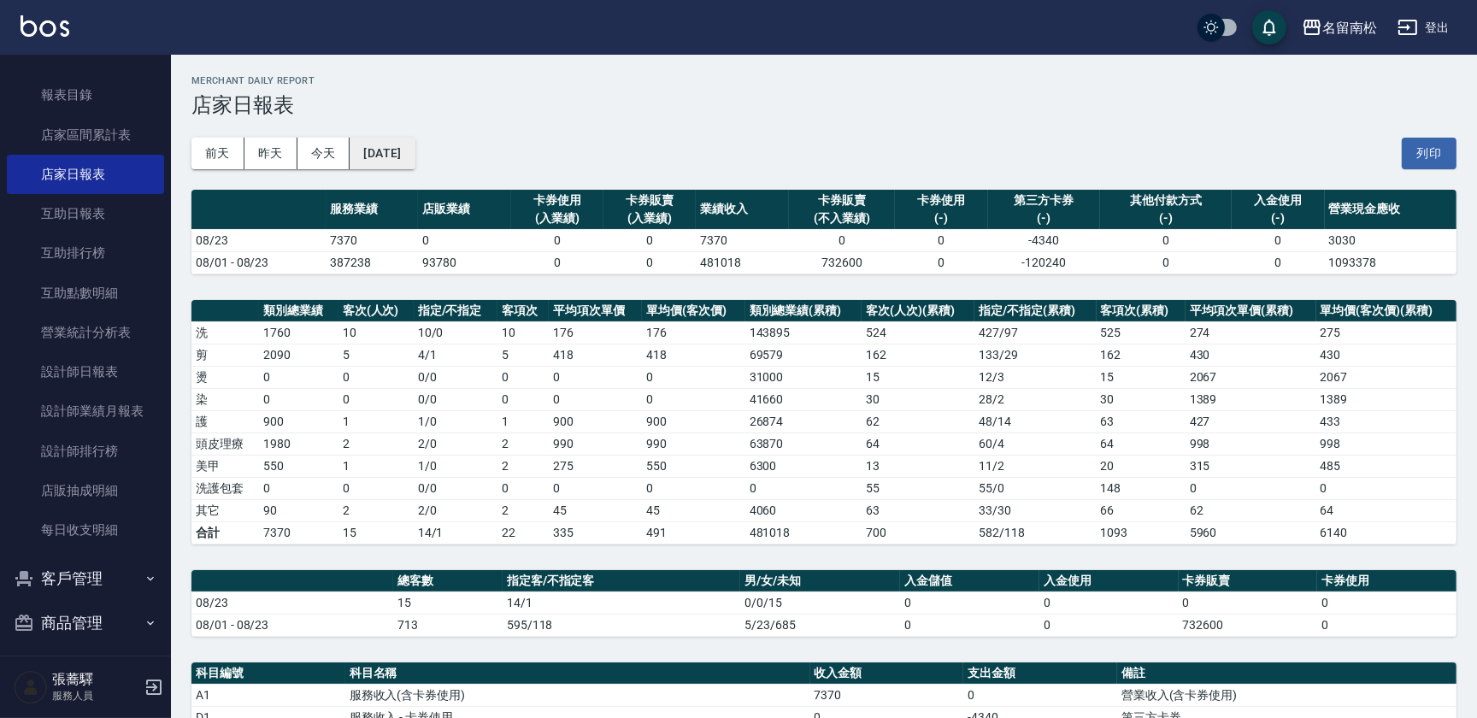
click at [415, 154] on button "[DATE]" at bounding box center [382, 154] width 65 height 32
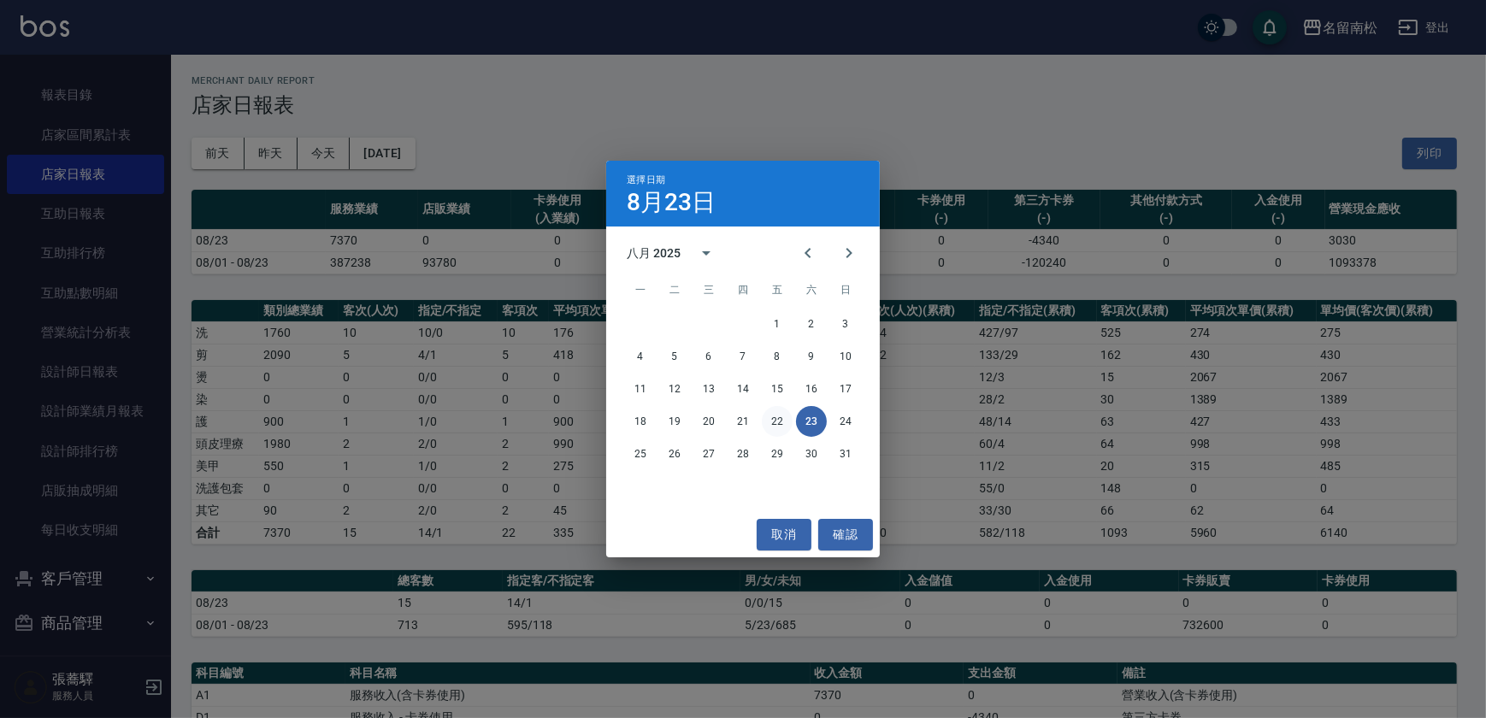
click at [777, 422] on button "22" at bounding box center [777, 421] width 31 height 31
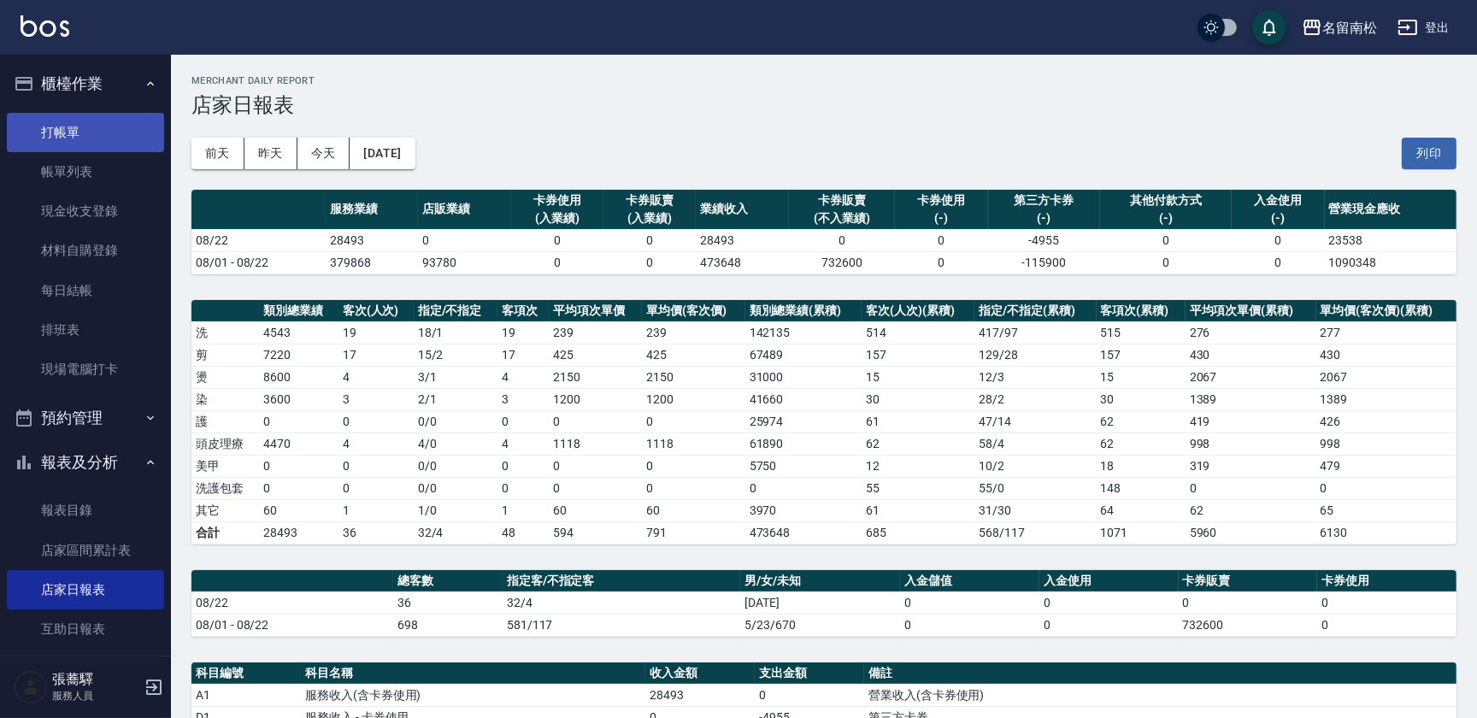
click at [122, 128] on link "打帳單" at bounding box center [85, 132] width 157 height 39
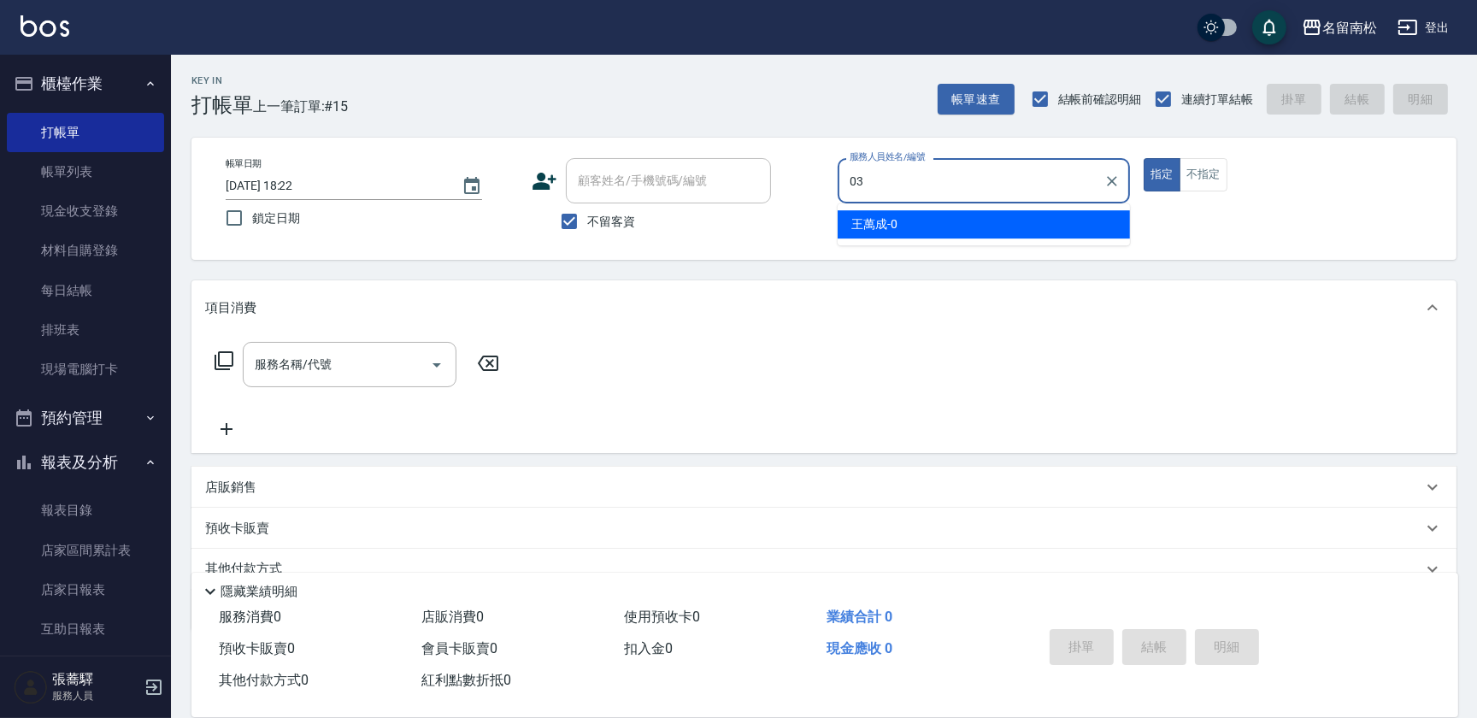
type input "[PERSON_NAME]-03"
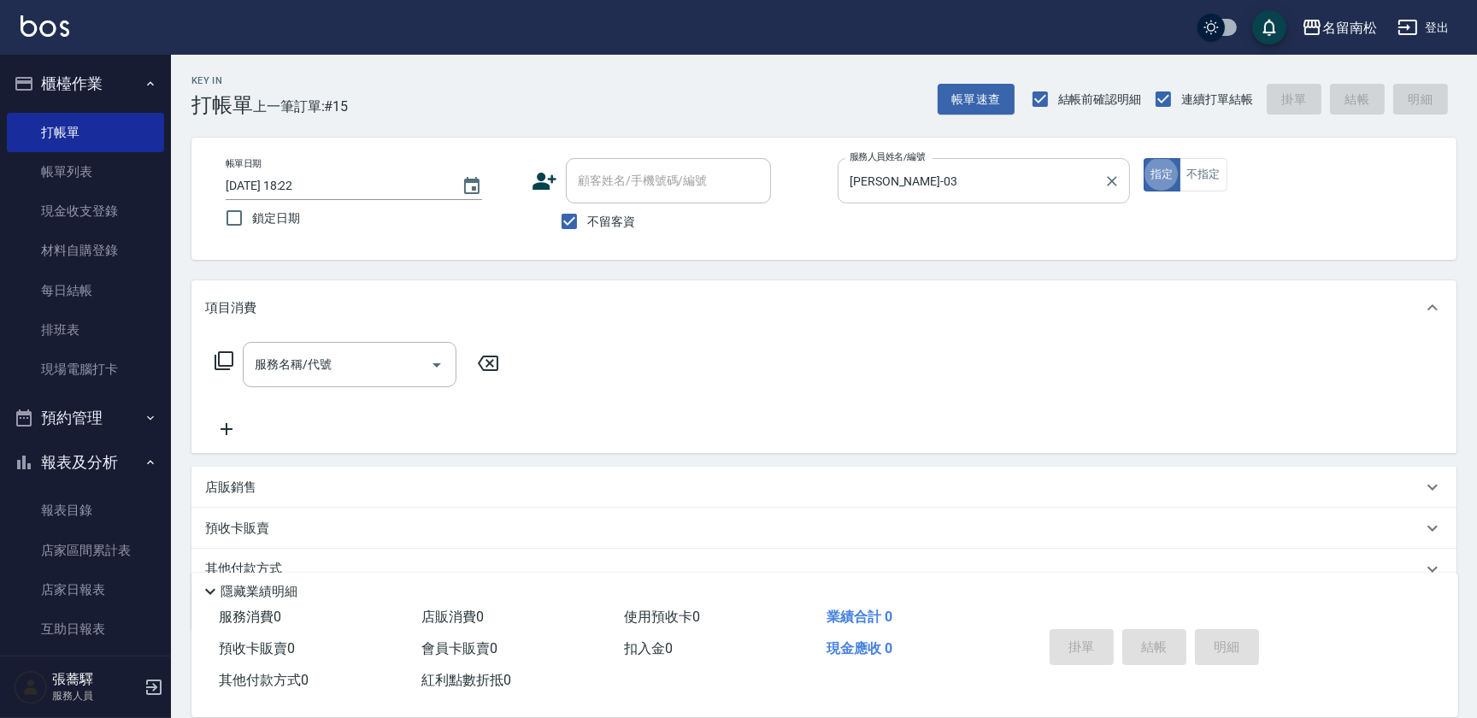
type button "true"
click at [359, 358] on input "服務名稱/代號" at bounding box center [336, 365] width 173 height 30
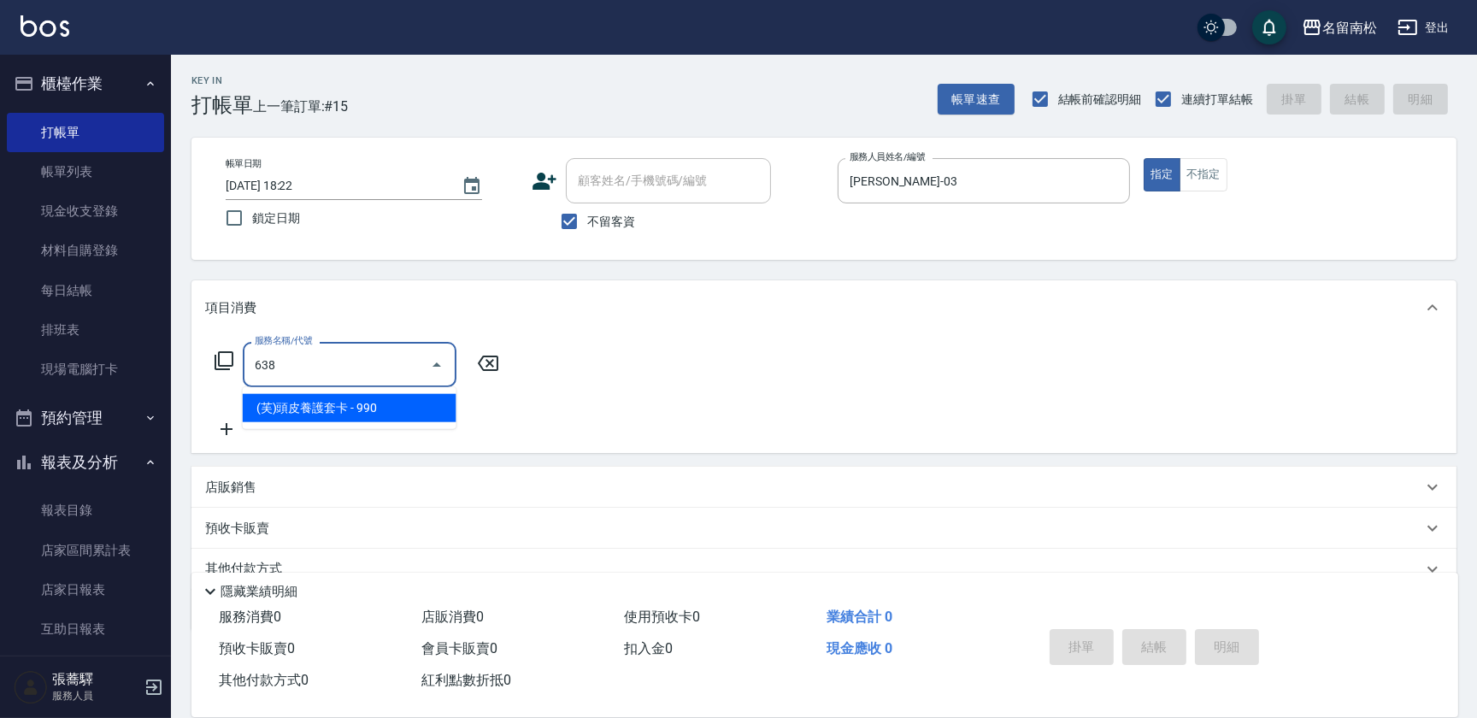
type input "(芙)頭皮養護套卡(638)"
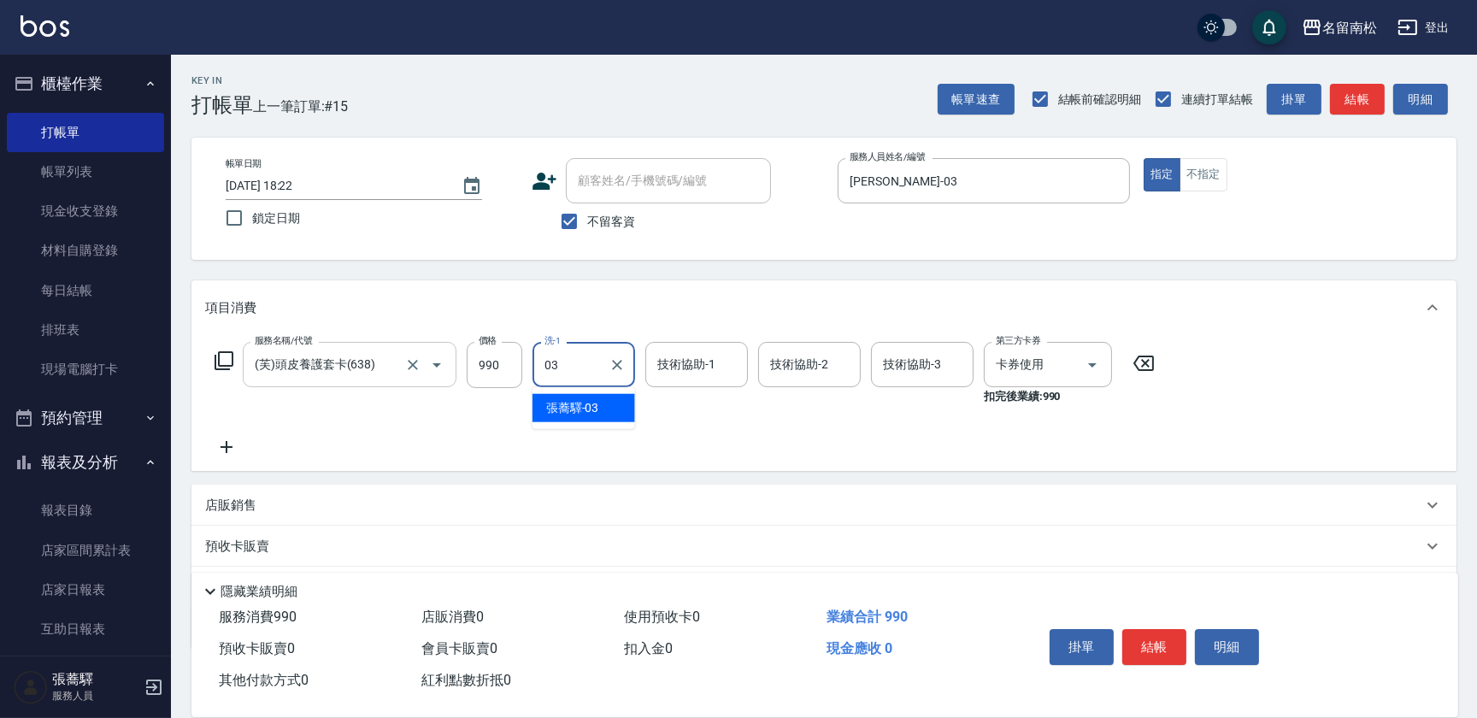
type input "[PERSON_NAME]-03"
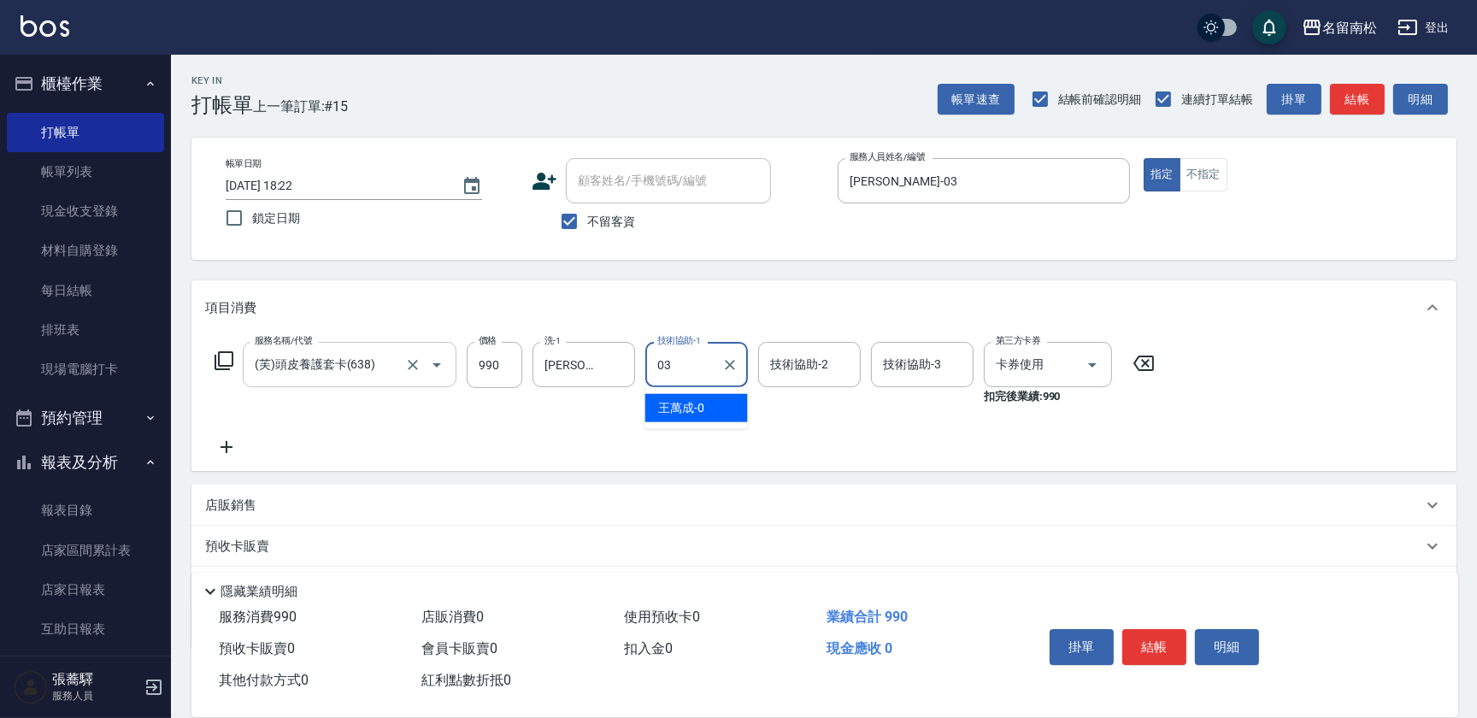
type input "[PERSON_NAME]-03"
click at [1164, 642] on button "結帳" at bounding box center [1154, 647] width 64 height 36
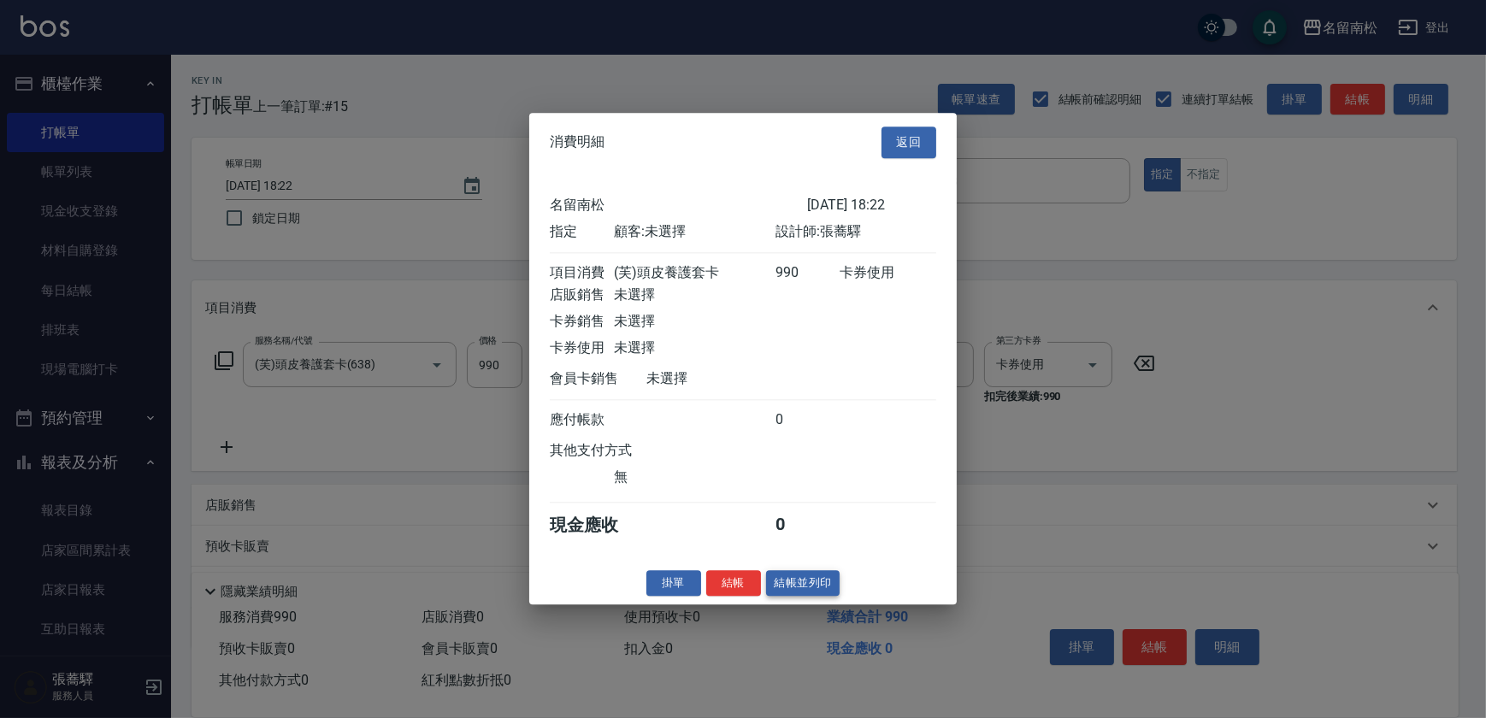
click at [827, 595] on button "結帳並列印" at bounding box center [803, 583] width 74 height 26
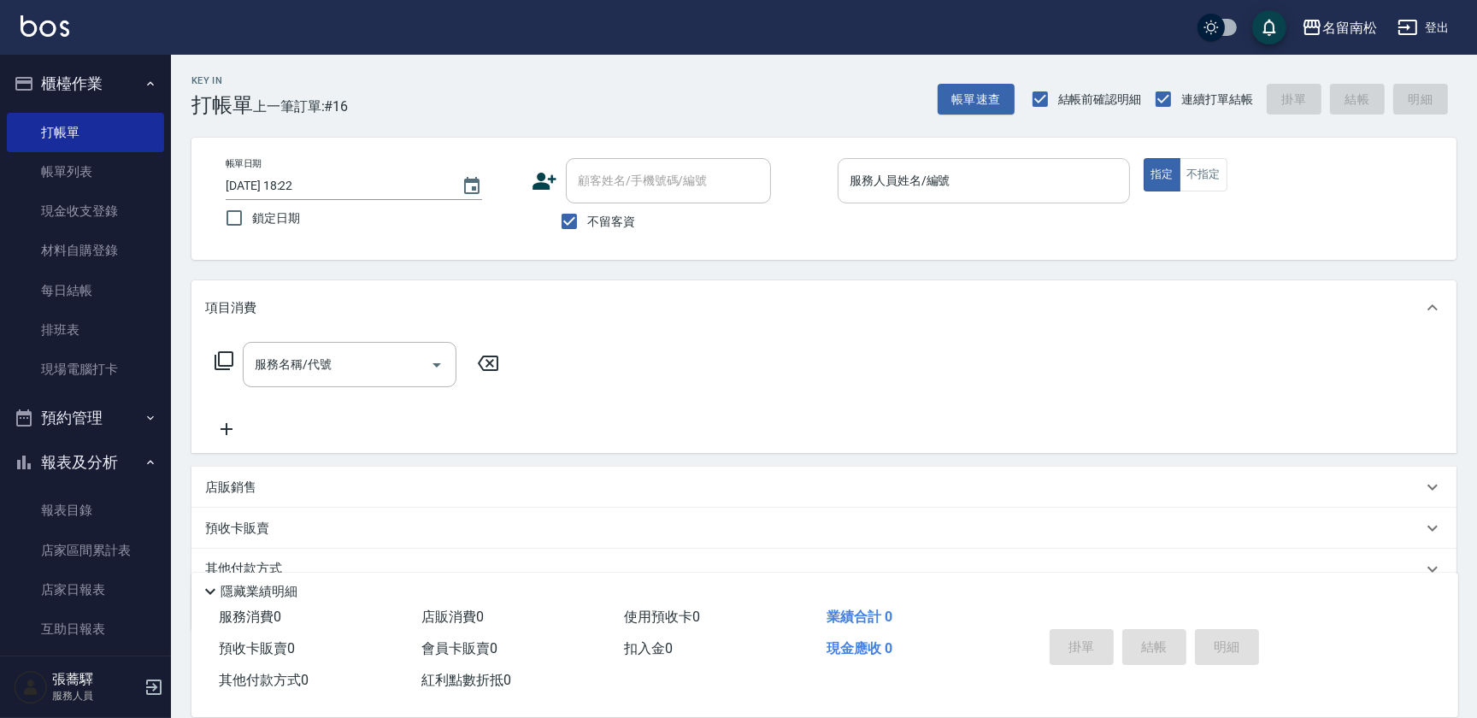
click at [1040, 181] on input "服務人員姓名/編號" at bounding box center [983, 181] width 277 height 30
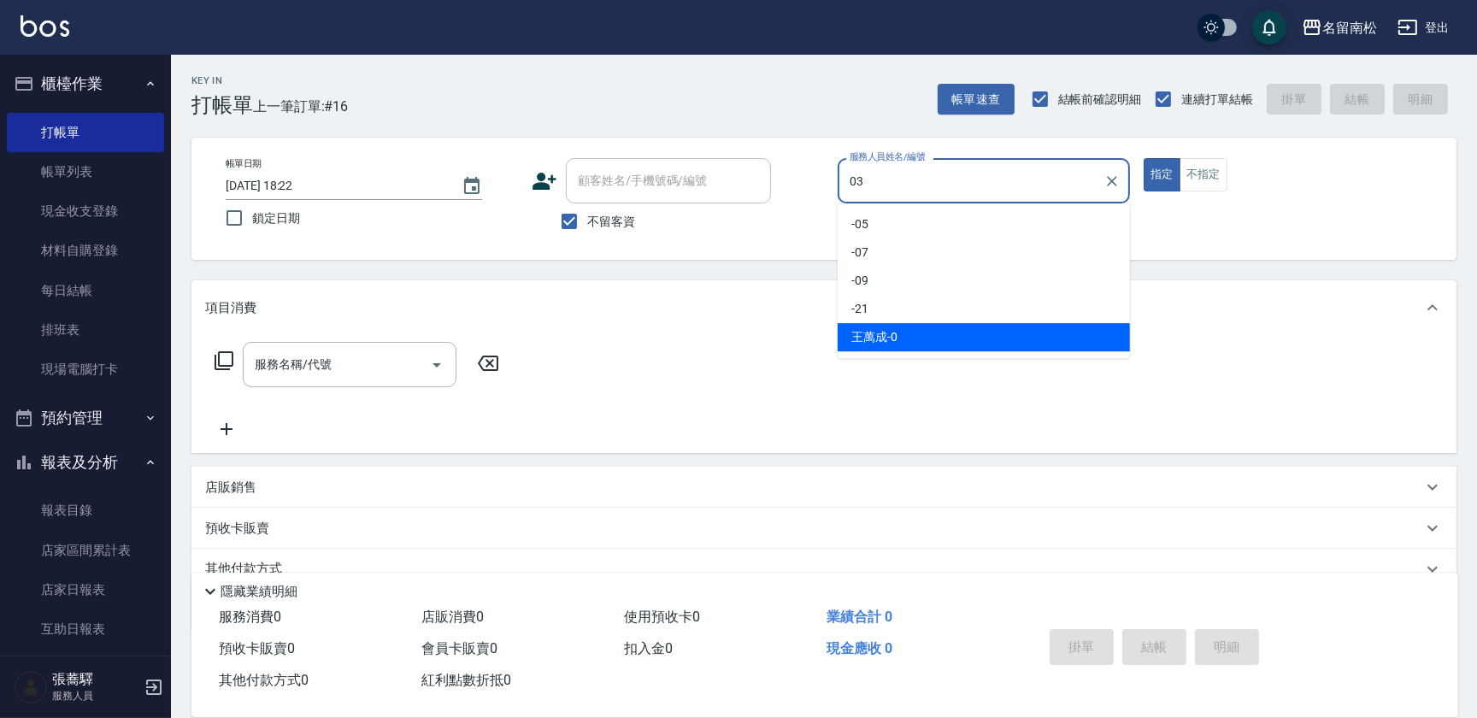
type input "[PERSON_NAME]-03"
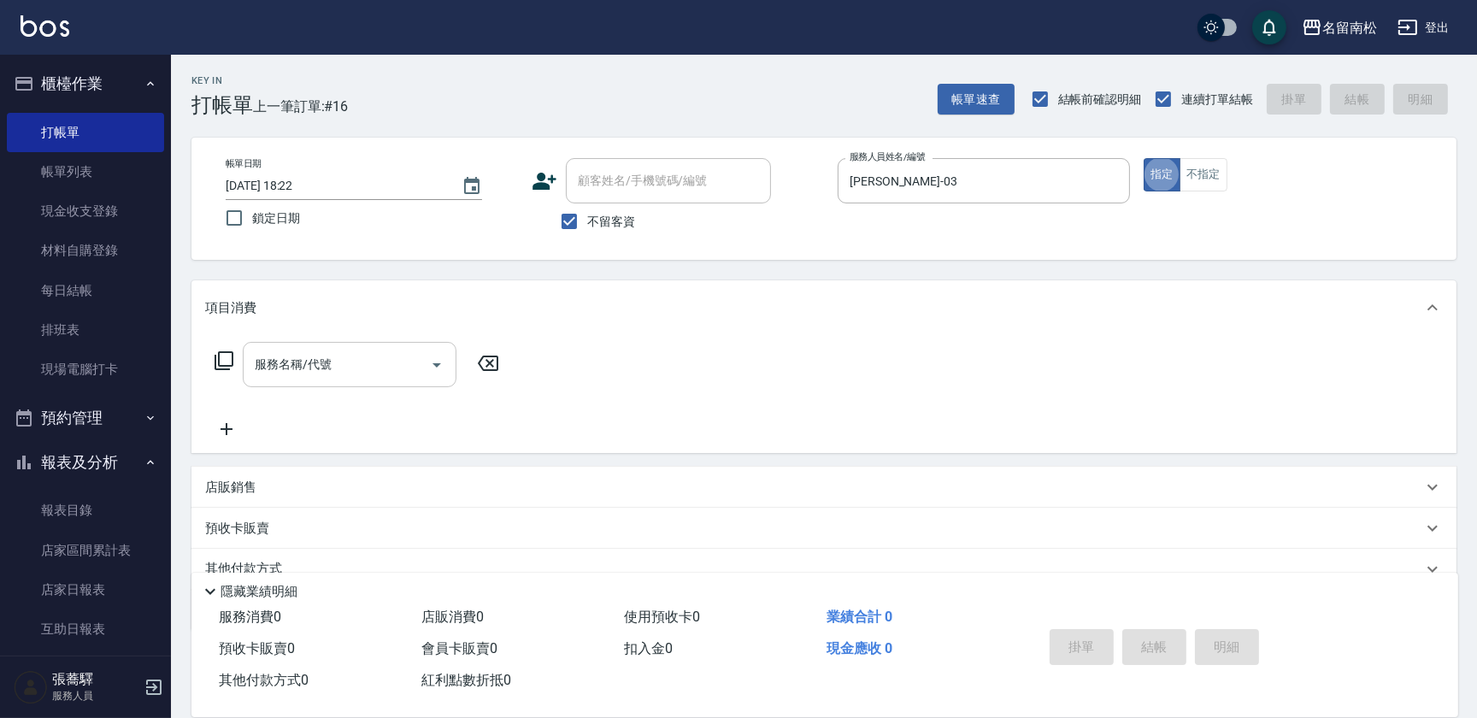
click at [337, 356] on input "服務名稱/代號" at bounding box center [336, 365] width 173 height 30
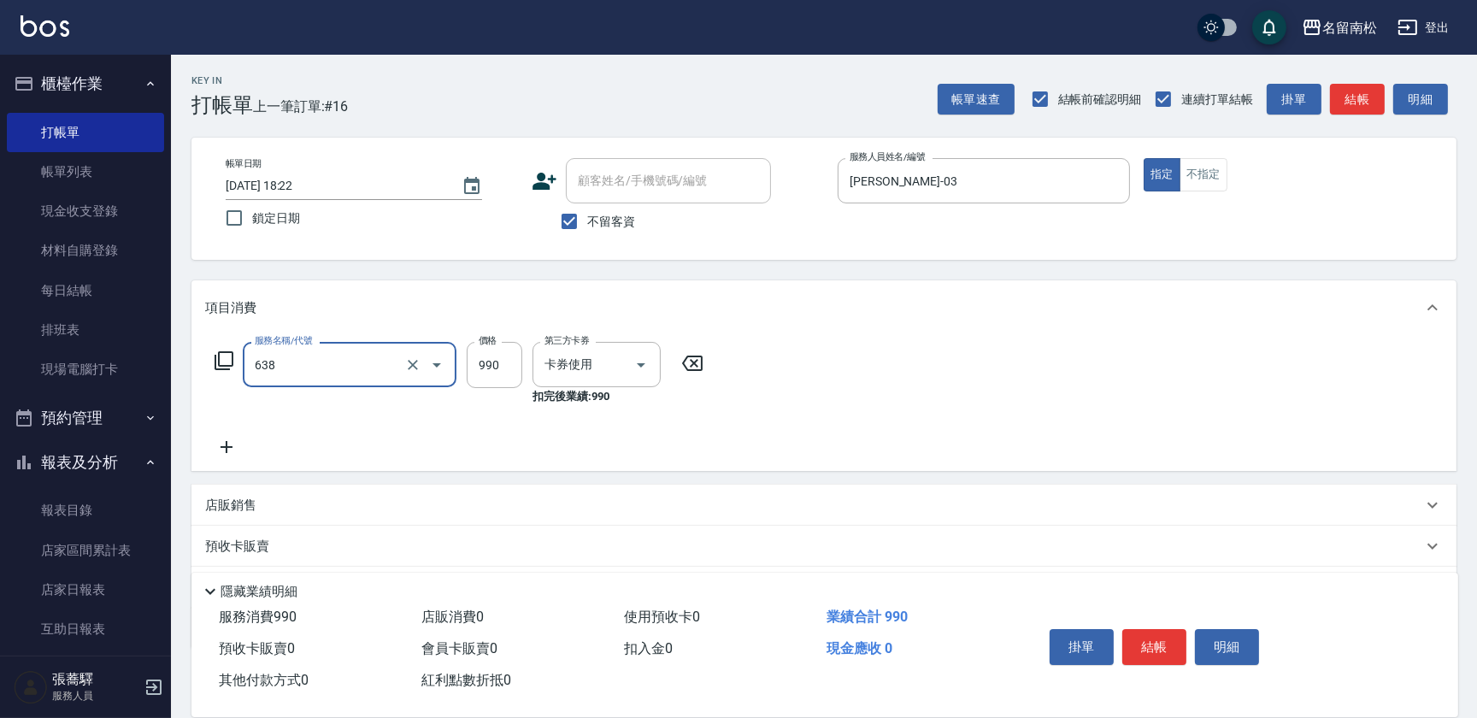
type input "(芙)頭皮養護套卡(638)"
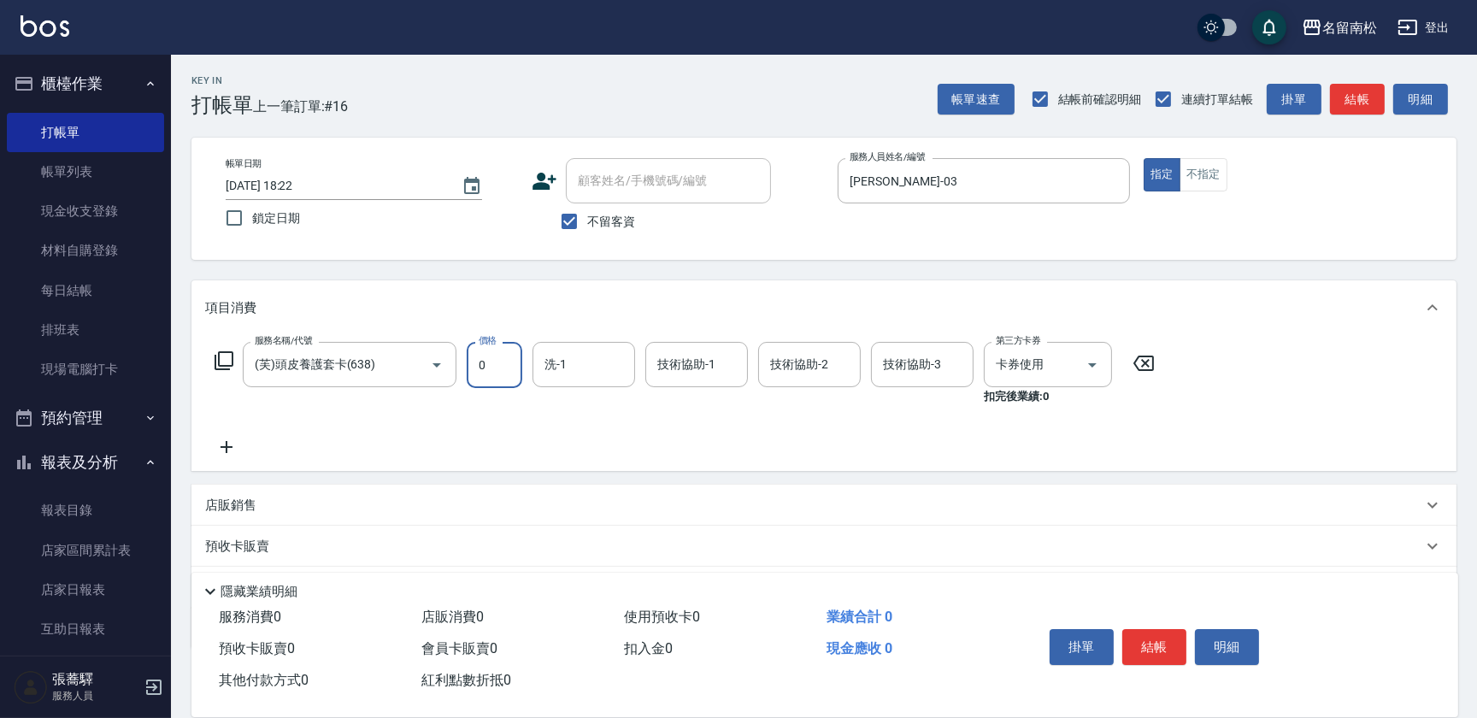
type input "0"
click at [1145, 365] on icon at bounding box center [1143, 363] width 43 height 21
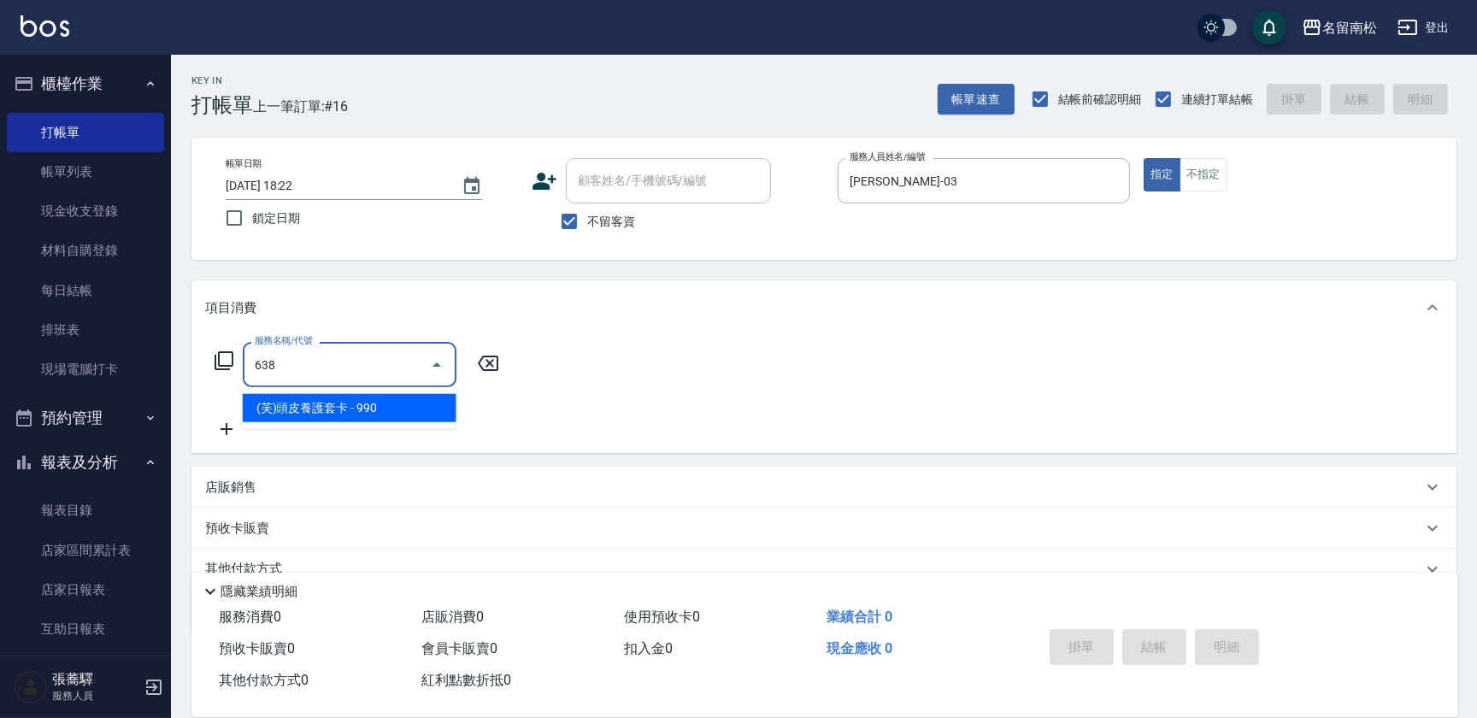
type input "(芙)頭皮養護套卡(638)"
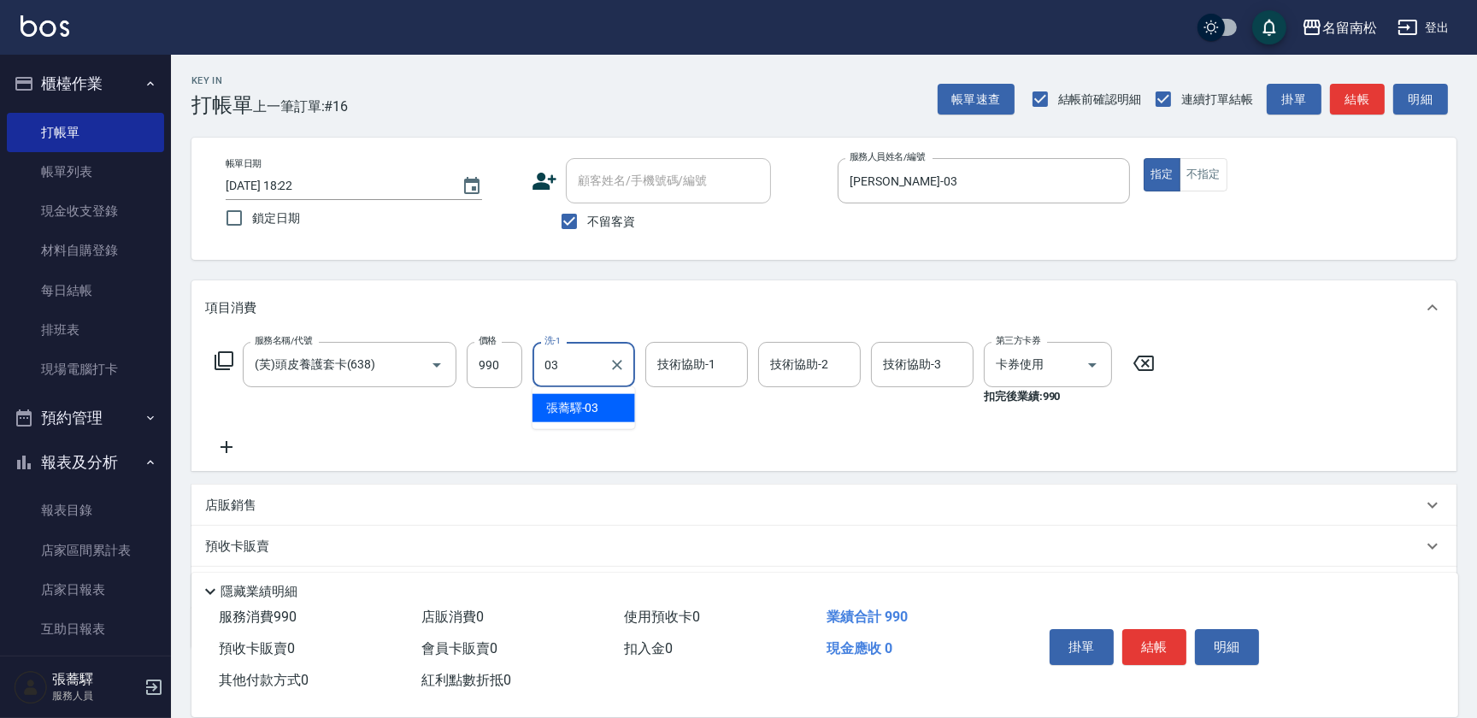
type input "[PERSON_NAME]-03"
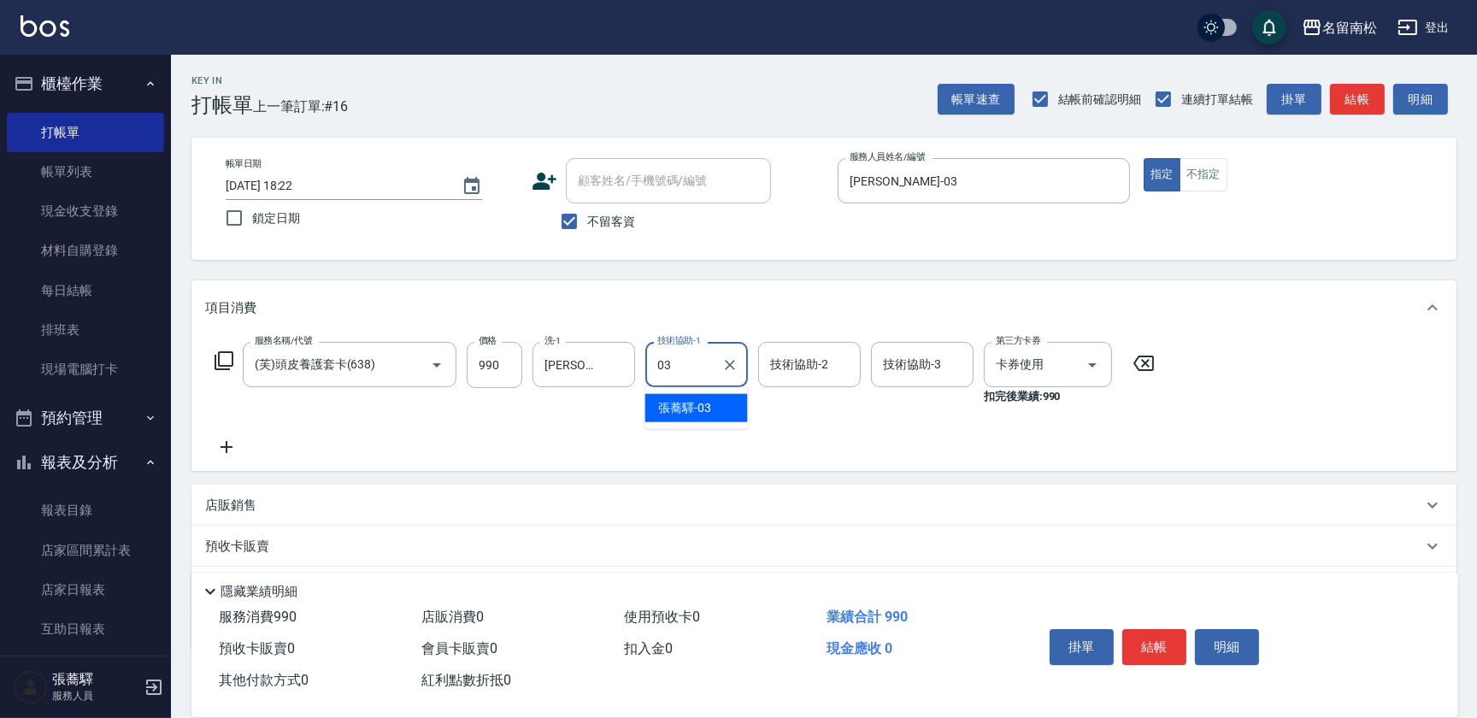
type input "[PERSON_NAME]-03"
click at [1146, 639] on button "結帳" at bounding box center [1154, 647] width 64 height 36
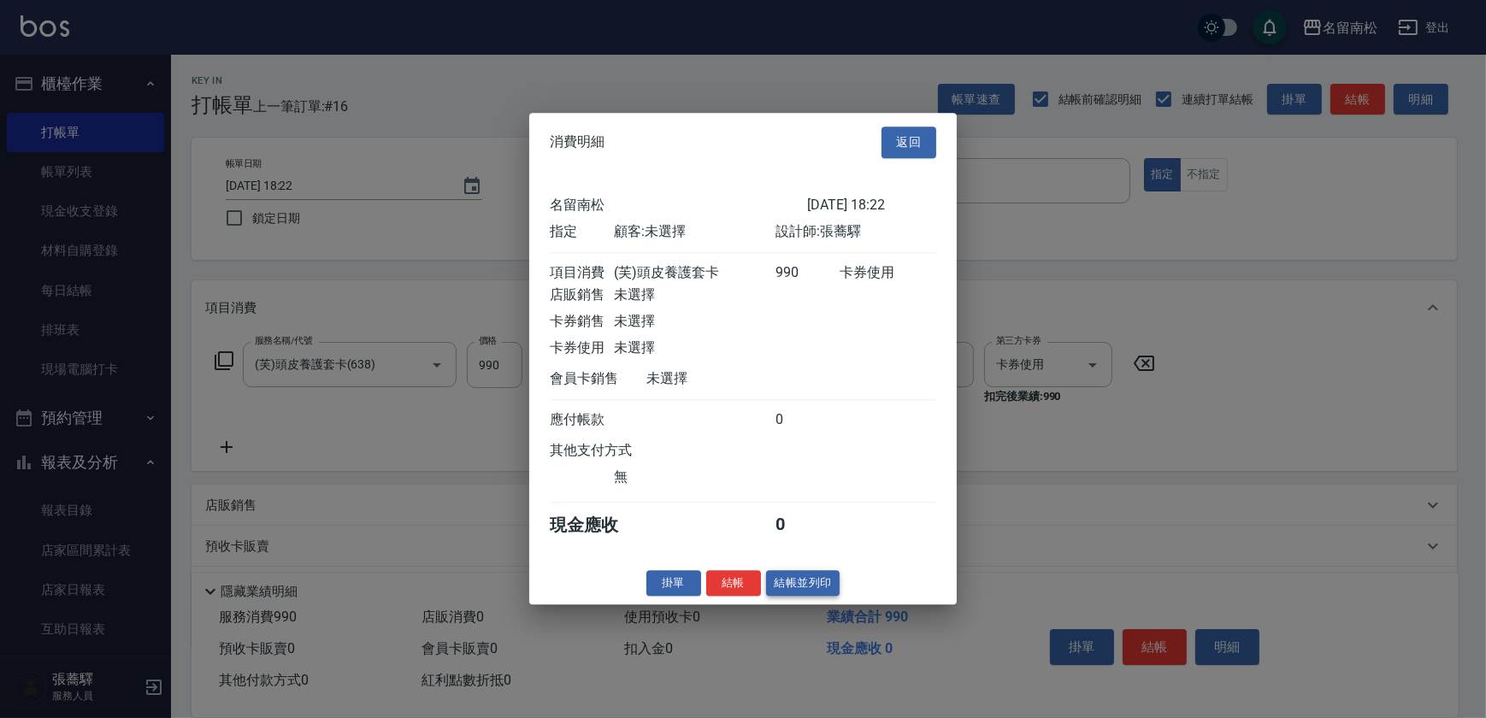
click at [775, 592] on button "結帳並列印" at bounding box center [803, 583] width 74 height 26
